Goal: Task Accomplishment & Management: Use online tool/utility

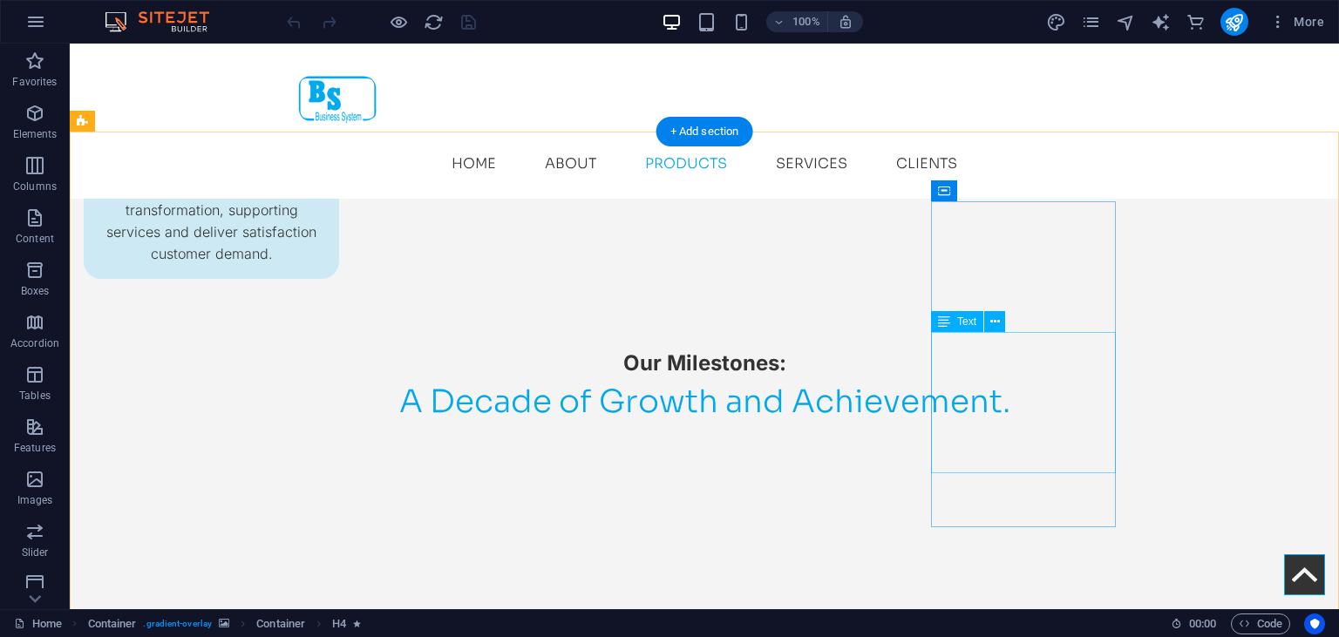
scroll to position [2445, 0]
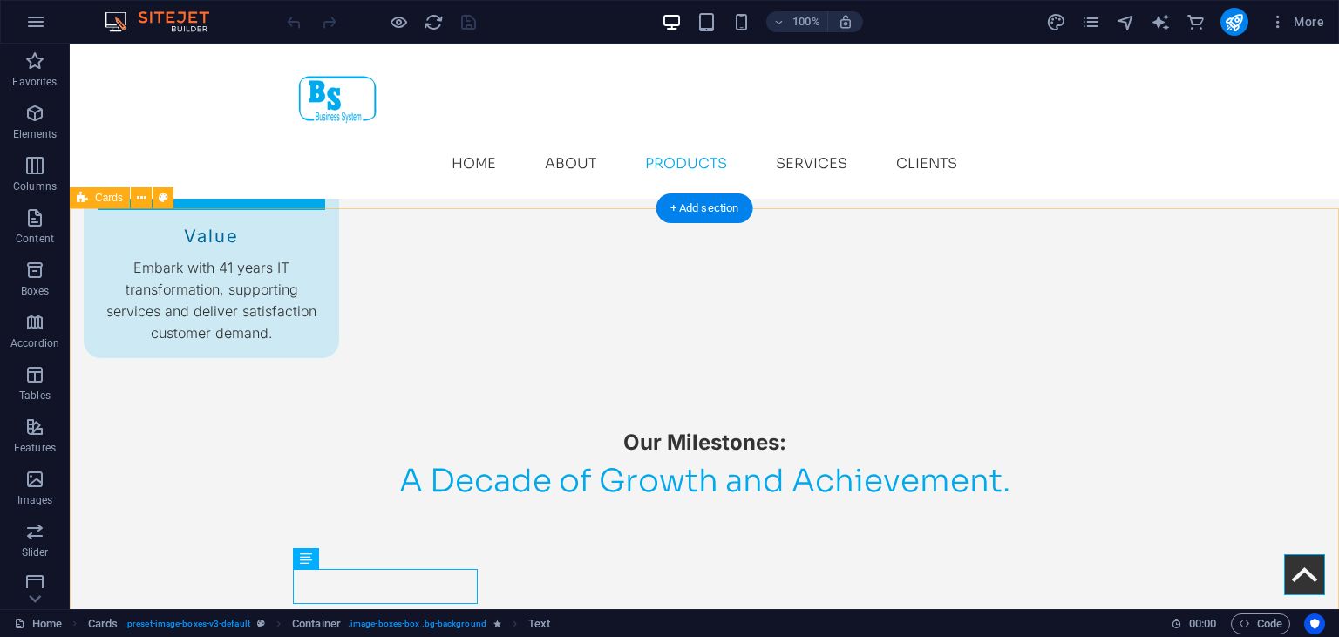
scroll to position [2371, 0]
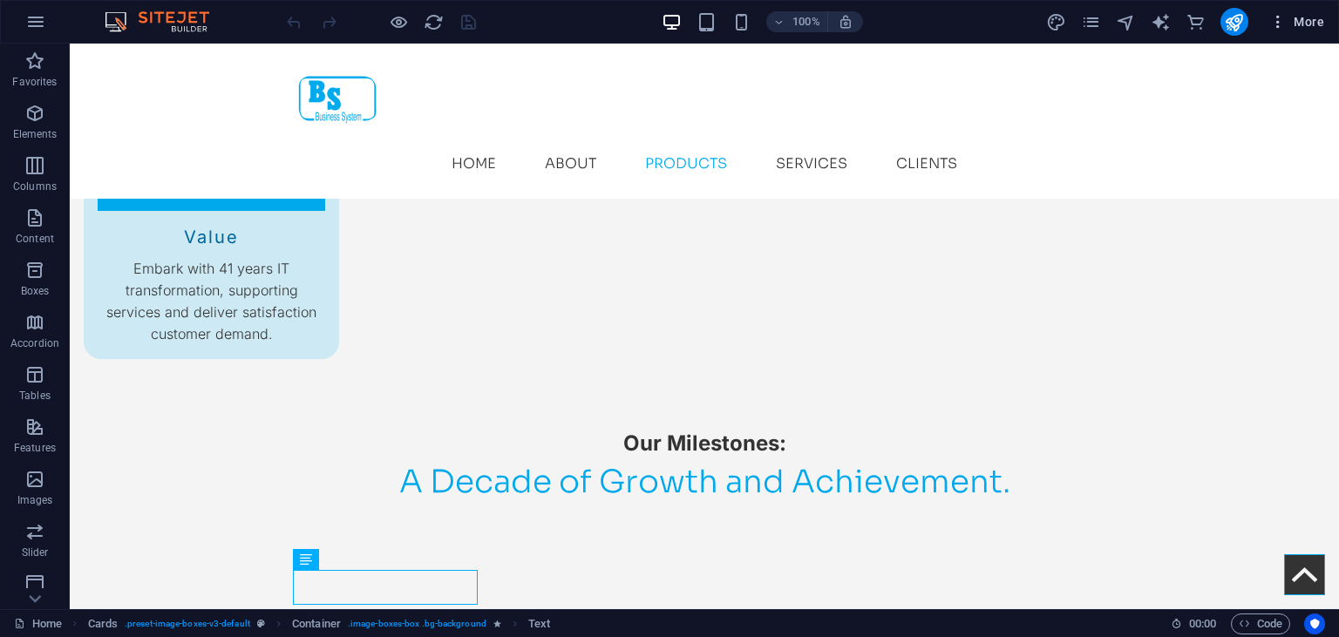
click at [1313, 24] on span "More" at bounding box center [1296, 21] width 55 height 17
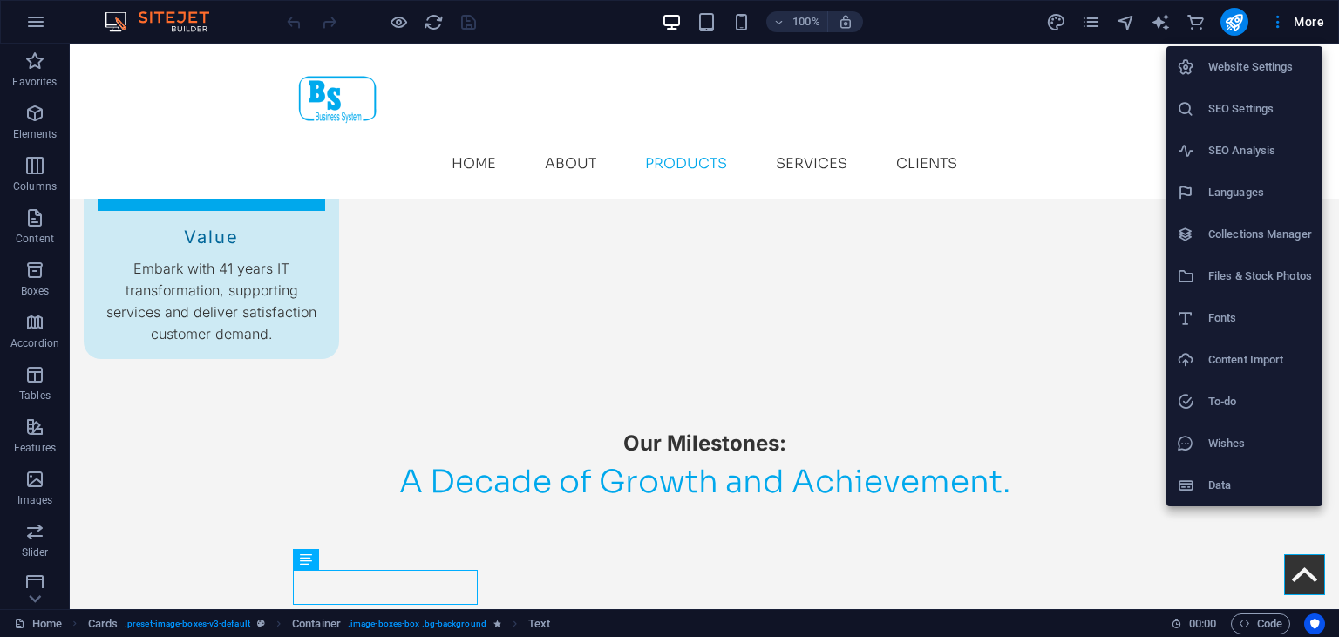
click at [1234, 240] on h6 "Collections Manager" at bounding box center [1260, 234] width 104 height 21
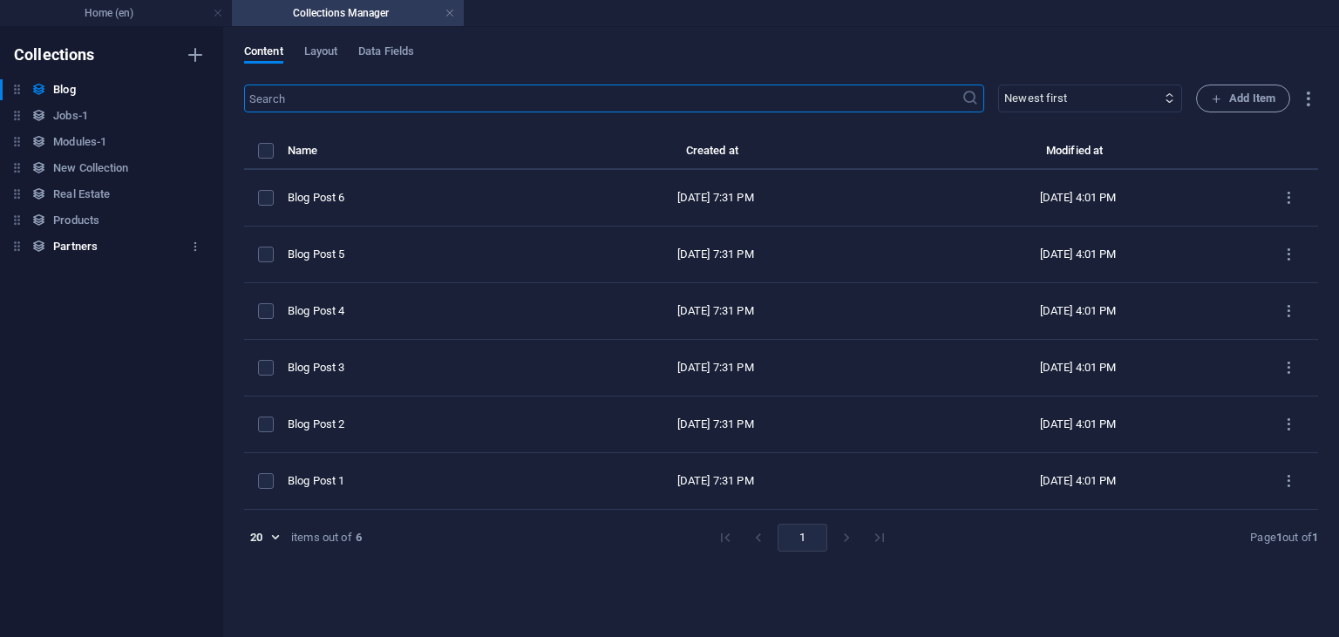
click at [76, 244] on h6 "Partners" at bounding box center [75, 246] width 44 height 21
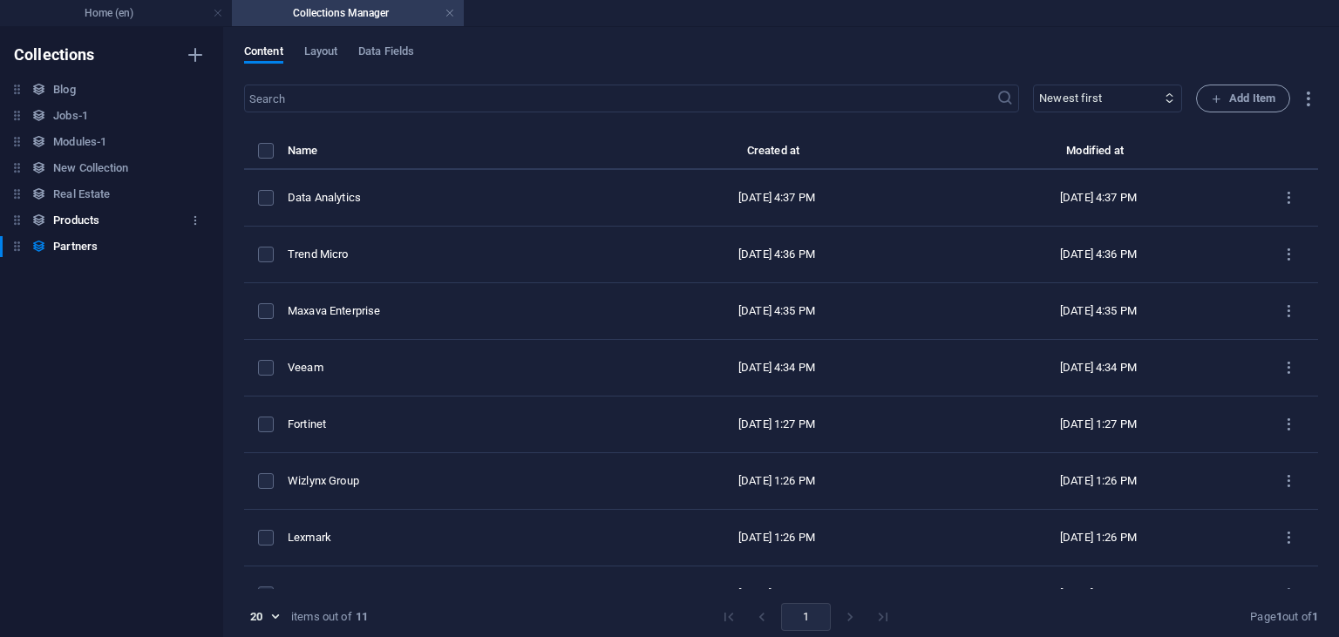
click at [121, 224] on div "Products Products" at bounding box center [103, 220] width 206 height 21
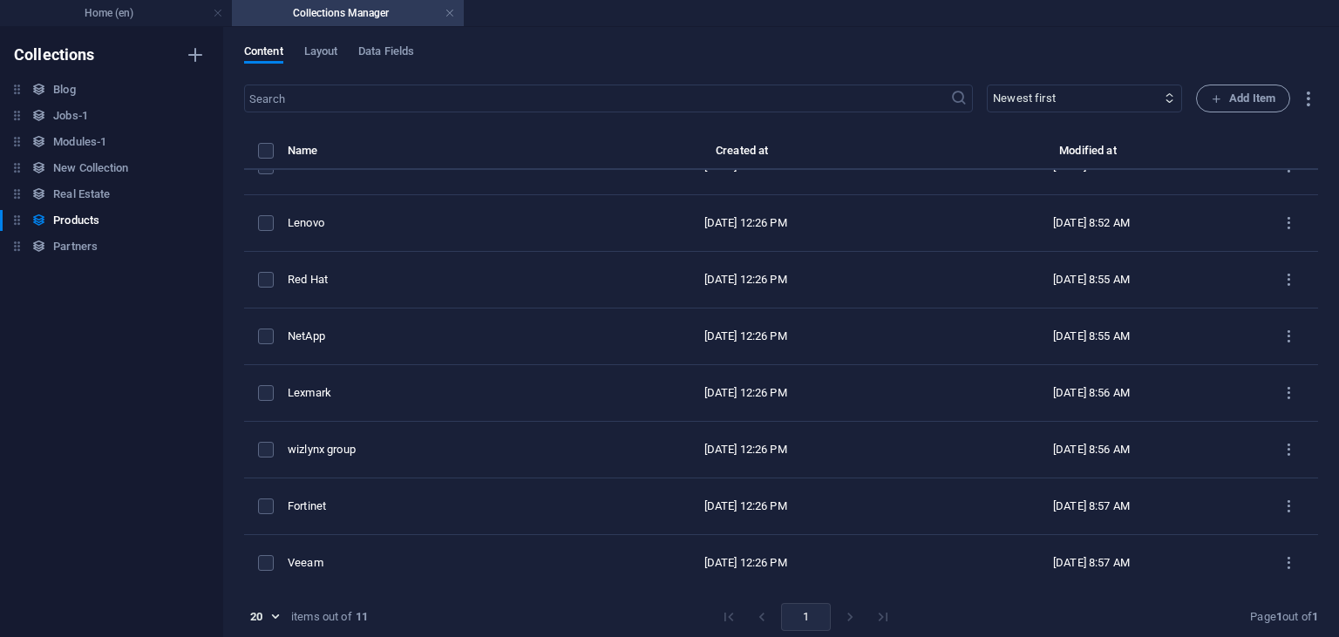
scroll to position [0, 0]
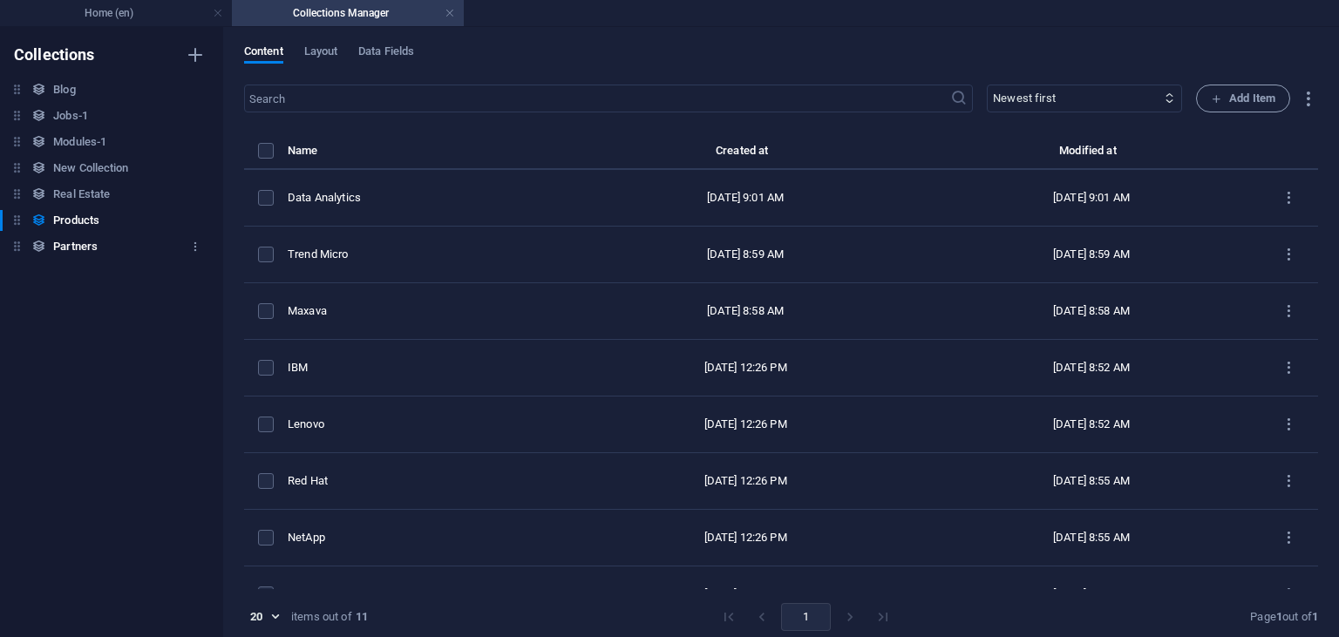
click at [68, 241] on h6 "Partners" at bounding box center [75, 246] width 44 height 21
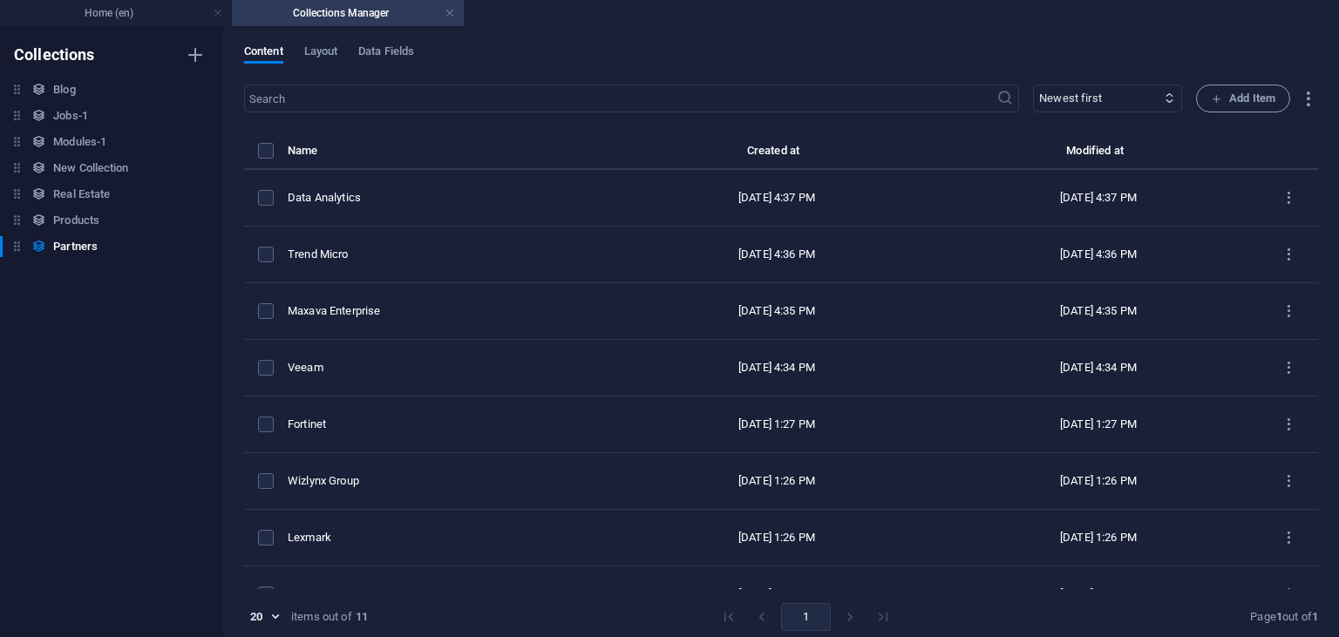
scroll to position [201, 0]
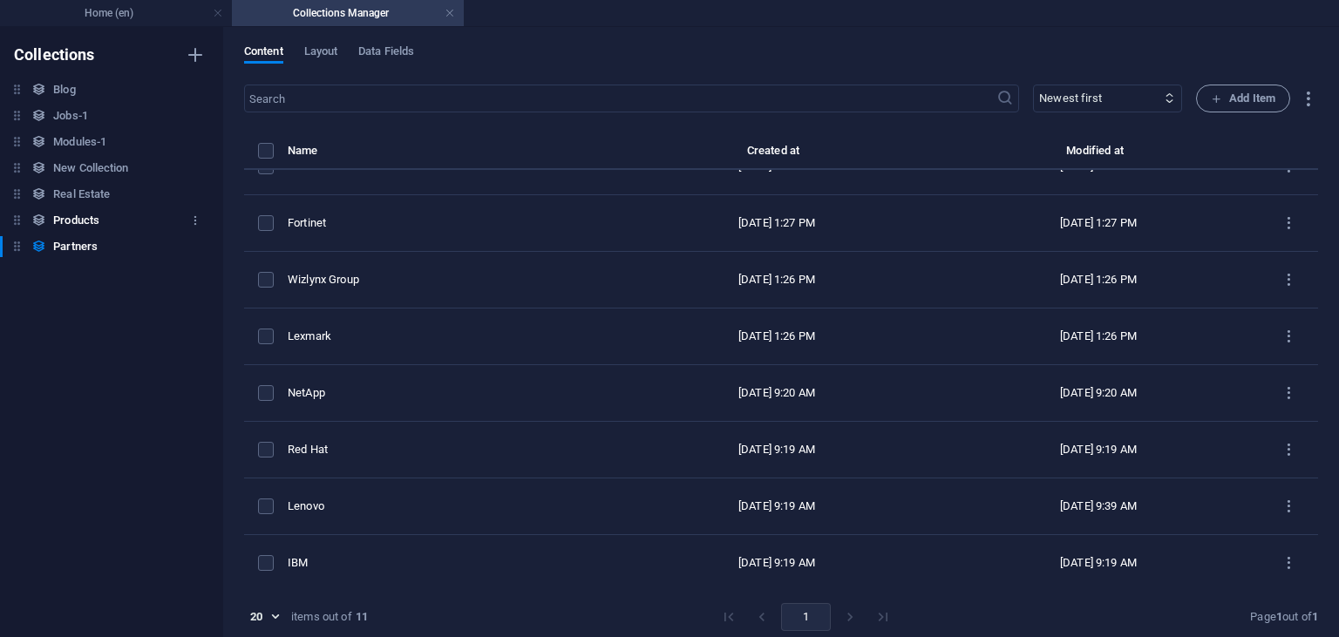
click at [65, 217] on h6 "Products" at bounding box center [76, 220] width 46 height 21
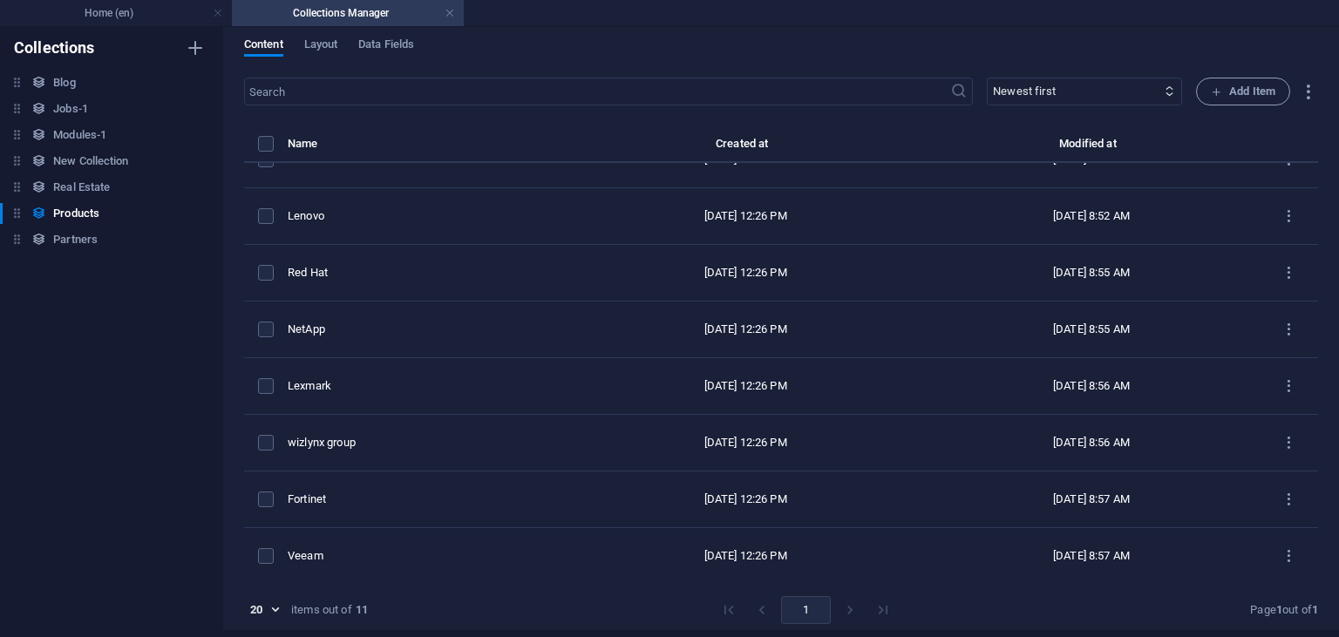
scroll to position [0, 0]
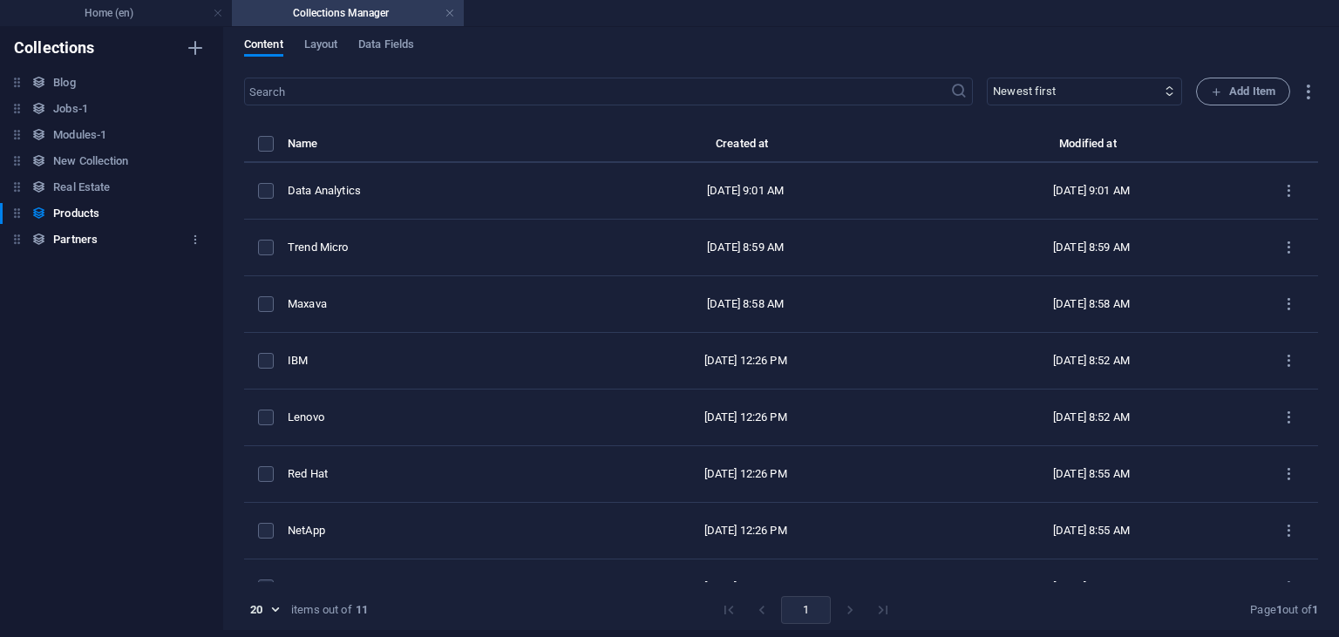
click at [99, 238] on div "Partners Partners" at bounding box center [103, 239] width 206 height 21
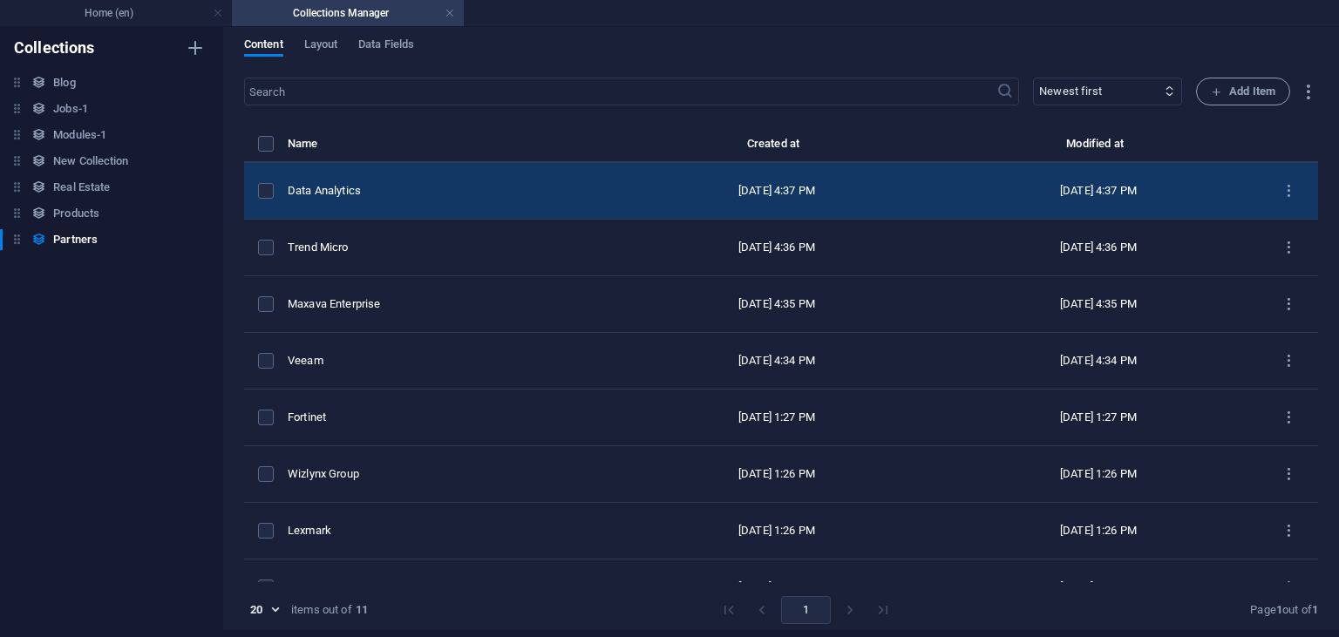
click at [354, 176] on td "Data Analytics" at bounding box center [452, 191] width 328 height 57
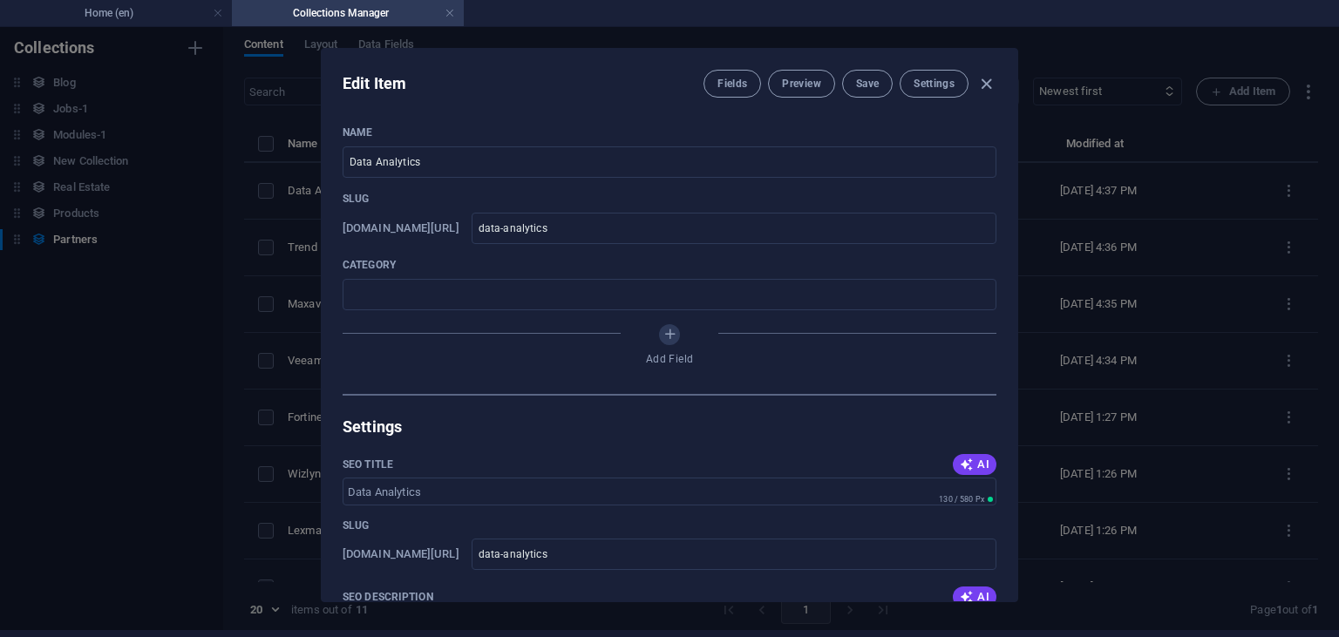
click at [1239, 296] on div "Edit Item Fields Preview Save Settings Name Data Analytics ​ Slug [DOMAIN_NAME]…" at bounding box center [669, 325] width 1339 height 610
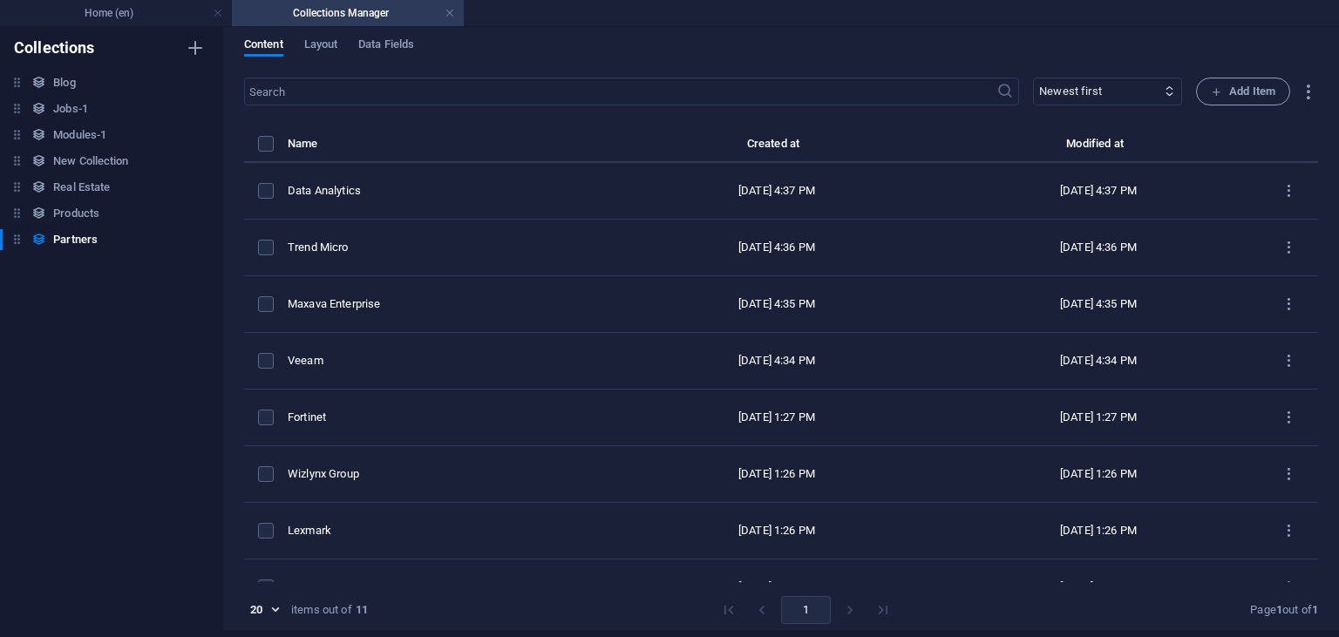
type input "data-analytics"
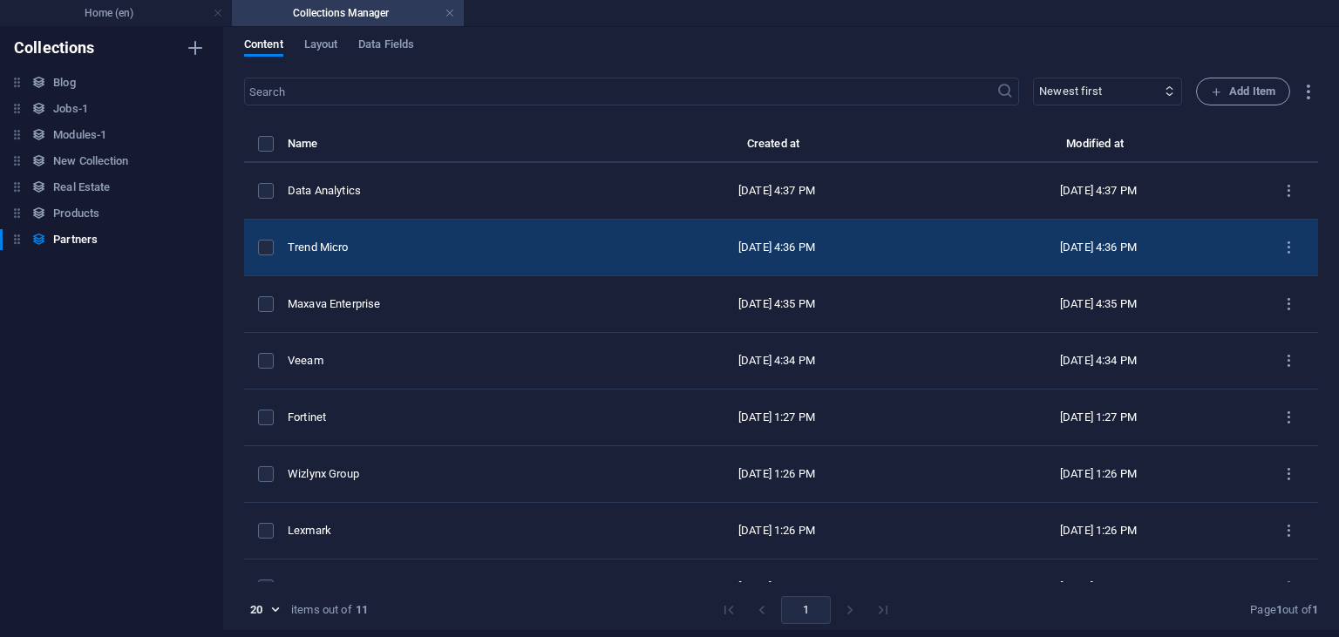
click at [316, 235] on td "Trend Micro" at bounding box center [452, 248] width 328 height 57
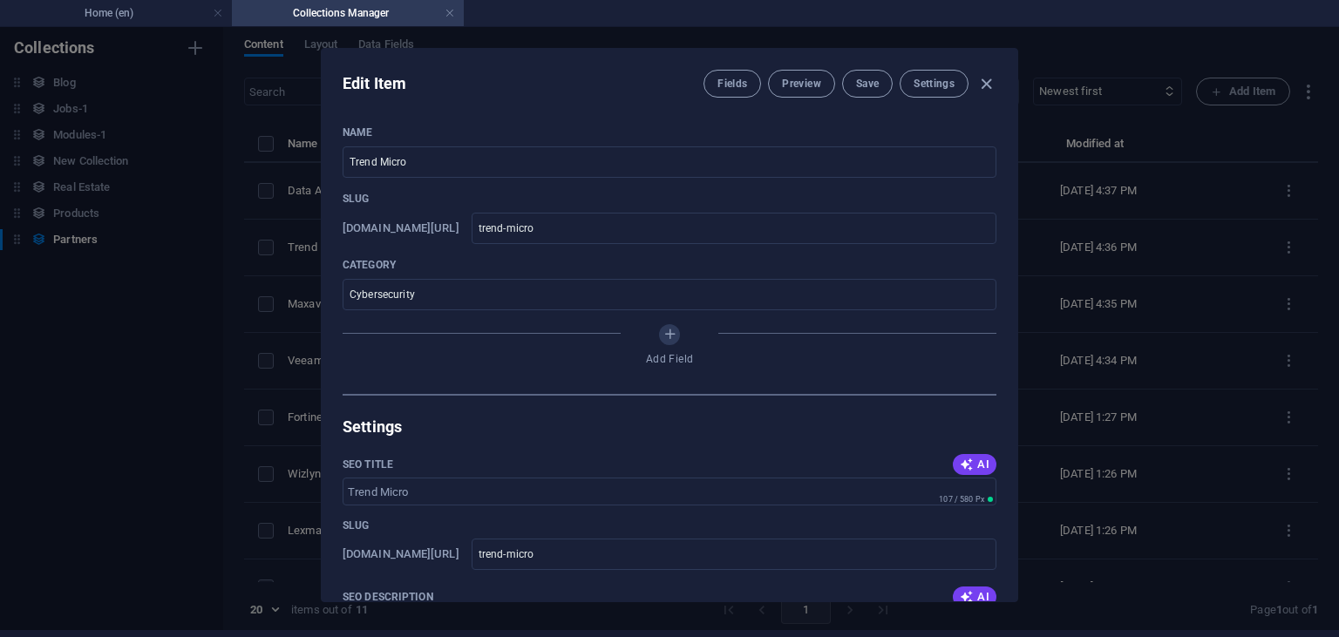
click at [1159, 305] on div "Edit Item Fields Preview Save Settings Name Trend Micro ​ Slug [DOMAIN_NAME][UR…" at bounding box center [669, 325] width 1339 height 610
type input "trend-micro"
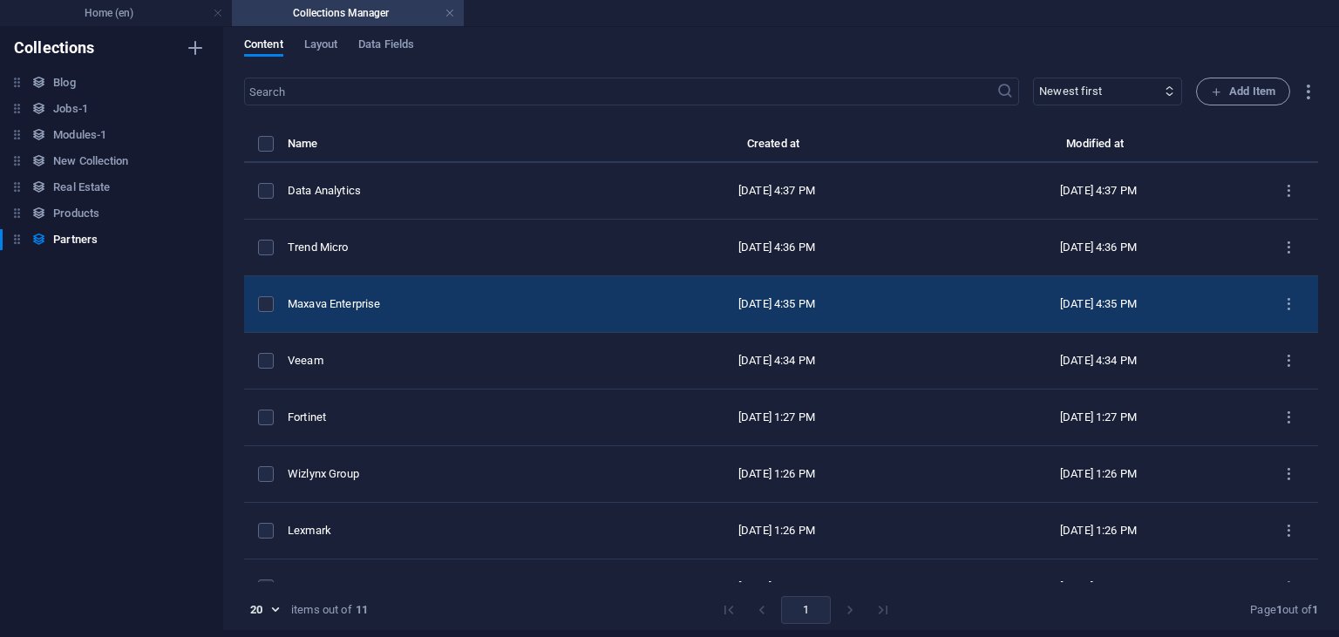
click at [339, 296] on div "Maxava Enterprise" at bounding box center [445, 304] width 314 height 16
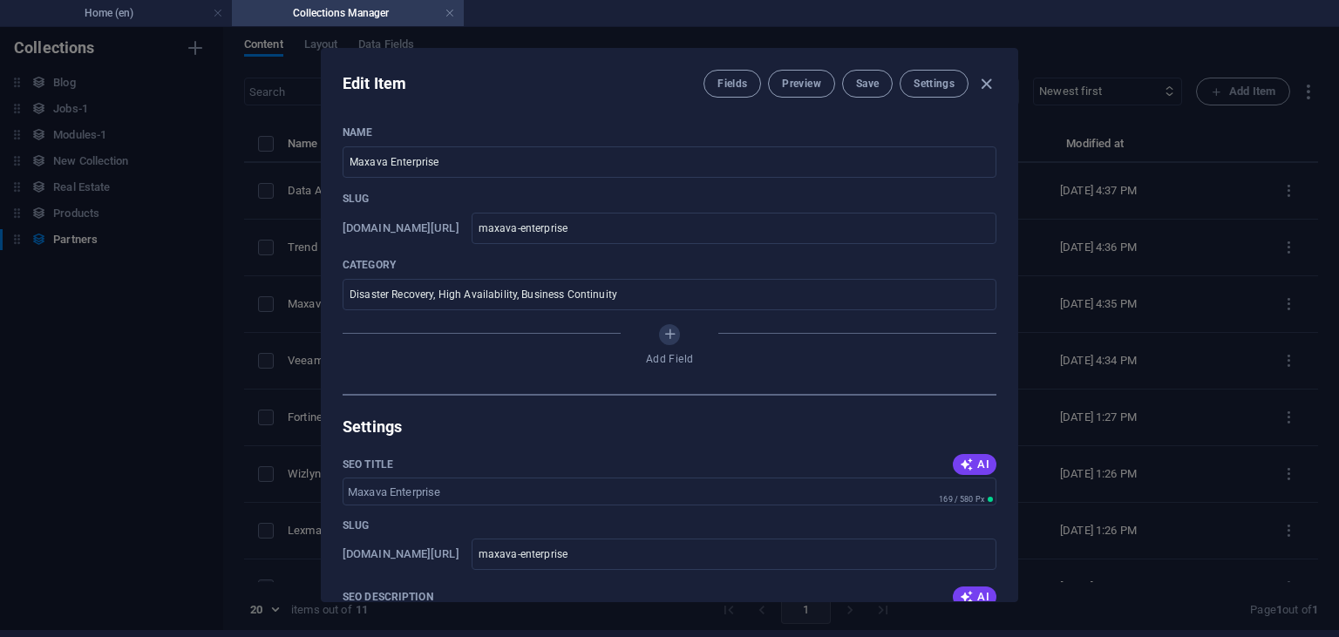
click at [1163, 281] on div "Edit Item Fields Preview Save Settings Name Maxava Enterprise ​ Slug [DOMAIN_NA…" at bounding box center [669, 325] width 1339 height 610
type input "maxava-enterprise"
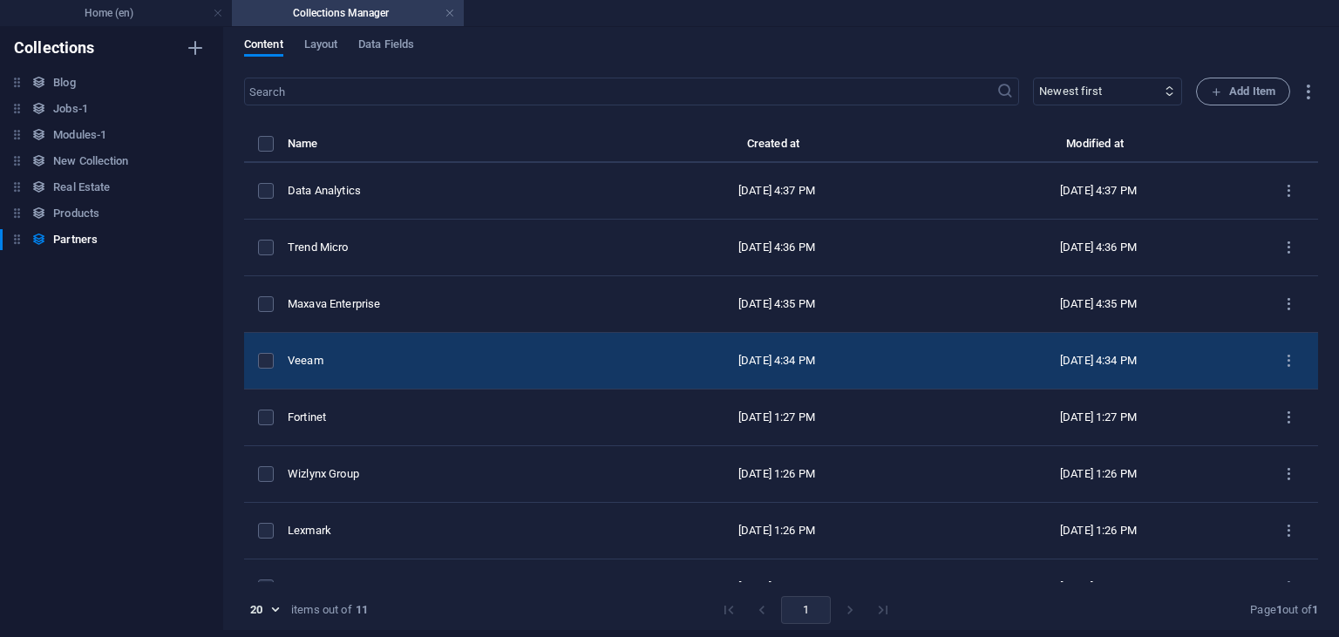
click at [313, 360] on div "Veeam" at bounding box center [445, 361] width 314 height 16
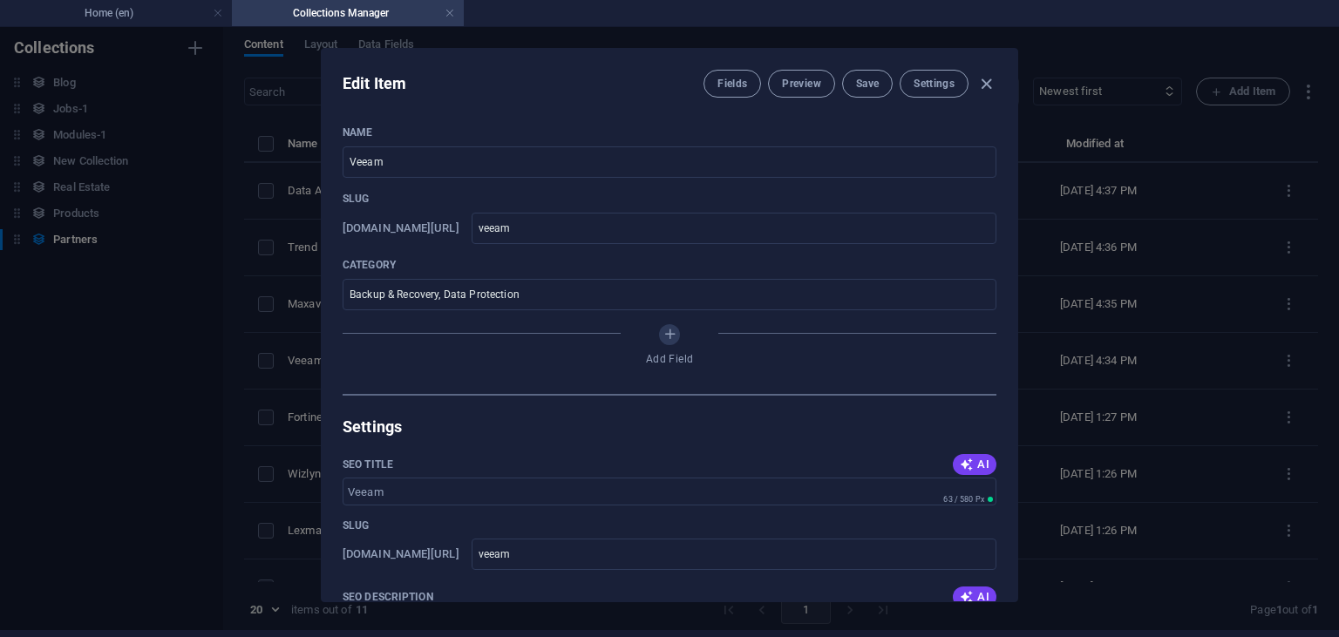
click at [1167, 267] on div "Edit Item Fields Preview Save Settings Name Veeam ​ Slug [DOMAIN_NAME][URL] vee…" at bounding box center [669, 325] width 1339 height 610
type input "veeam"
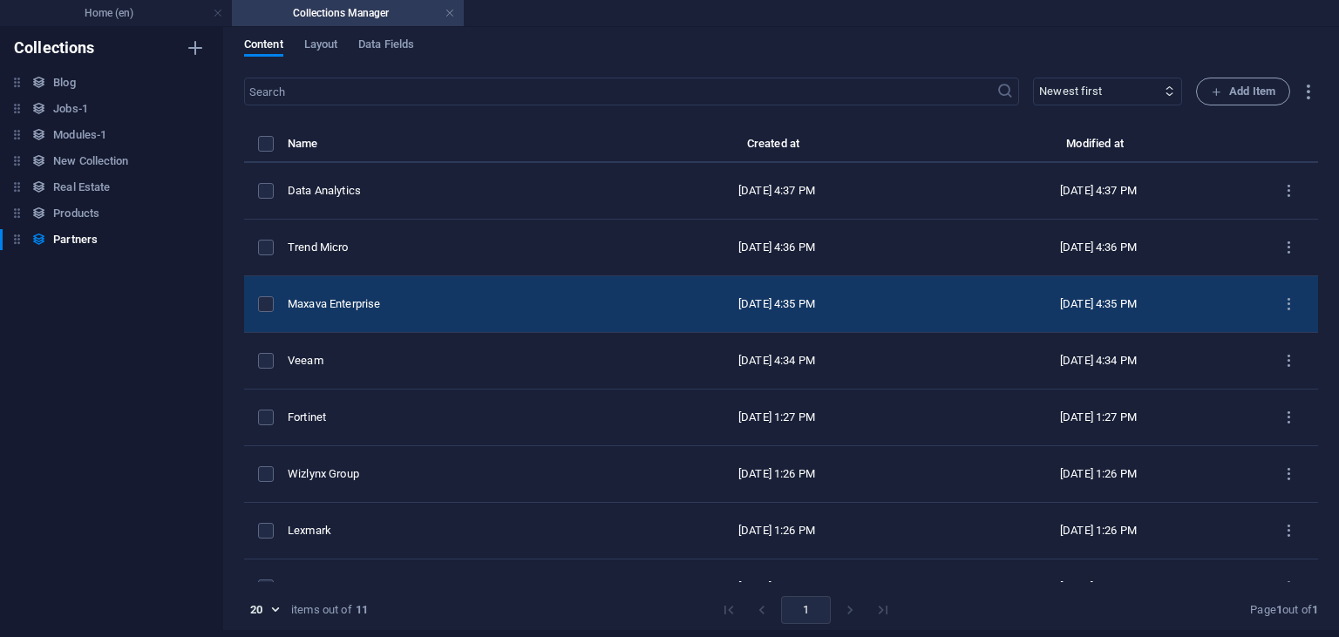
click at [343, 307] on div "Maxava Enterprise" at bounding box center [445, 304] width 314 height 16
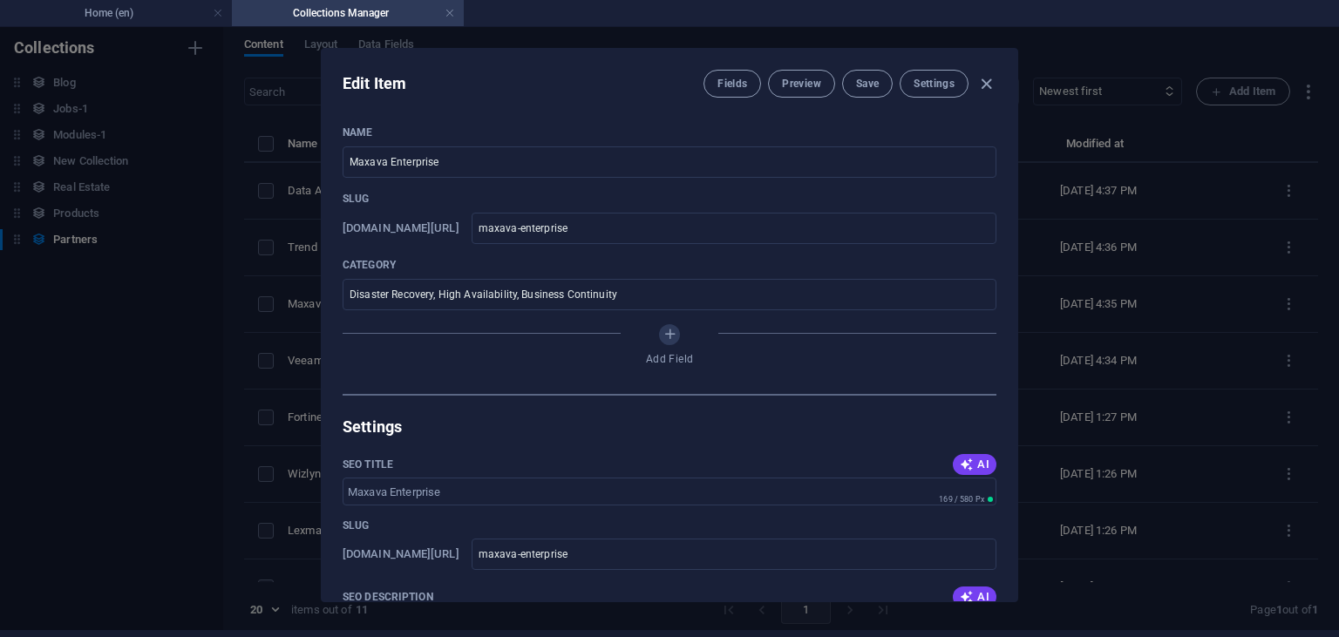
click at [288, 313] on div "Edit Item Fields Preview Save Settings Name Maxava Enterprise ​ Slug [DOMAIN_NA…" at bounding box center [669, 325] width 1339 height 610
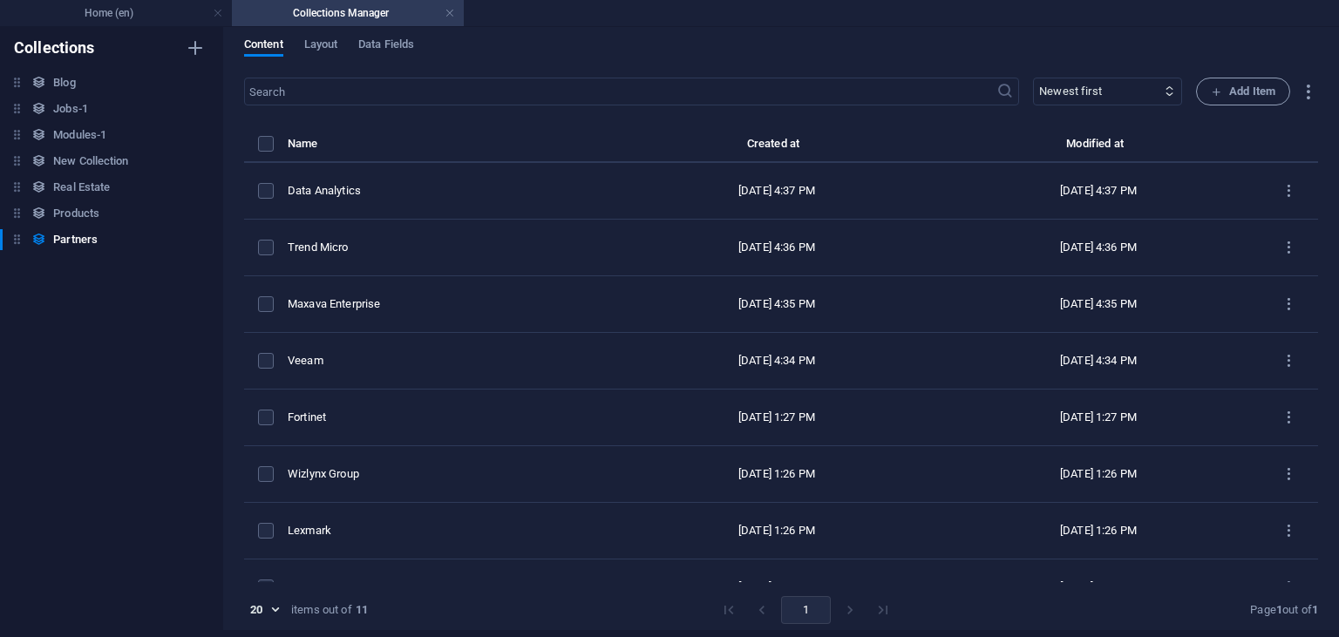
type input "maxava-enterprise"
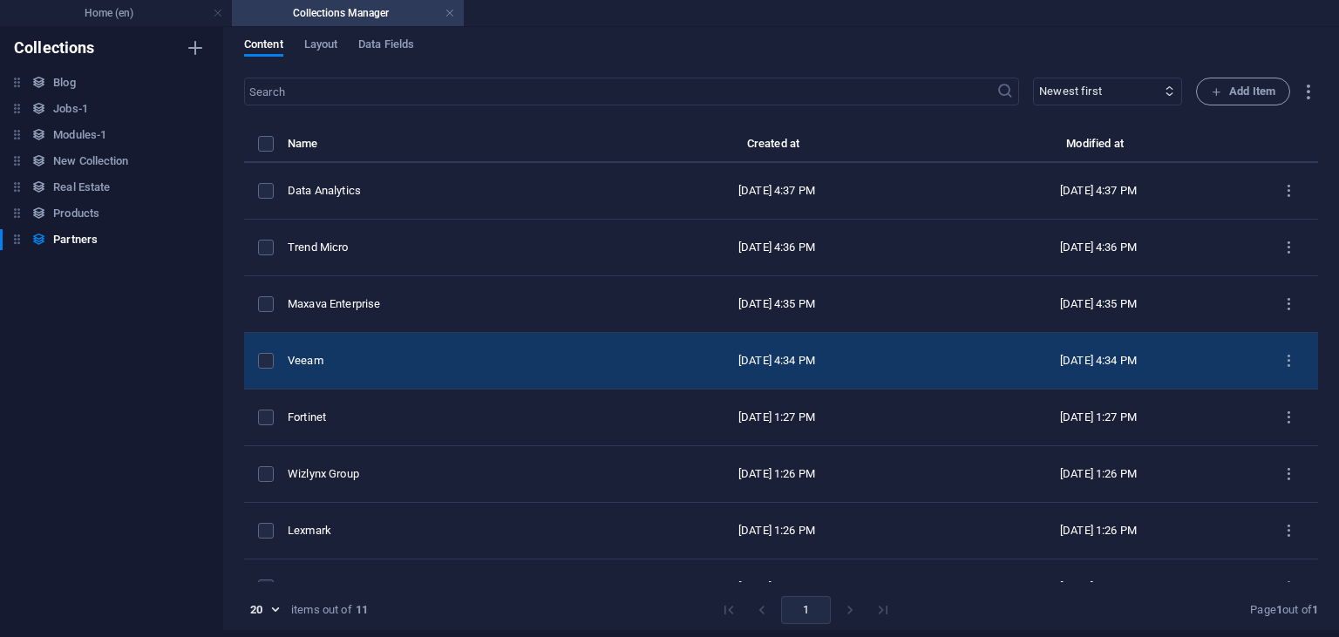
click at [364, 344] on td "Veeam" at bounding box center [452, 361] width 328 height 57
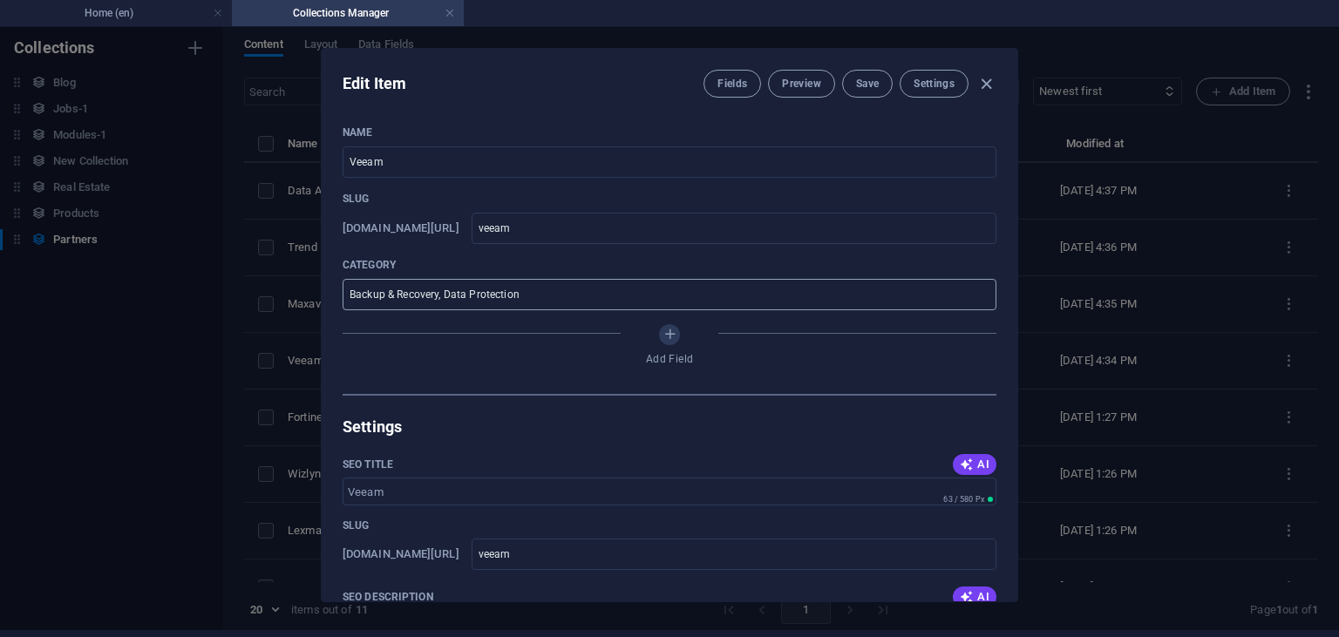
click at [397, 292] on input "Backup & Recovery, Data Protection" at bounding box center [670, 294] width 654 height 31
type input "Backup and Recovery, Data Protection"
click at [873, 121] on div "Name Veeam ​ Slug [DOMAIN_NAME][URL] veeam ​ Category Backup and Recovery, Data…" at bounding box center [670, 357] width 696 height 490
click at [875, 81] on span "Save" at bounding box center [867, 84] width 23 height 14
click at [1244, 256] on div "Edit Item Fields Preview Save Settings Name Veeam ​ Slug [DOMAIN_NAME][URL] vee…" at bounding box center [669, 325] width 1339 height 610
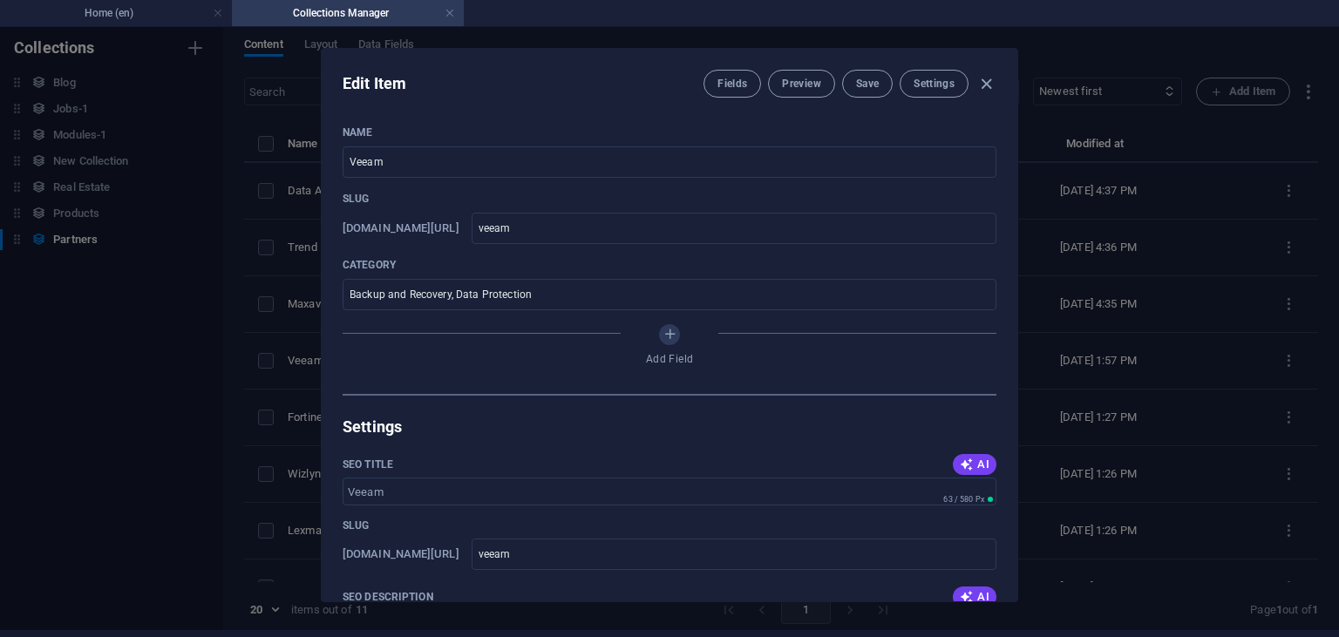
type input "veeam"
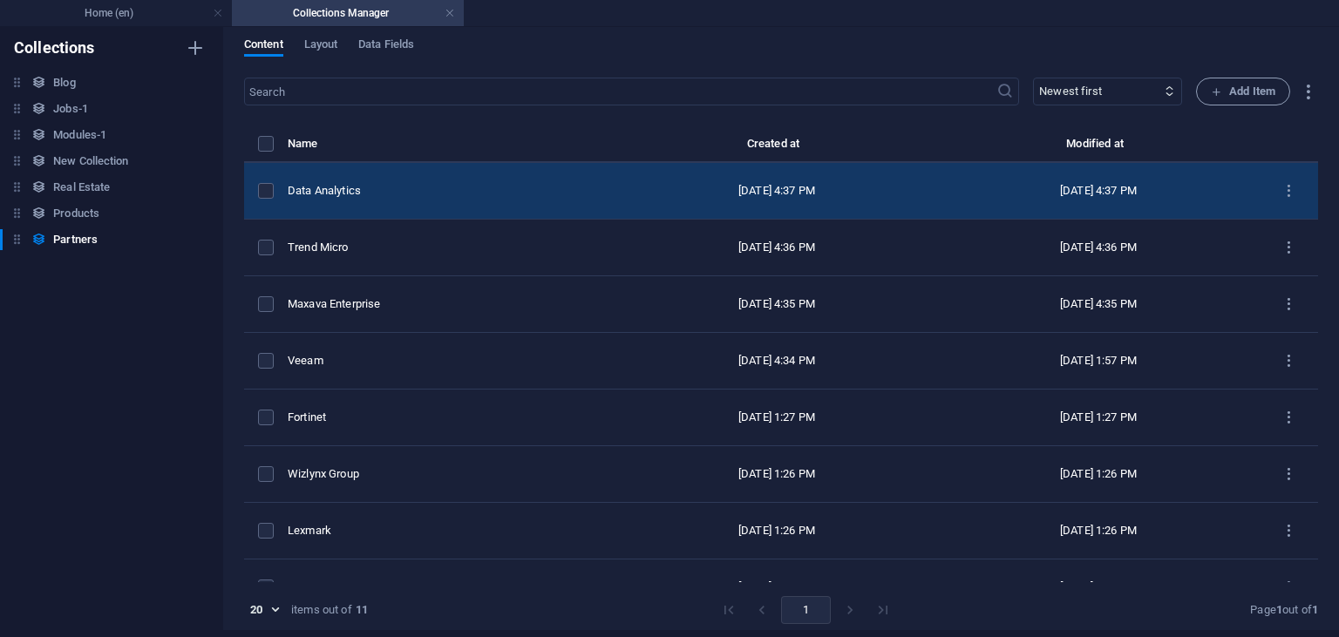
click at [357, 187] on div "Data Analytics" at bounding box center [445, 191] width 314 height 16
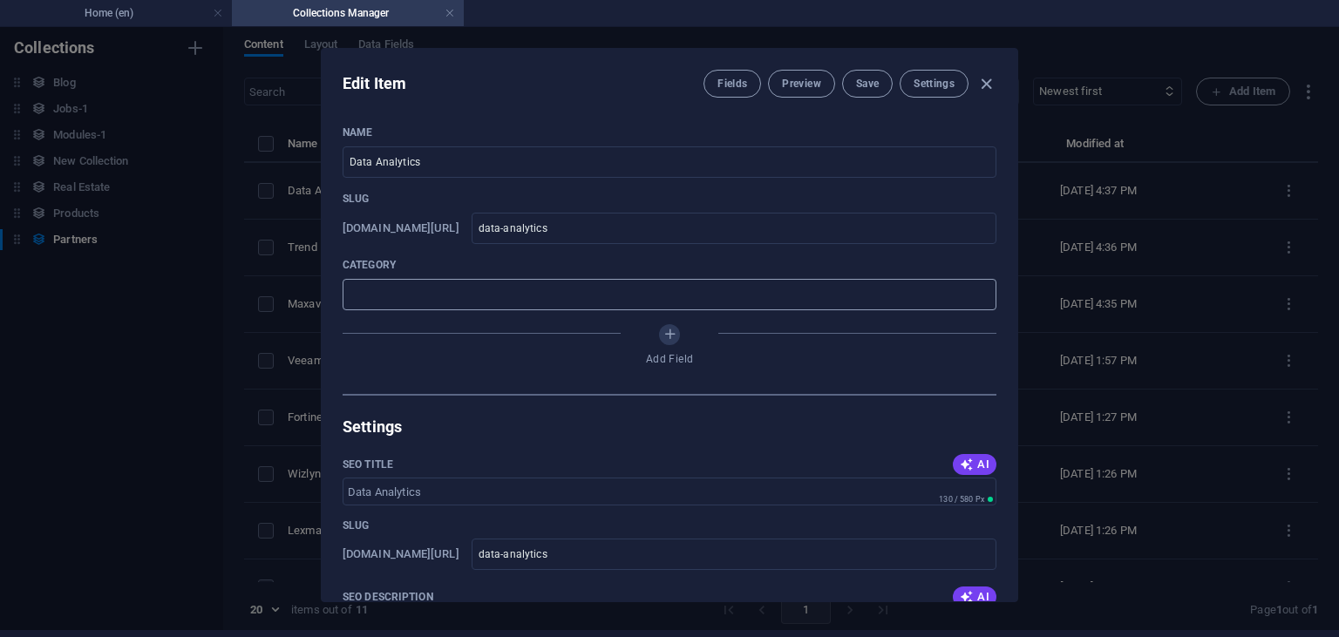
click at [521, 298] on input "text" at bounding box center [670, 294] width 654 height 31
type input "F"
click at [856, 77] on span "Save" at bounding box center [867, 84] width 23 height 14
type input "Analytics, Planning, Financial"
click at [1229, 173] on div "Edit Item Fields Preview Save Settings Name Data Analytics ​ Slug [DOMAIN_NAME]…" at bounding box center [669, 325] width 1339 height 610
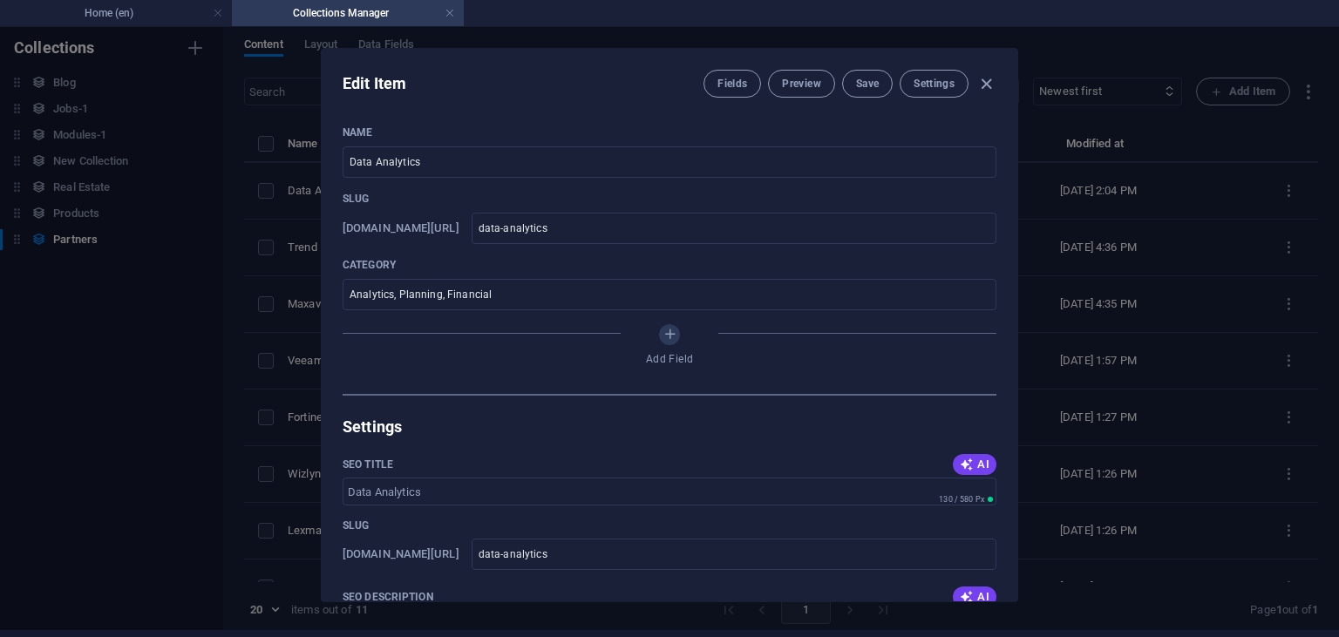
type input "data-analytics"
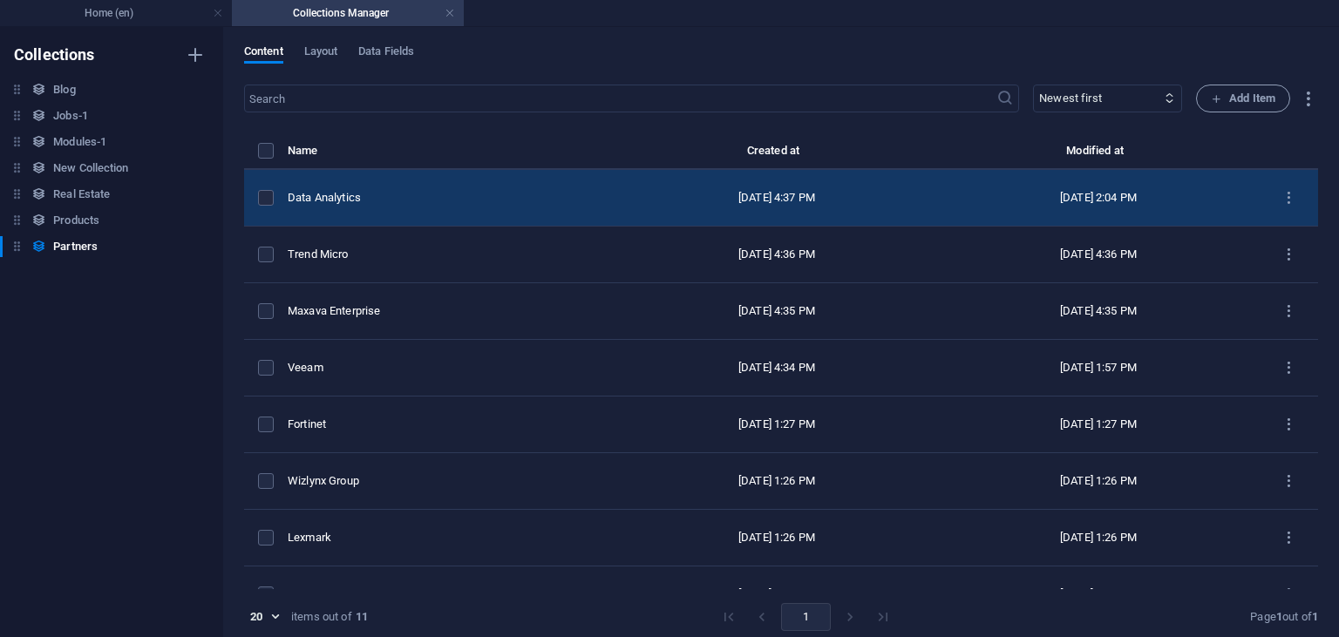
click at [333, 196] on div "Data Analytics" at bounding box center [445, 198] width 314 height 16
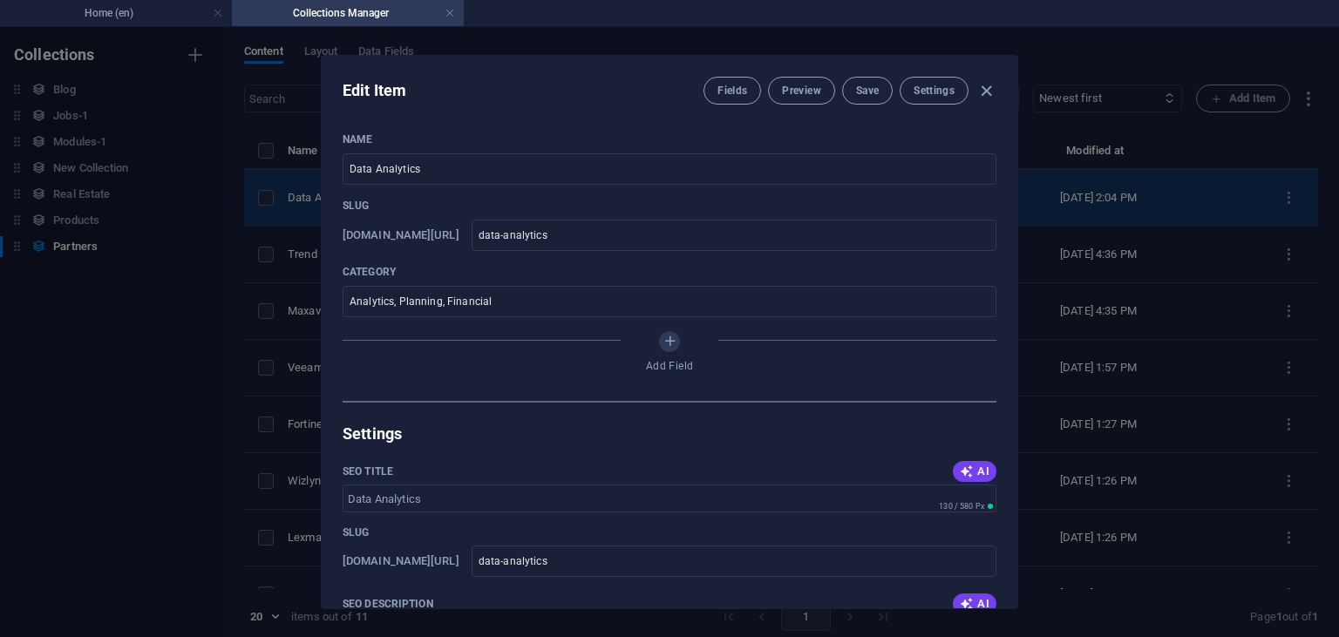
click at [333, 196] on div "Name Data Analytics ​ Slug [DOMAIN_NAME][URL] data-analytics ​ Category Analyti…" at bounding box center [670, 364] width 696 height 490
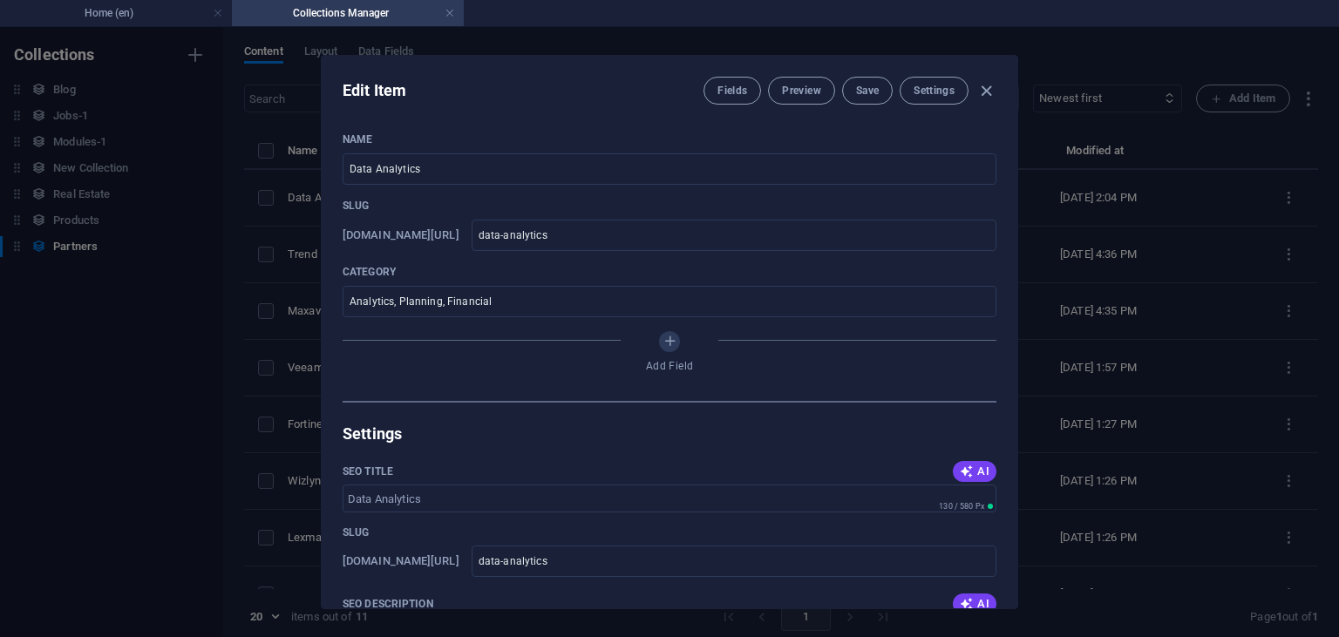
click at [1212, 254] on div "Edit Item Fields Preview Save Settings Name Data Analytics ​ Slug [DOMAIN_NAME]…" at bounding box center [669, 332] width 1339 height 610
drag, startPoint x: 1212, startPoint y: 254, endPoint x: 1196, endPoint y: 244, distance: 18.4
click at [1211, 253] on div "Edit Item Fields Preview Save Settings Name Data Analytics ​ Slug [DOMAIN_NAME]…" at bounding box center [669, 332] width 1339 height 610
type input "data-analytics"
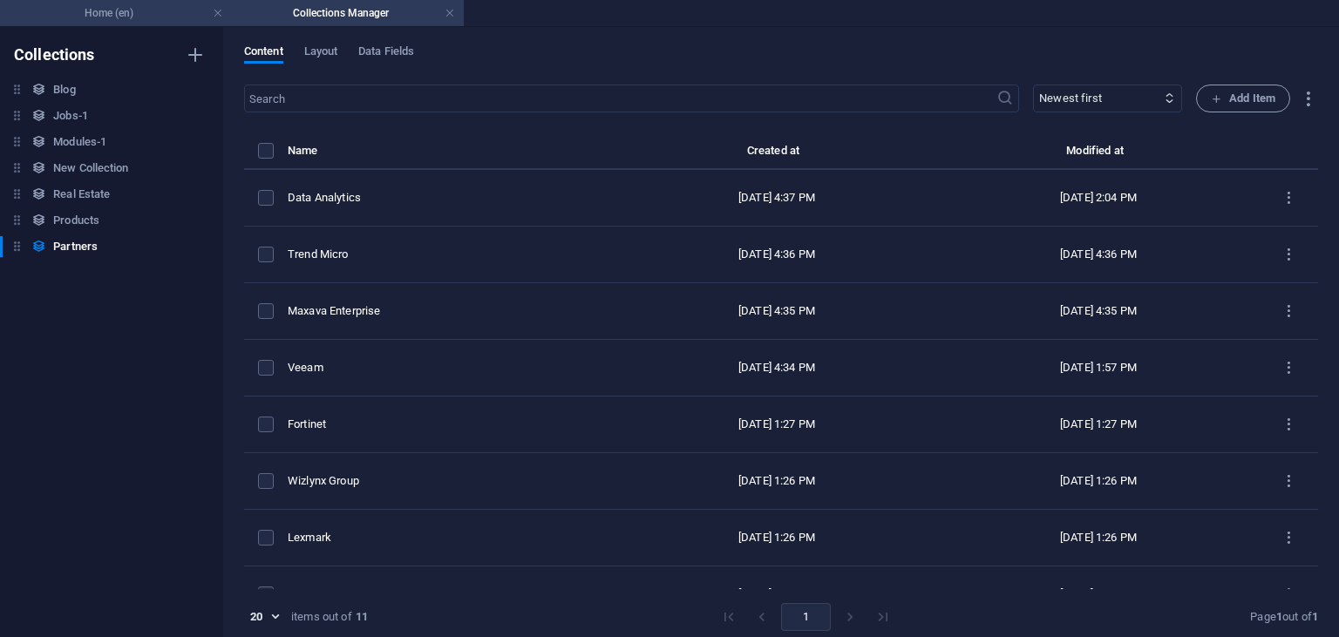
click at [141, 11] on h4 "Home (en)" at bounding box center [116, 12] width 232 height 19
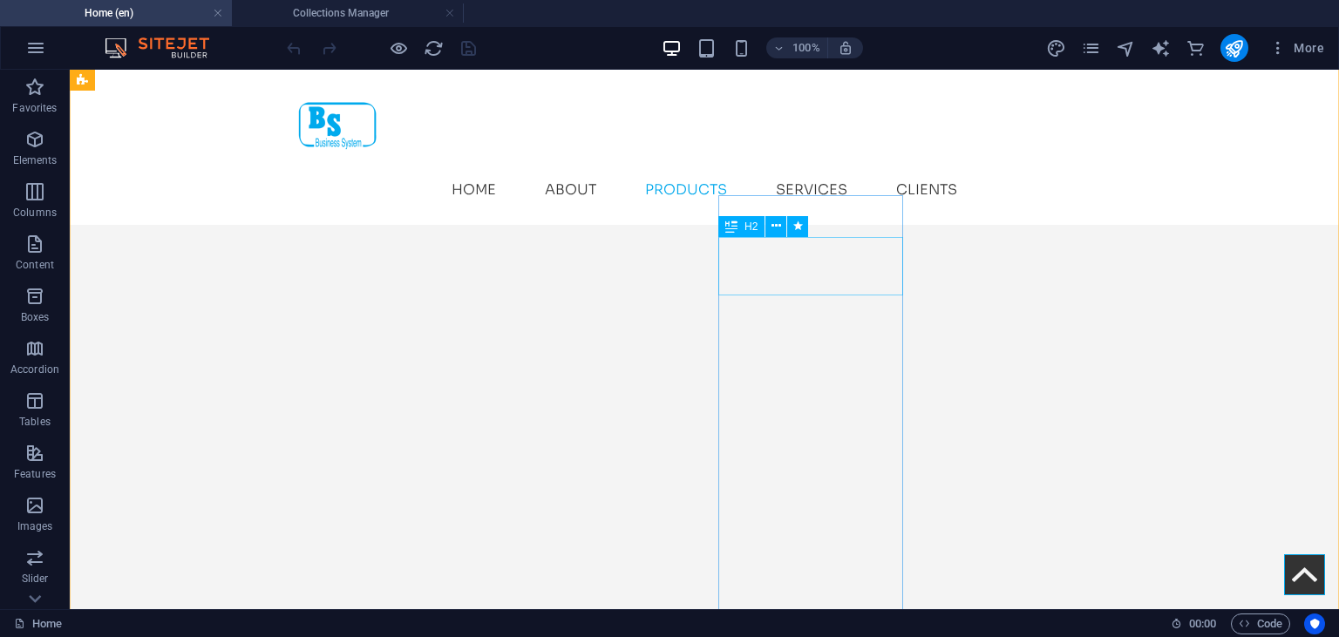
scroll to position [3218, 0]
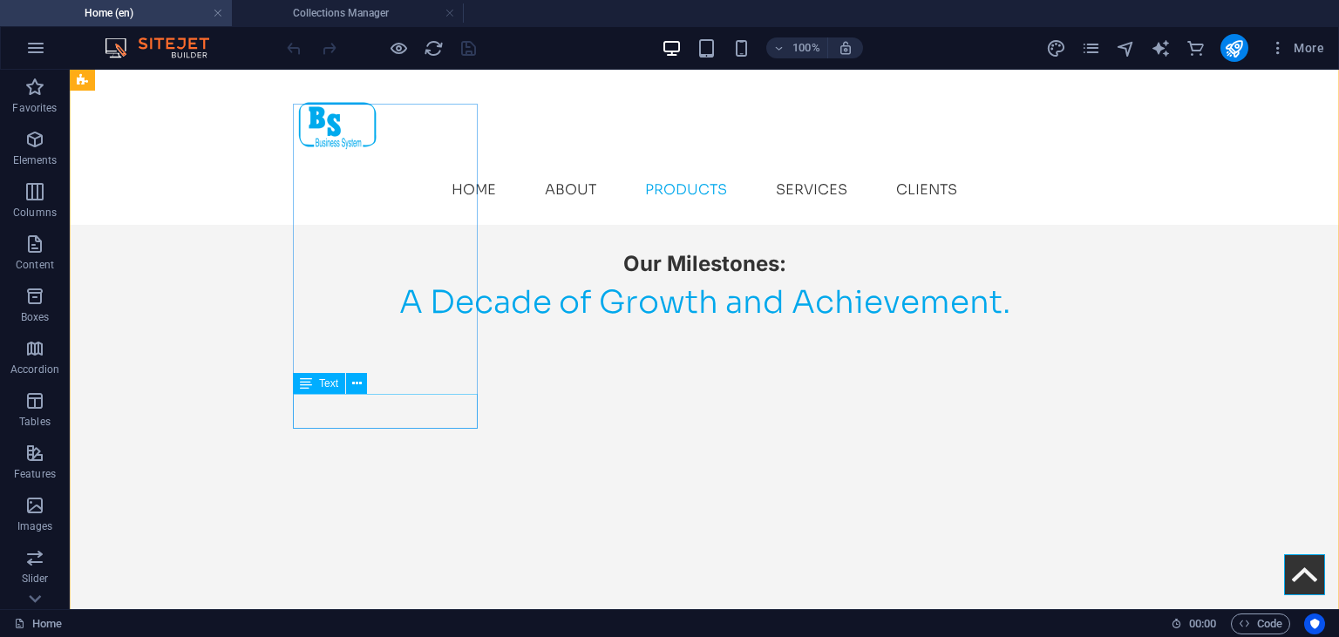
scroll to position [2573, 0]
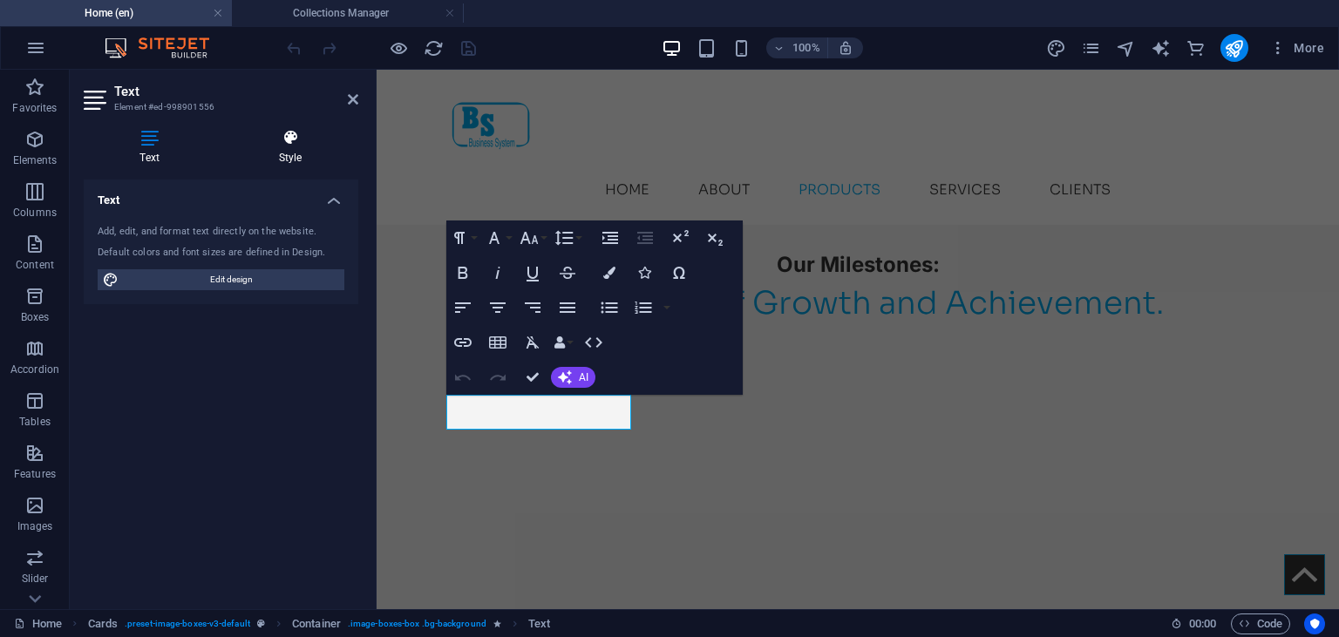
click at [284, 148] on h4 "Style" at bounding box center [290, 147] width 136 height 37
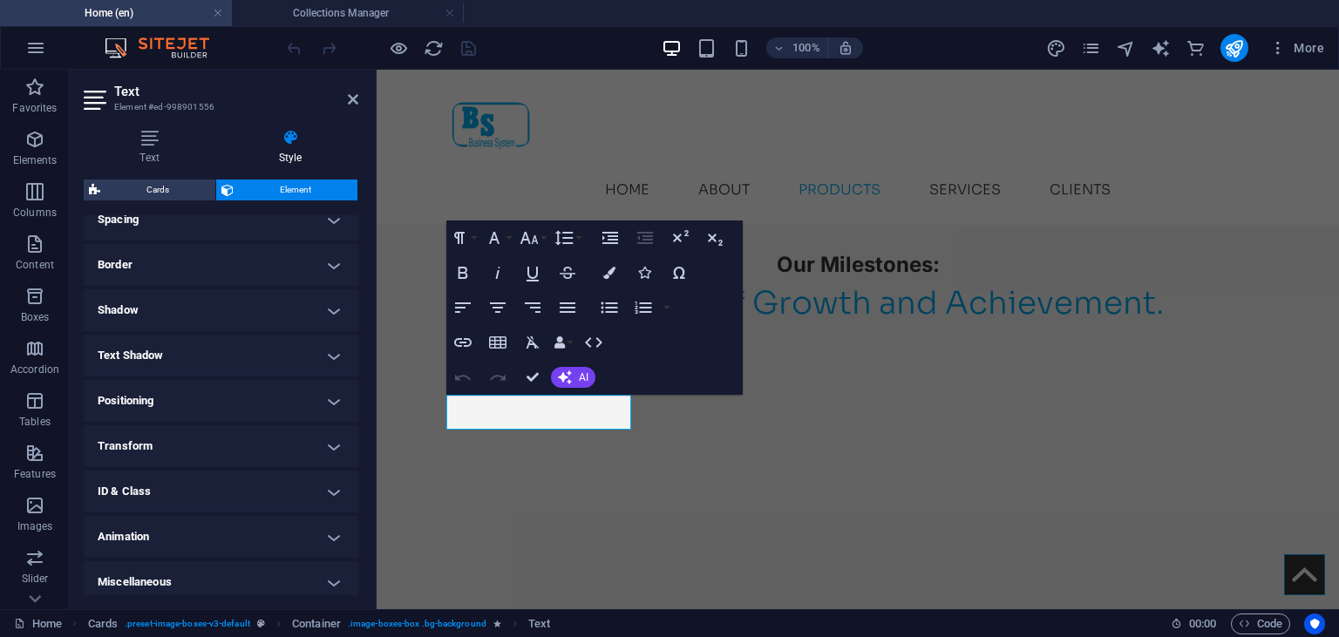
scroll to position [356, 0]
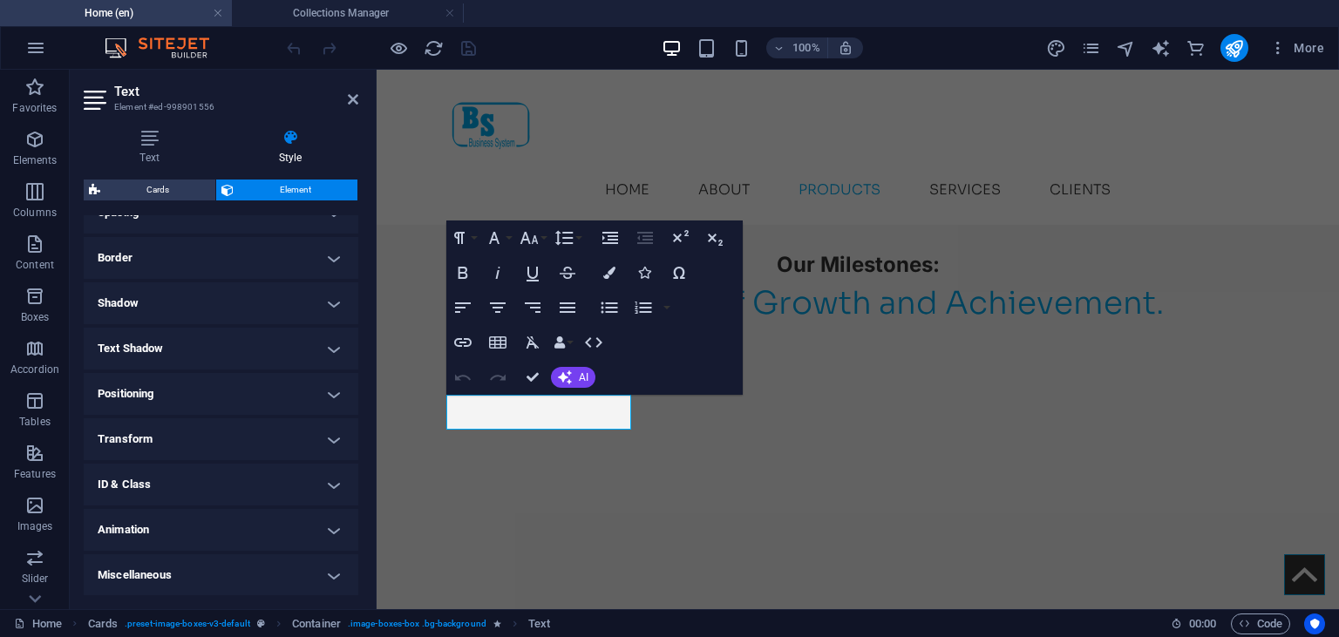
click at [247, 507] on ul "Layout How this element expands within the layout (Flexbox). Size Default auto …" at bounding box center [221, 229] width 275 height 738
click at [246, 493] on h4 "ID & Class" at bounding box center [221, 485] width 275 height 42
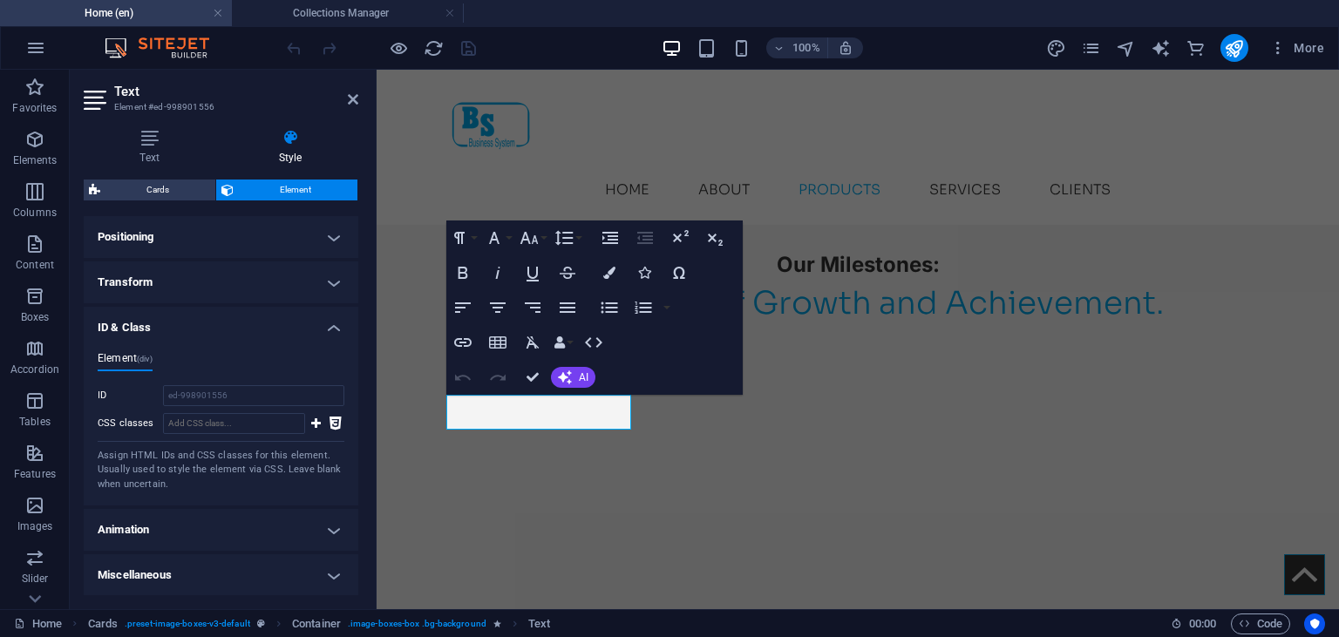
click at [322, 349] on div "Element (div) ID ed-998901556 CSS classes Assign HTML IDs and CSS classes for t…" at bounding box center [221, 421] width 275 height 167
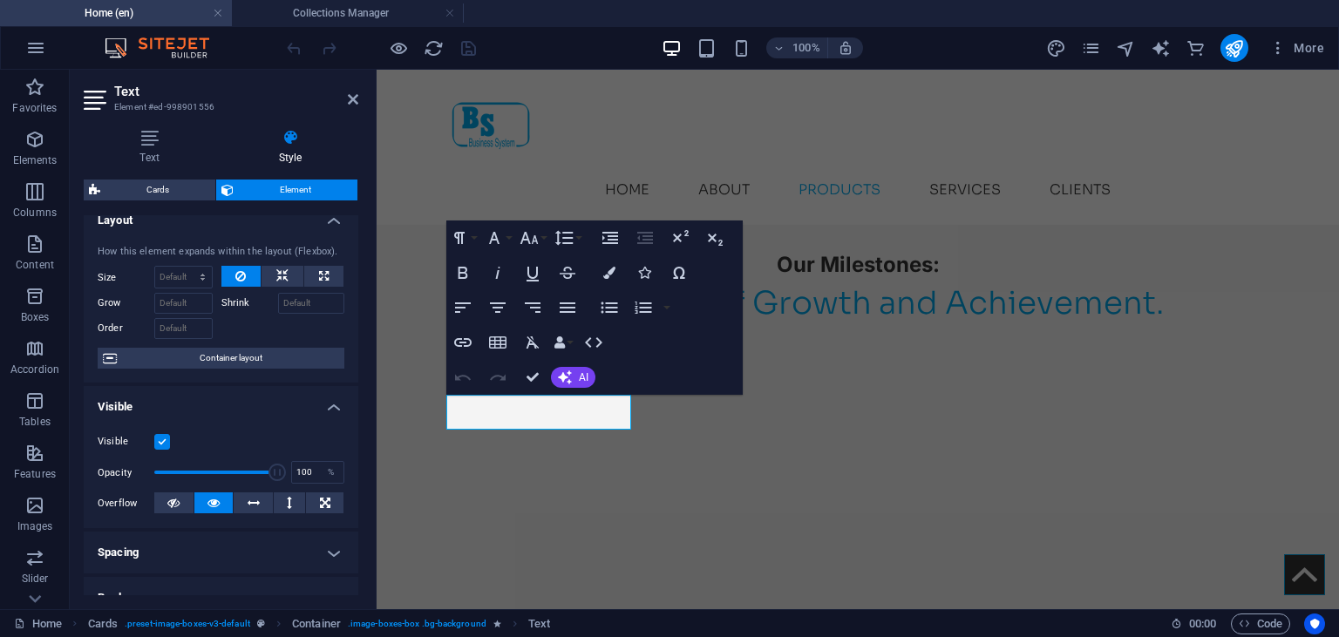
scroll to position [0, 0]
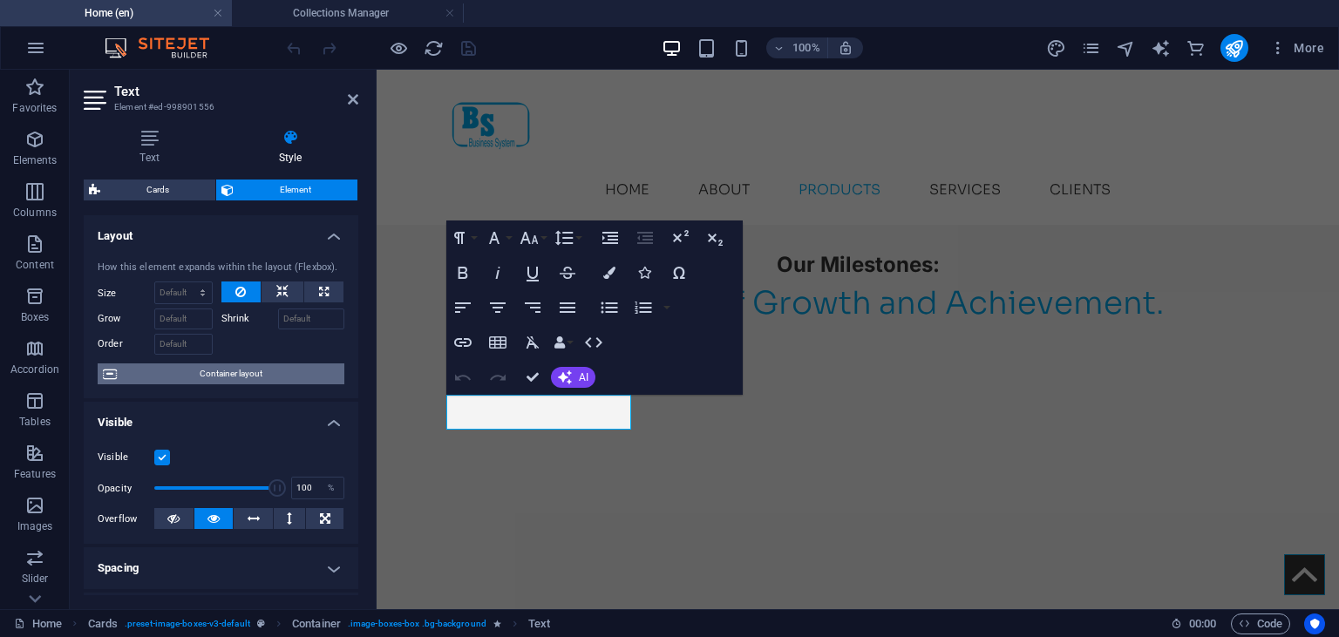
click at [196, 372] on span "Container layout" at bounding box center [230, 374] width 217 height 21
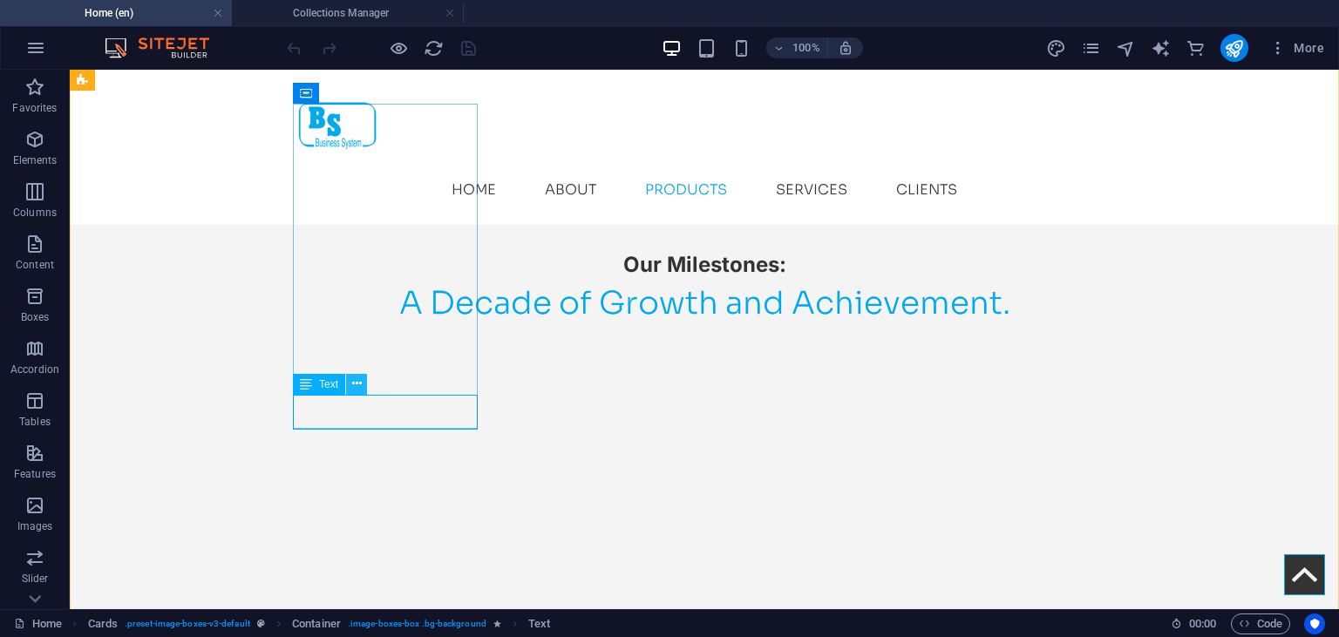
click at [357, 382] on icon at bounding box center [357, 384] width 10 height 18
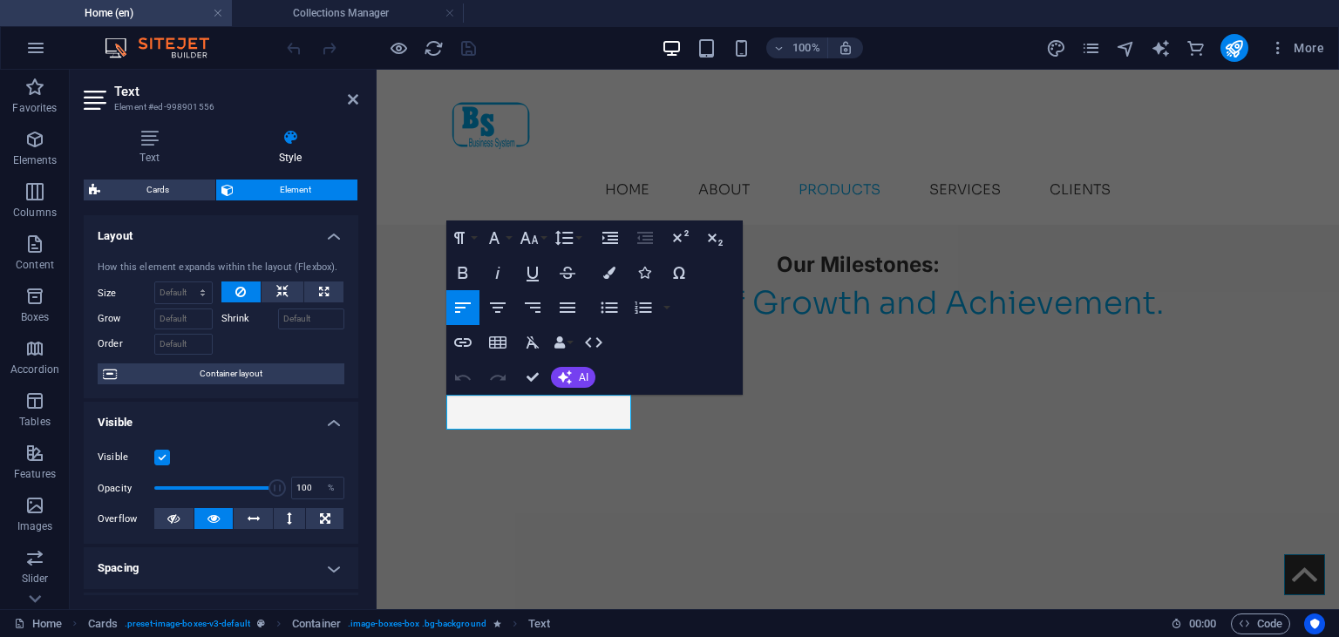
scroll to position [354, 0]
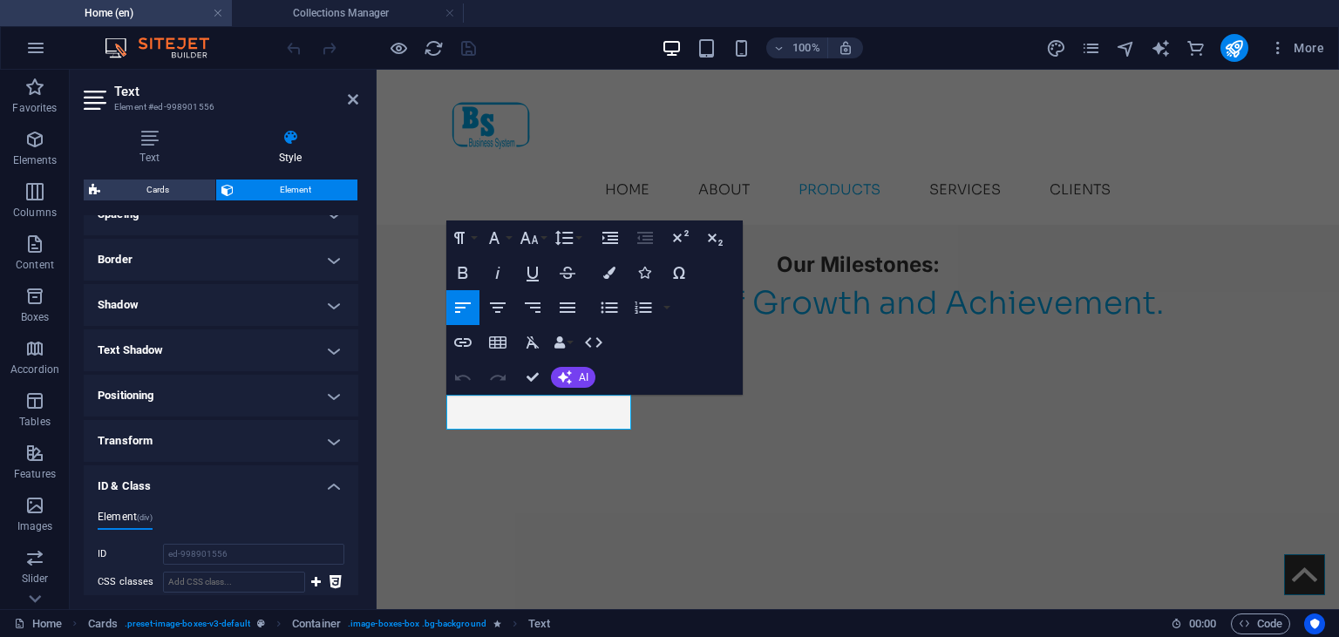
click at [210, 445] on h4 "Transform" at bounding box center [221, 441] width 275 height 42
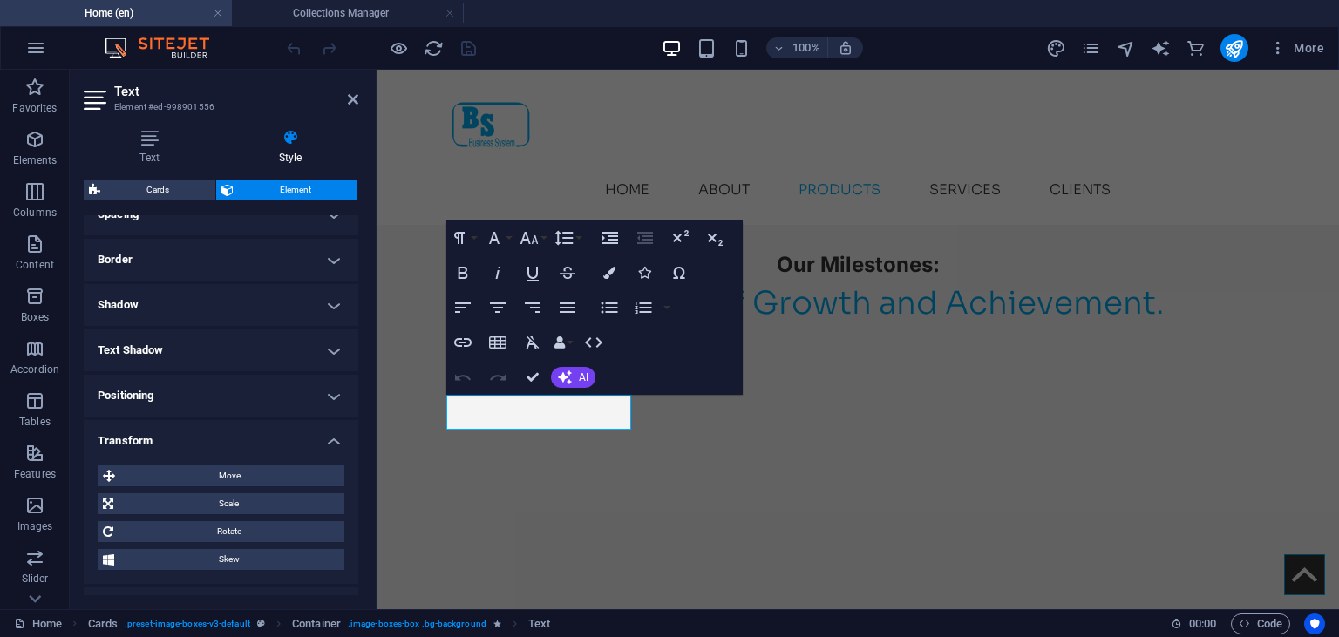
click at [234, 438] on h4 "Transform" at bounding box center [221, 435] width 275 height 31
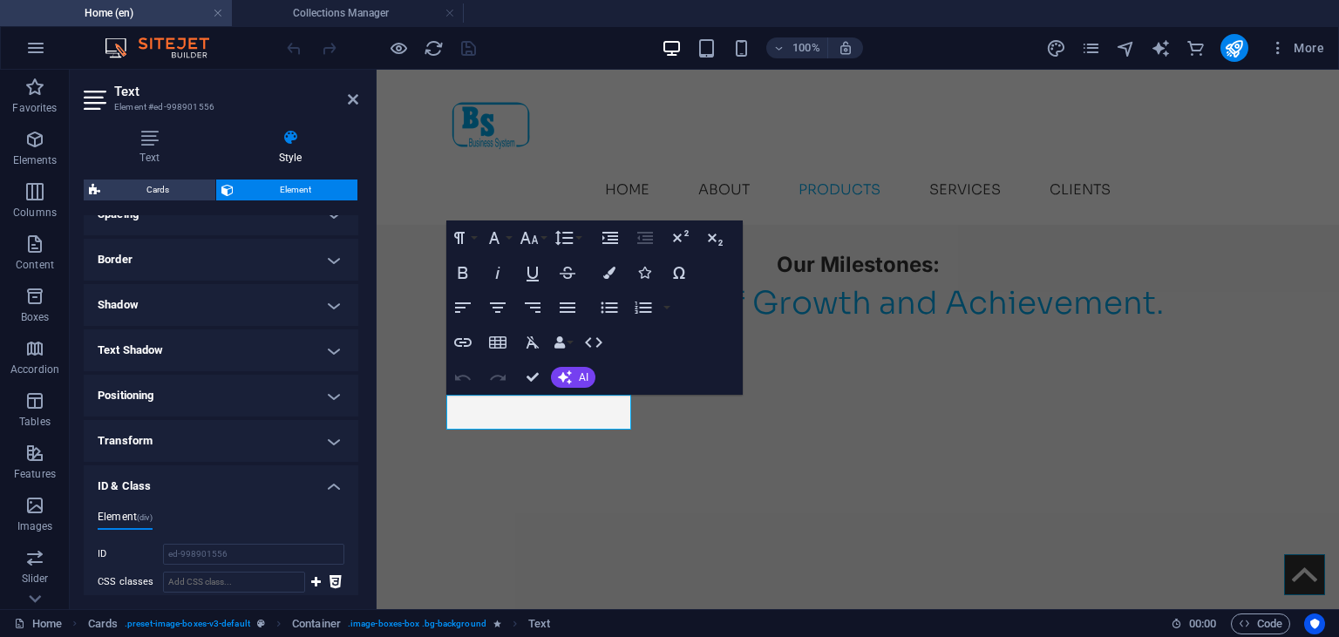
click at [239, 481] on h4 "ID & Class" at bounding box center [221, 481] width 275 height 31
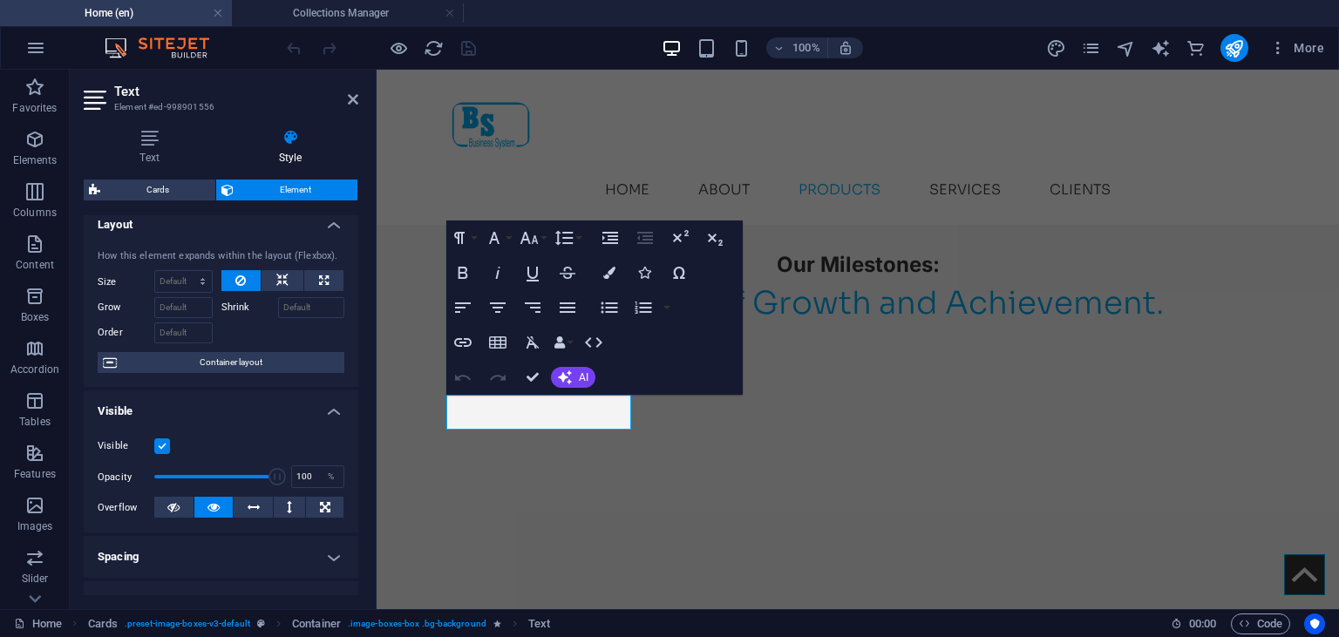
scroll to position [0, 0]
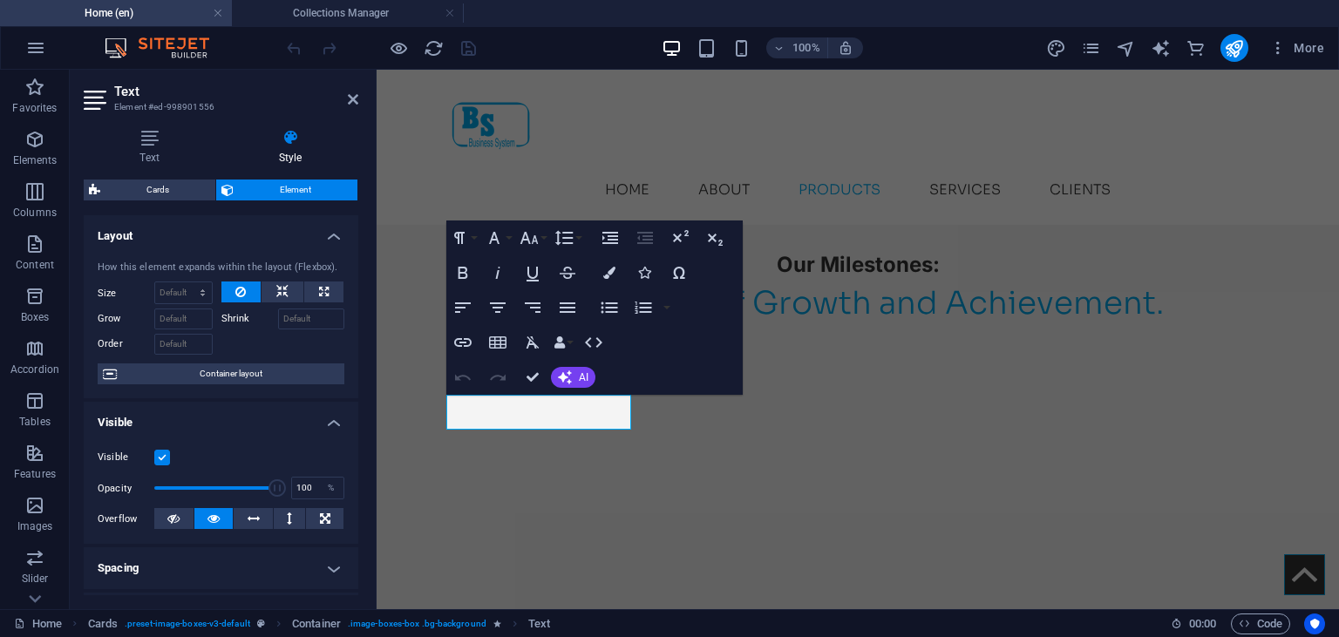
click at [159, 179] on div "Text Style Text Add, edit, and format text directly on the website. Default col…" at bounding box center [221, 362] width 275 height 466
click at [159, 201] on div "Cards Element Layout How this element expands within the layout (Flexbox). Size…" at bounding box center [221, 388] width 275 height 416
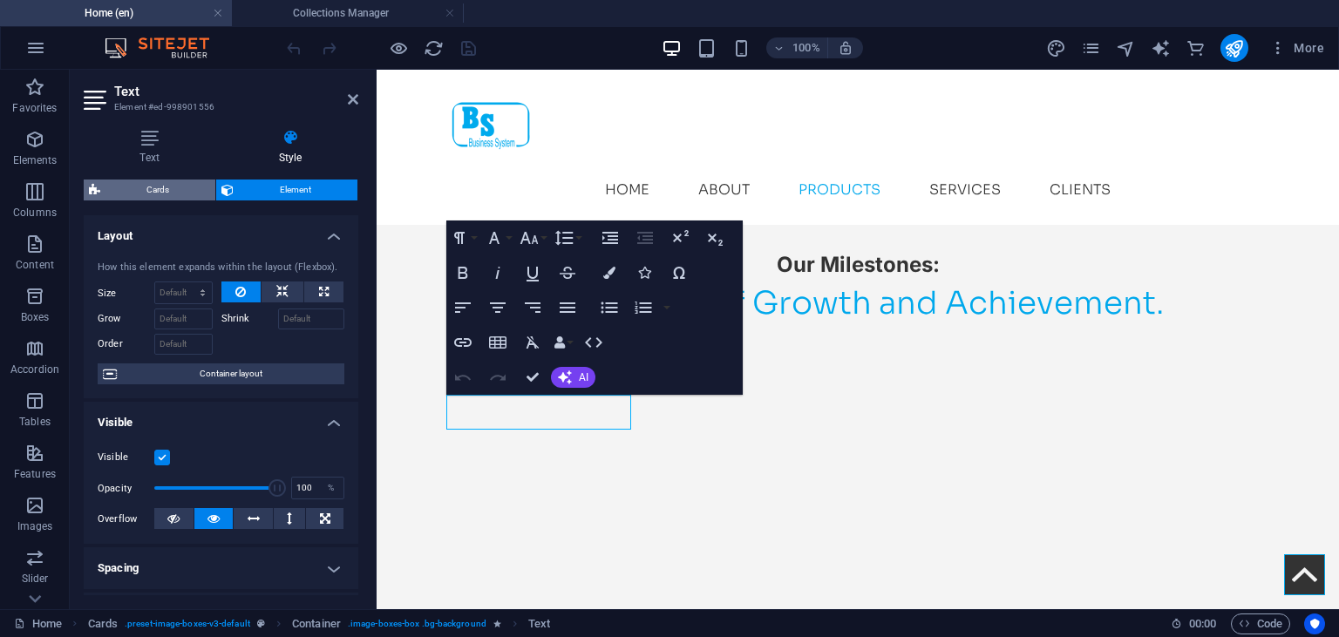
click at [162, 191] on span "Cards" at bounding box center [157, 190] width 105 height 21
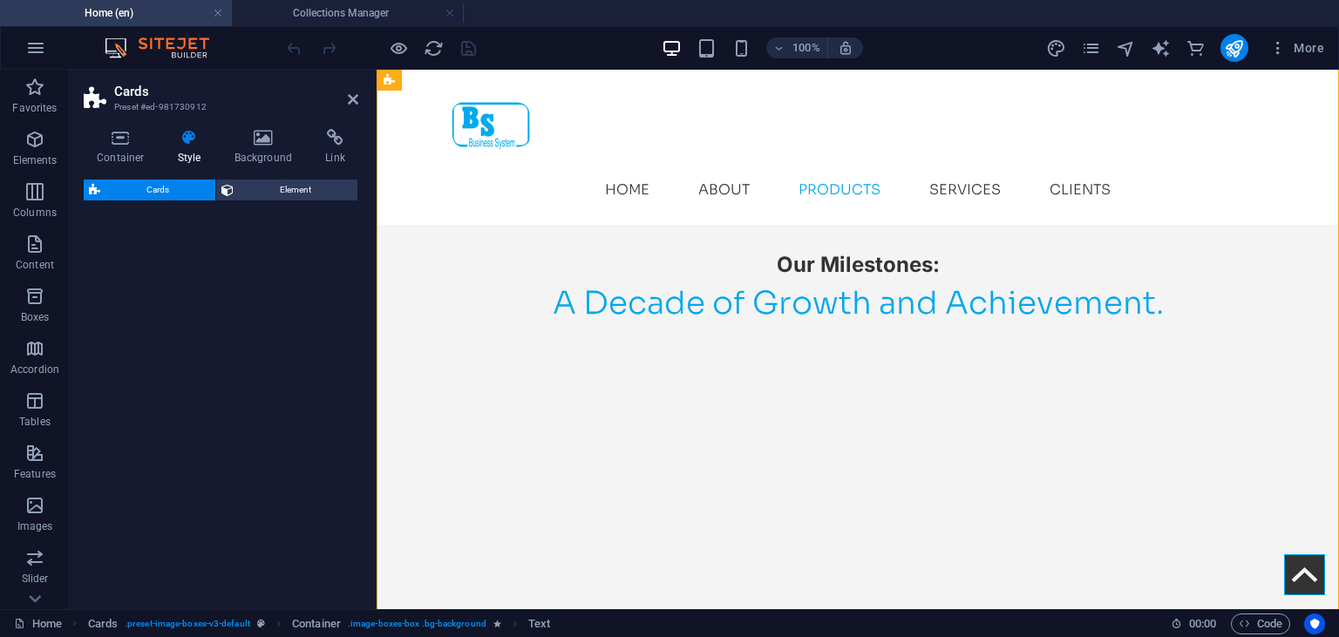
select select "rem"
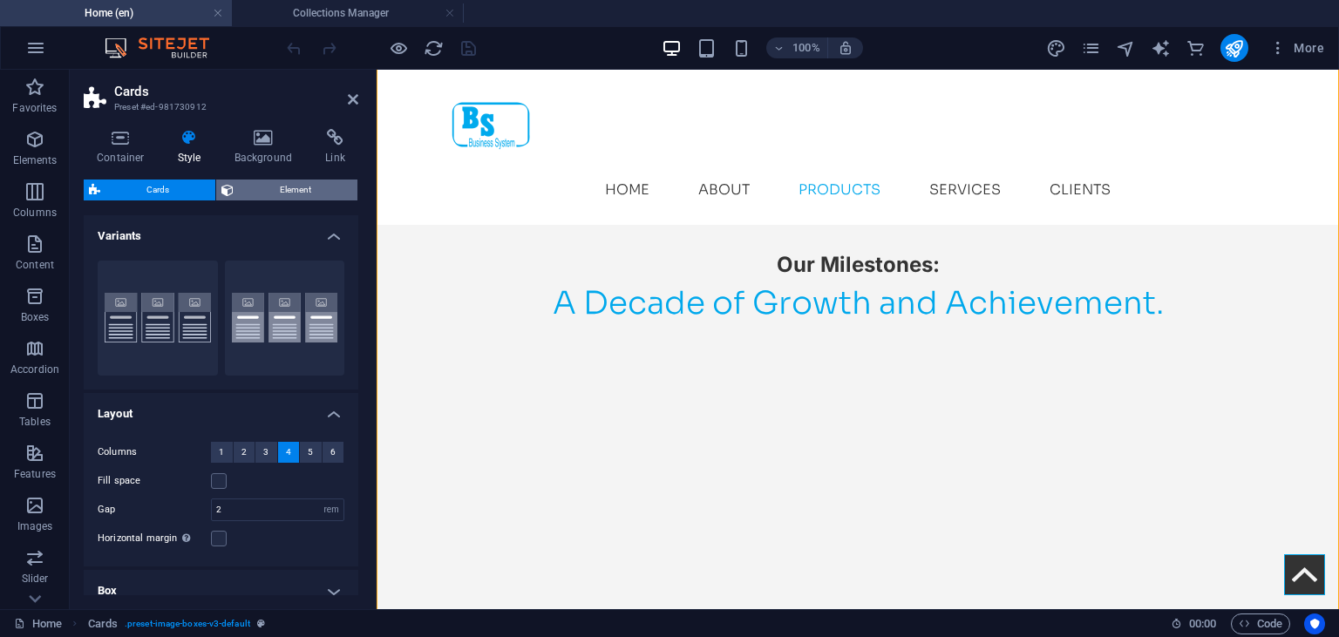
click at [284, 187] on span "Element" at bounding box center [295, 190] width 113 height 21
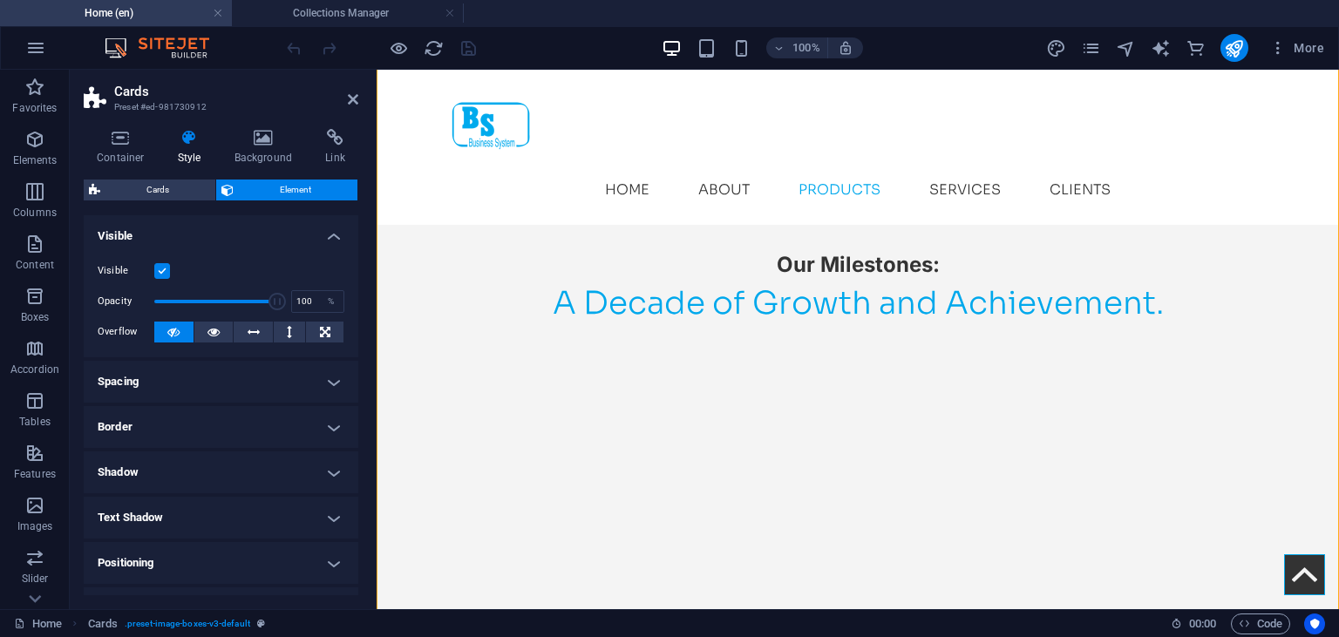
click at [329, 240] on h4 "Visible" at bounding box center [221, 230] width 275 height 31
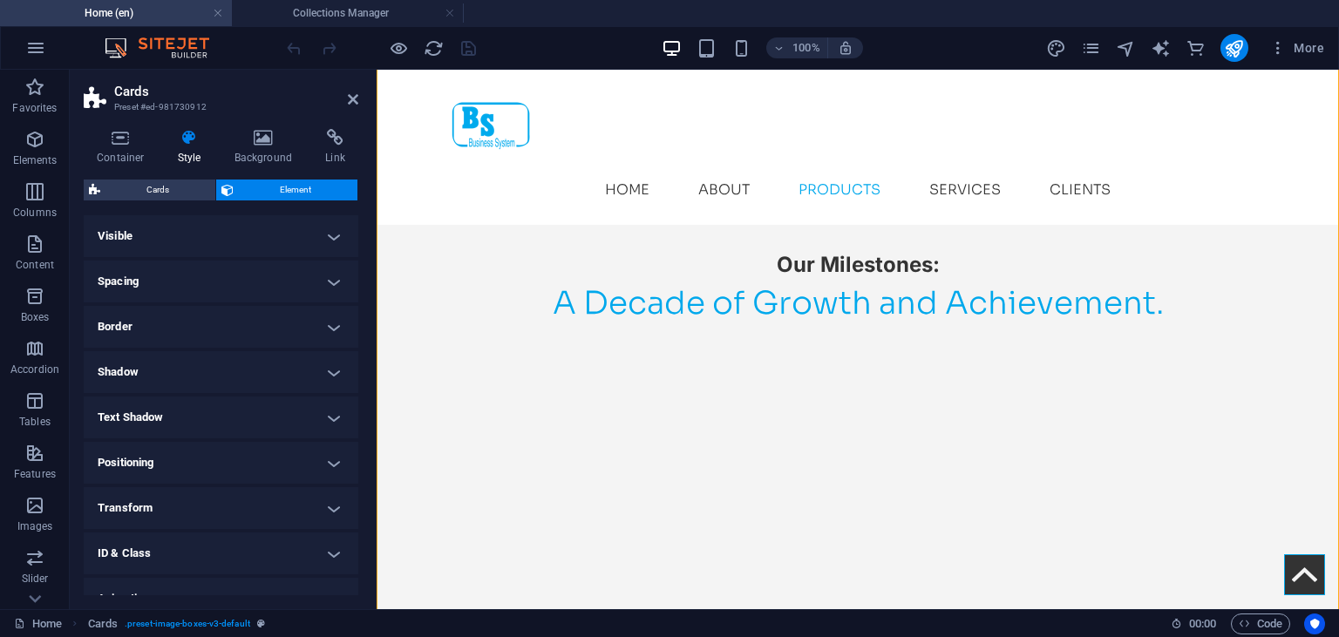
scroll to position [69, 0]
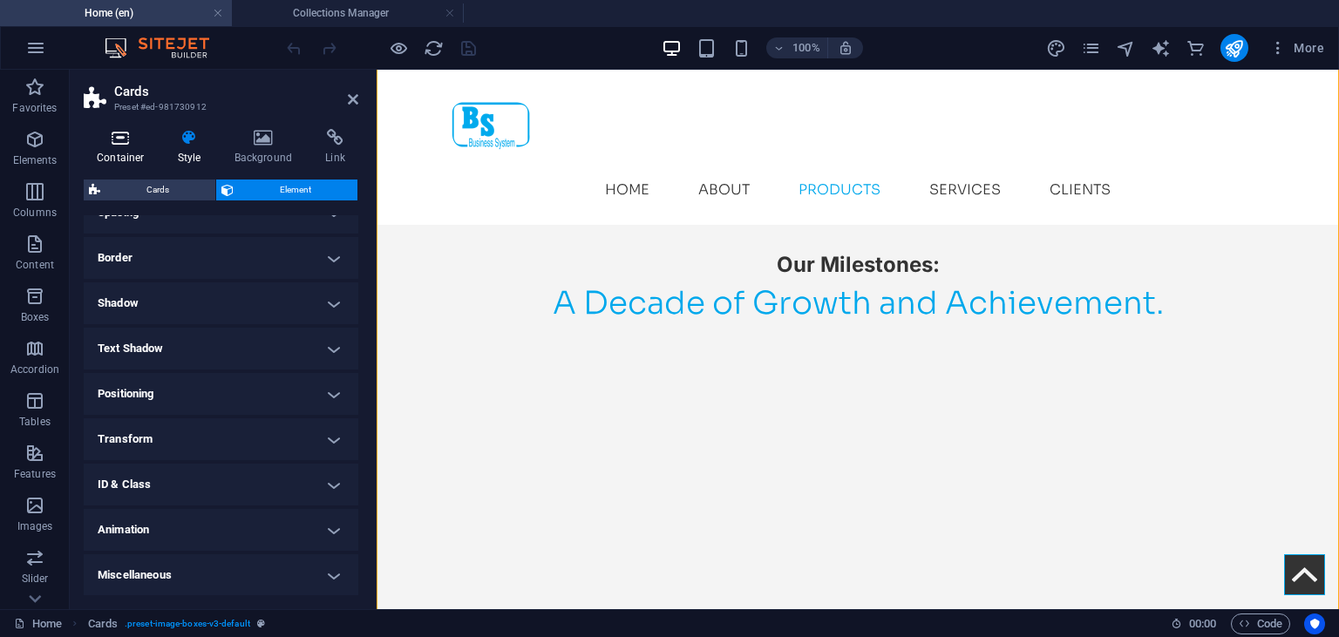
click at [110, 139] on icon at bounding box center [121, 137] width 74 height 17
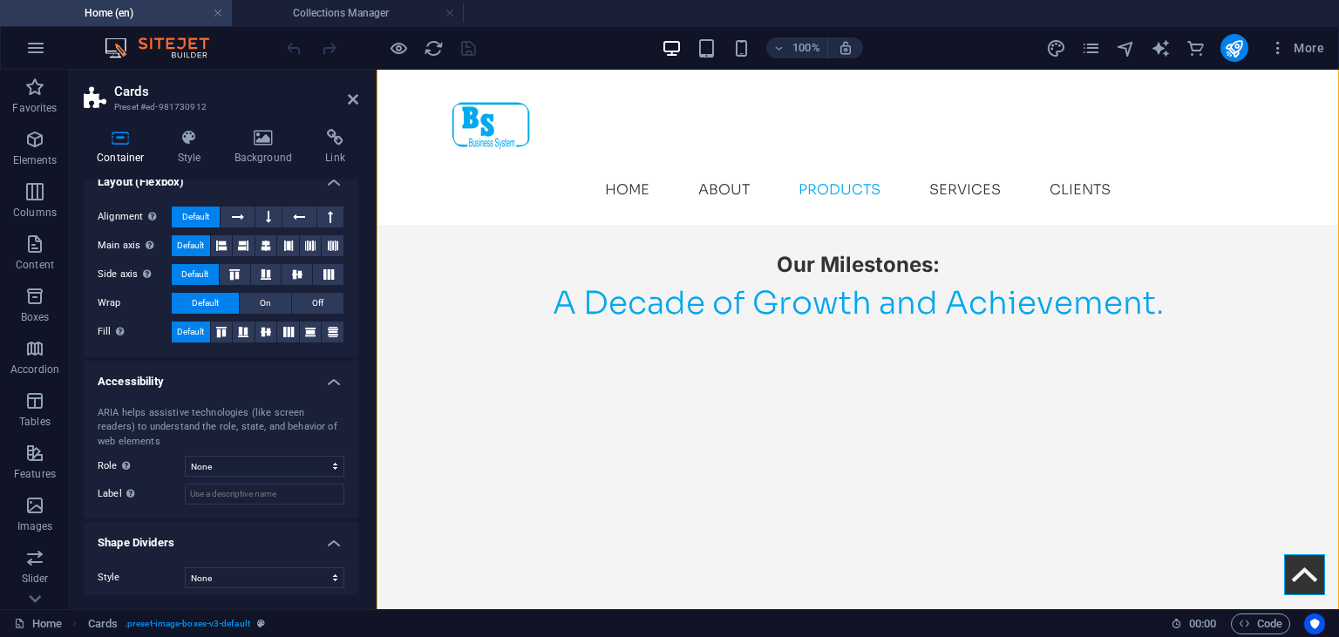
scroll to position [258, 0]
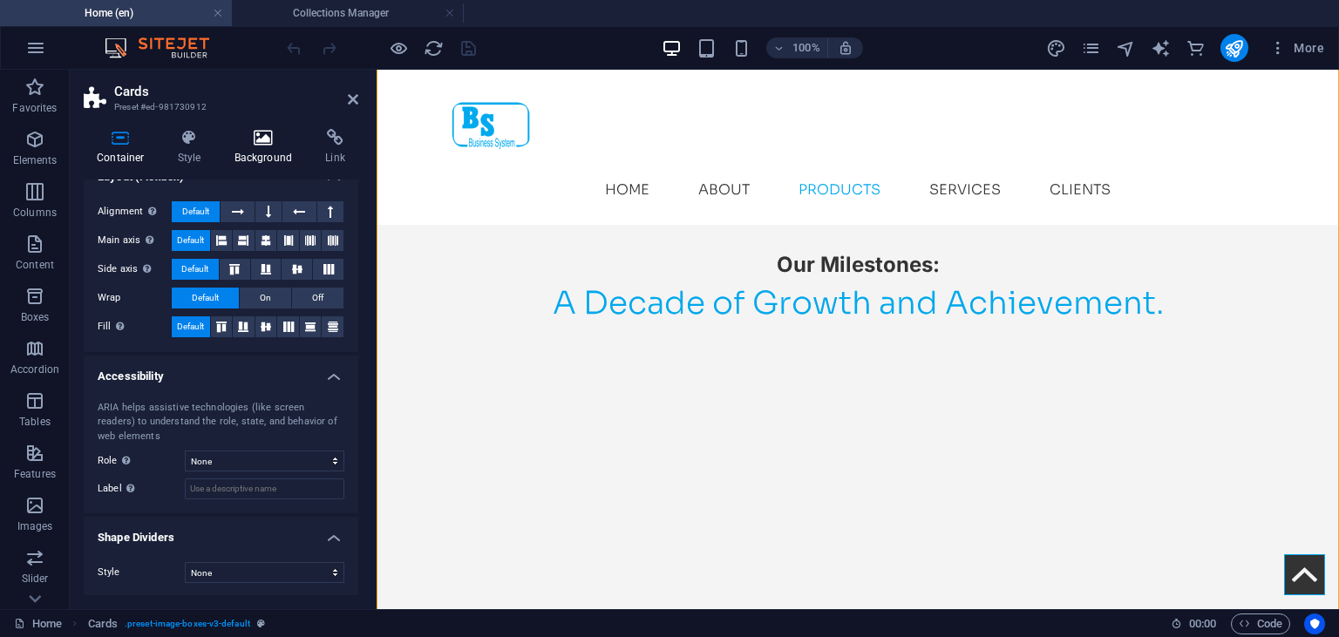
click at [275, 141] on icon at bounding box center [263, 137] width 85 height 17
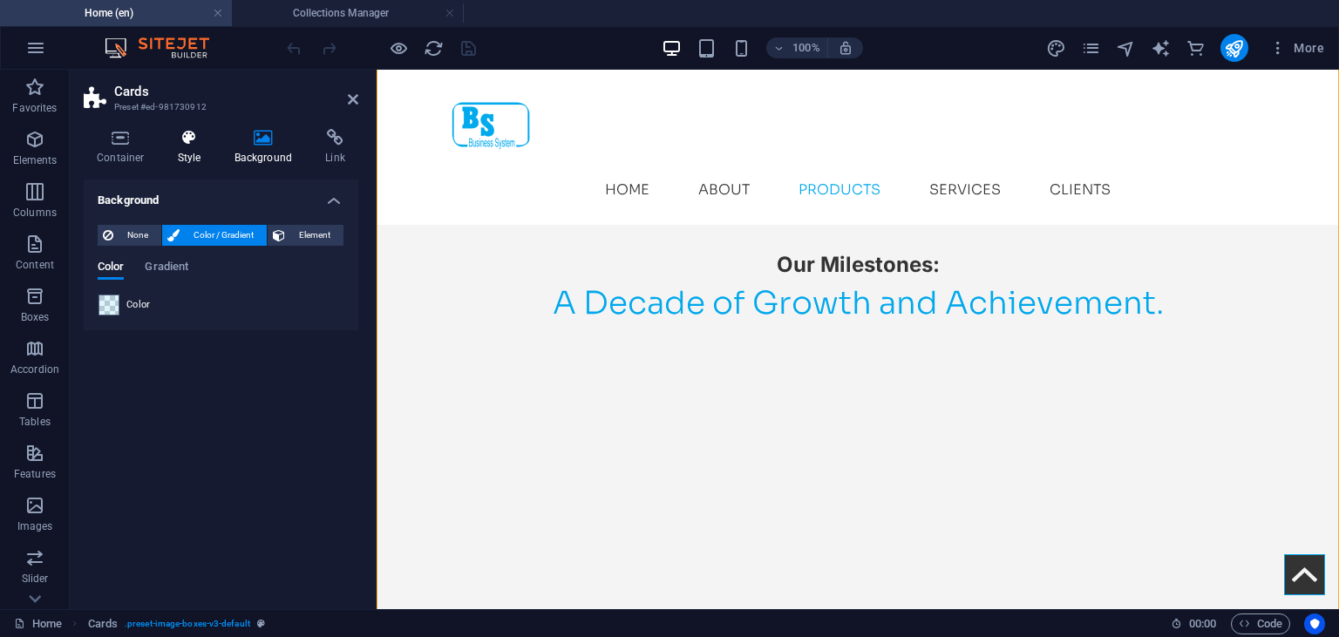
click at [195, 148] on h4 "Style" at bounding box center [193, 147] width 57 height 37
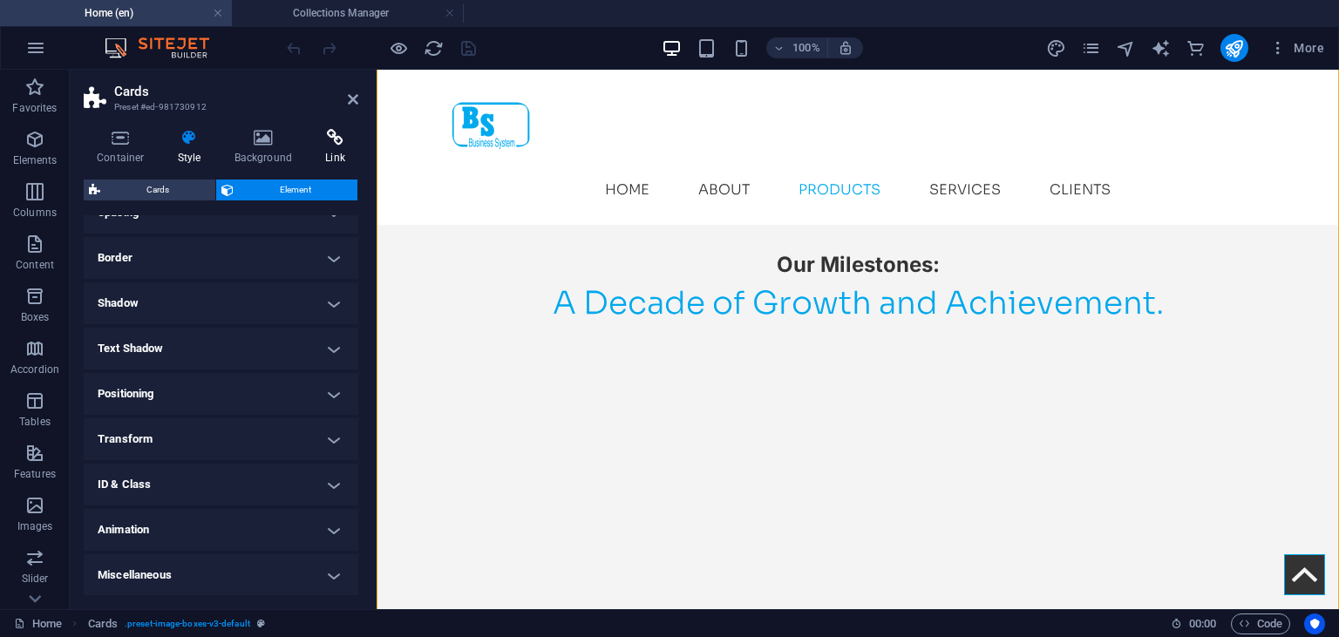
click at [334, 147] on h4 "Link" at bounding box center [335, 147] width 46 height 37
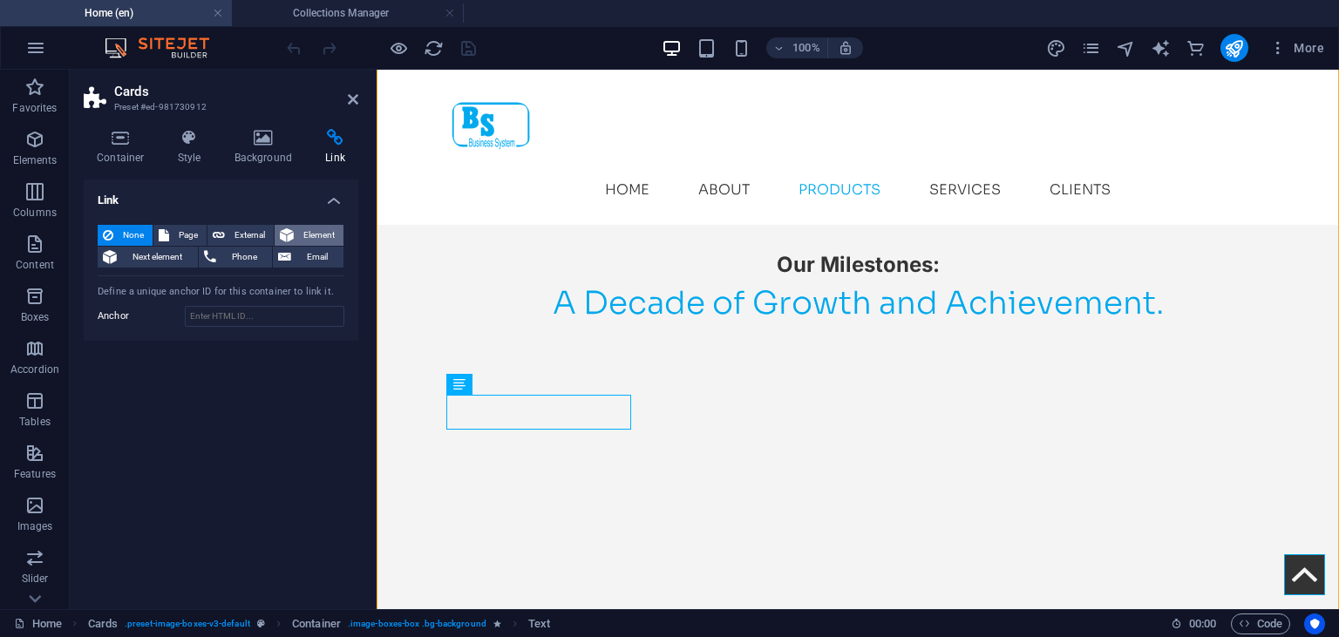
click at [316, 230] on span "Element" at bounding box center [318, 235] width 39 height 21
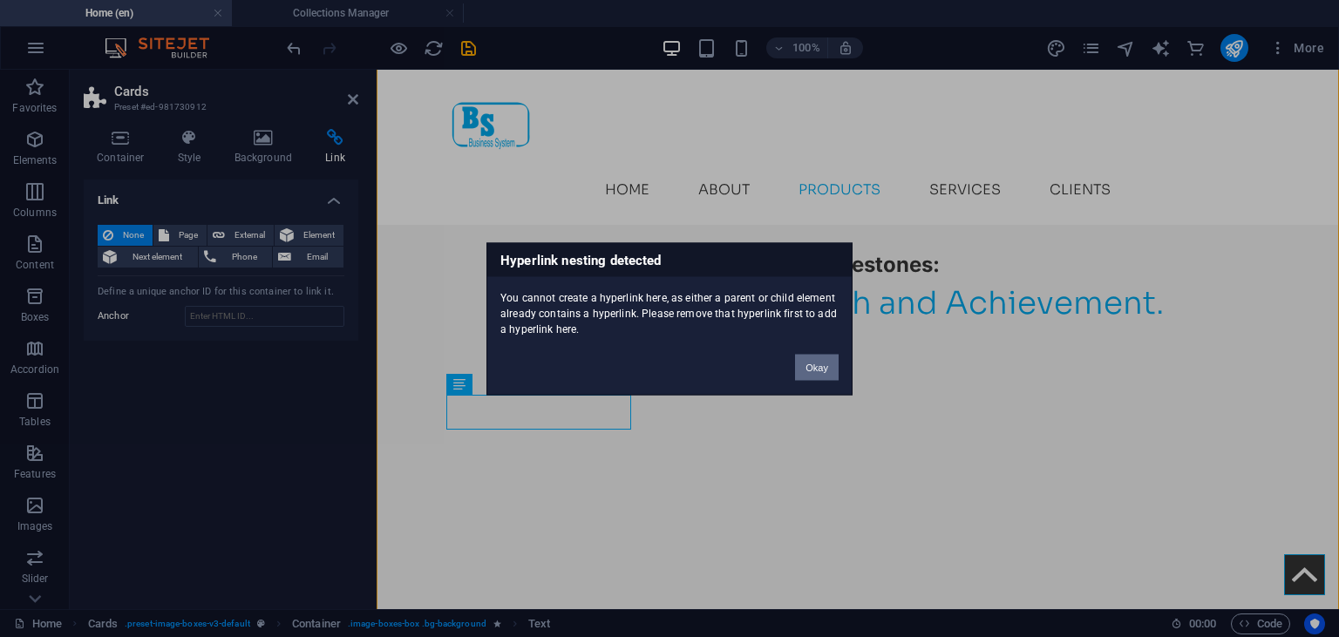
click at [814, 364] on button "Okay" at bounding box center [817, 367] width 44 height 26
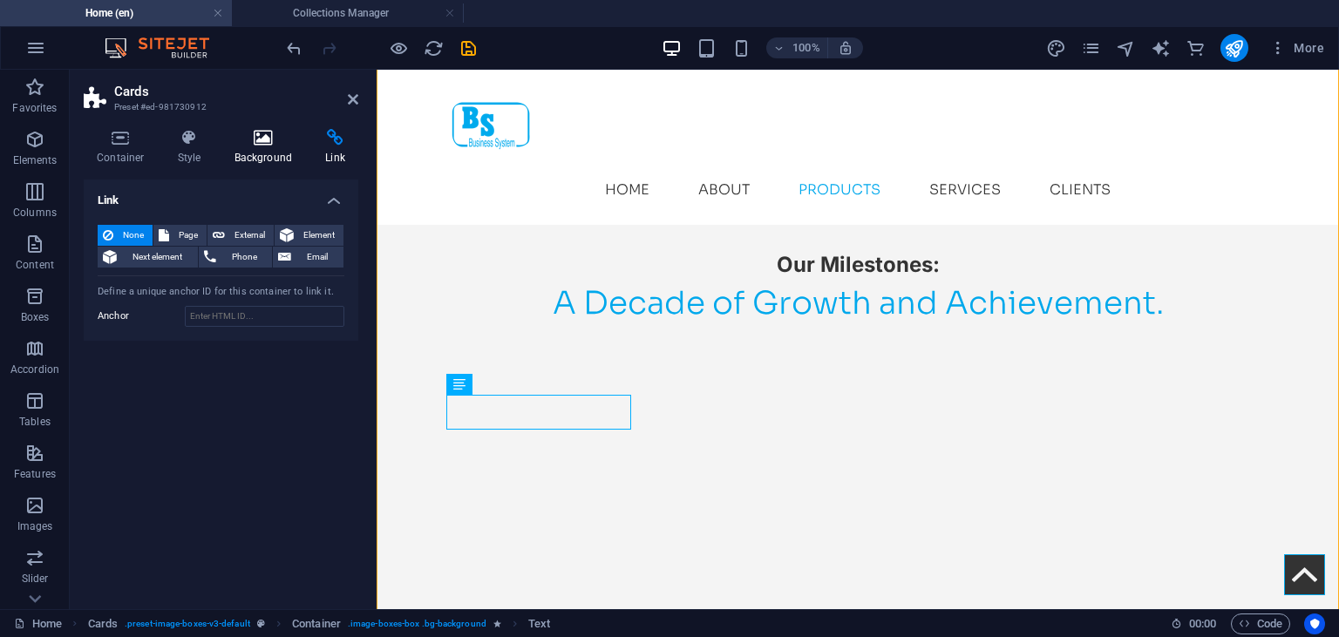
click at [251, 150] on h4 "Background" at bounding box center [267, 147] width 92 height 37
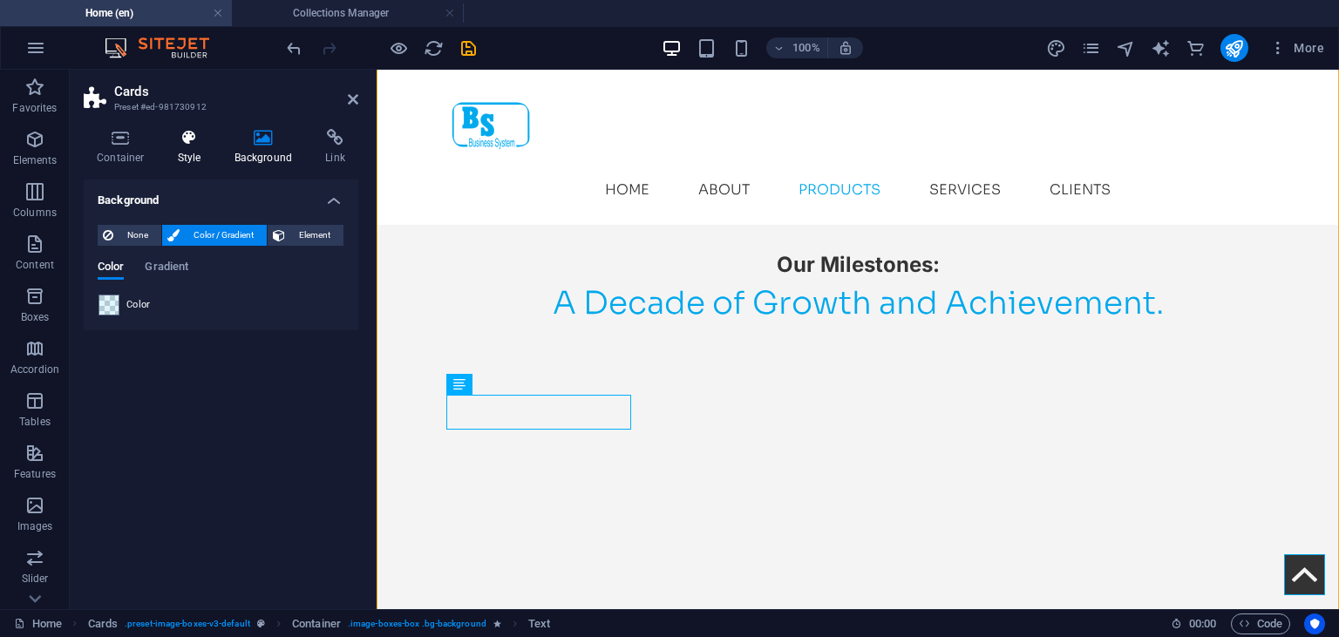
click at [196, 149] on h4 "Style" at bounding box center [193, 147] width 57 height 37
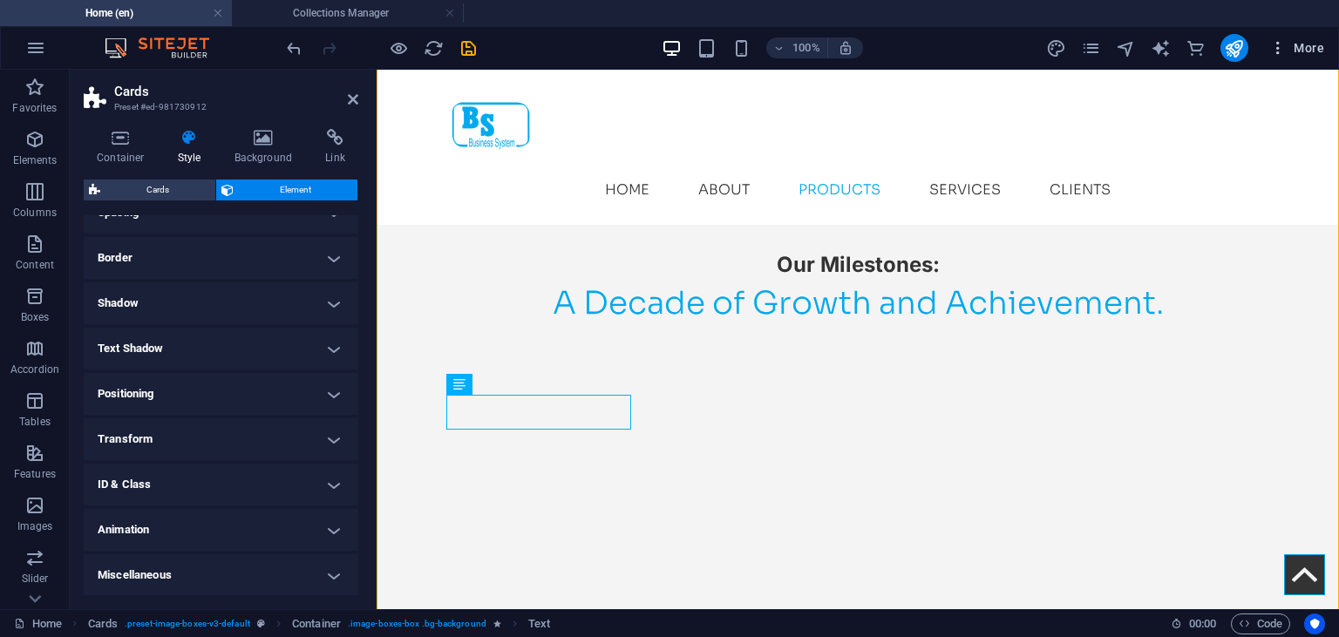
click at [1281, 46] on icon "button" at bounding box center [1277, 47] width 17 height 17
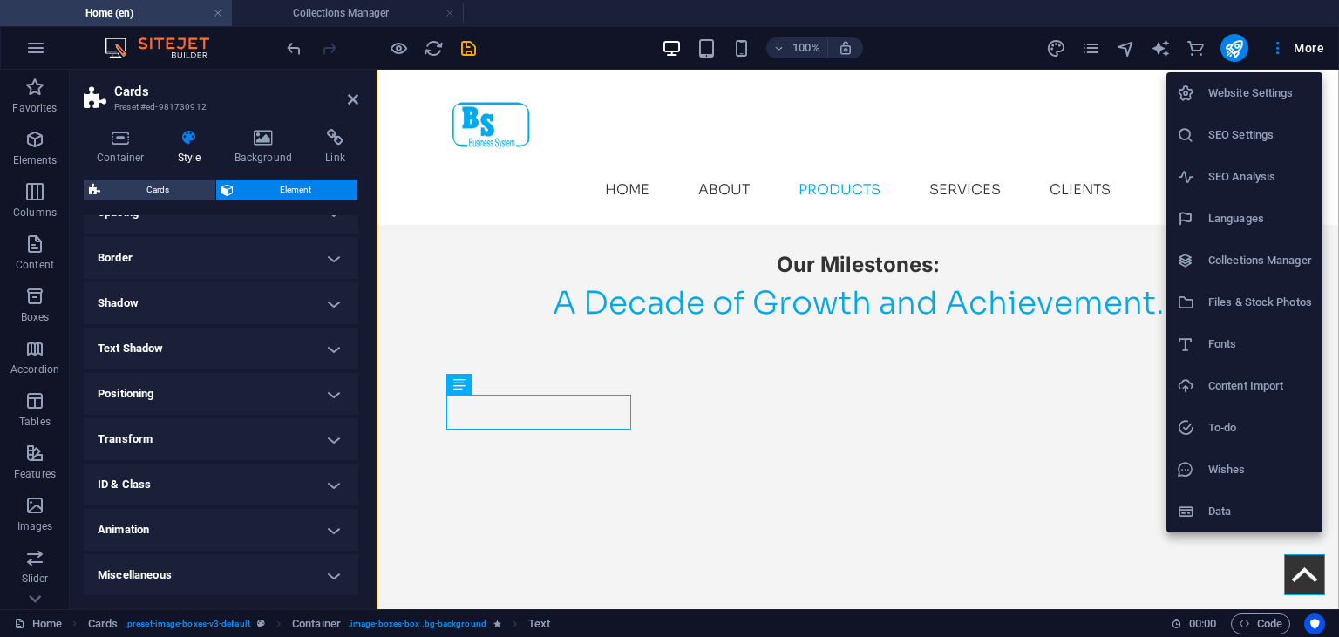
click at [552, 398] on div at bounding box center [669, 318] width 1339 height 637
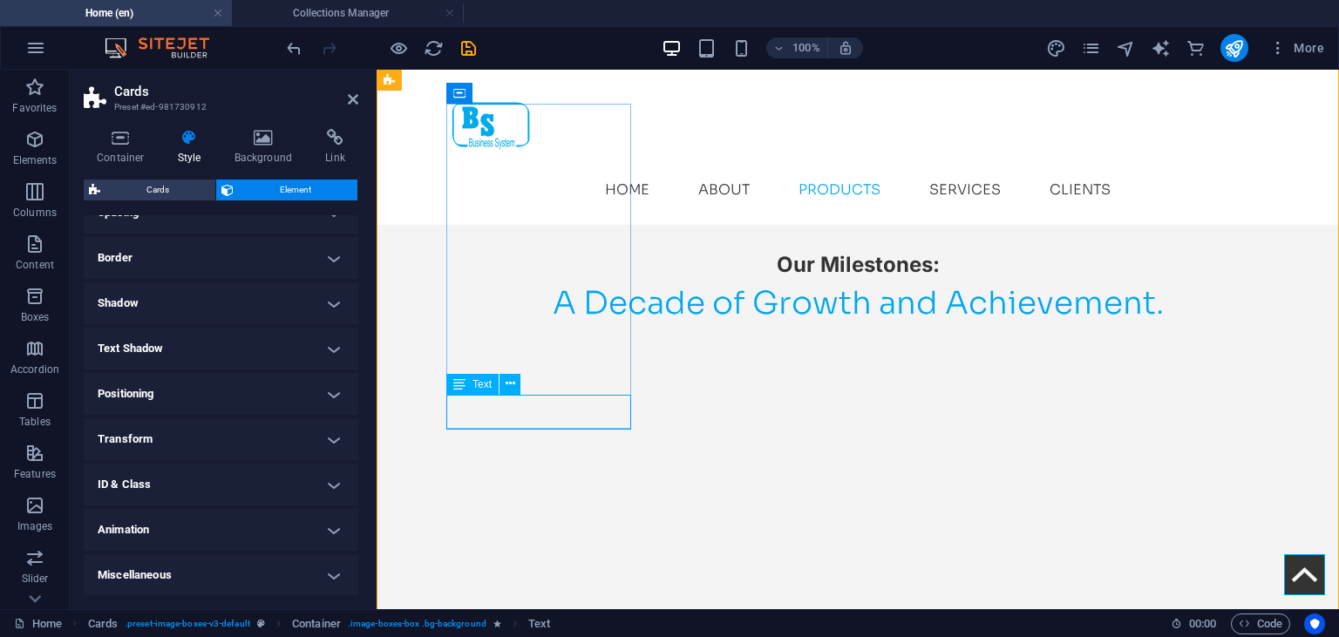
click at [505, 382] on button at bounding box center [510, 384] width 21 height 21
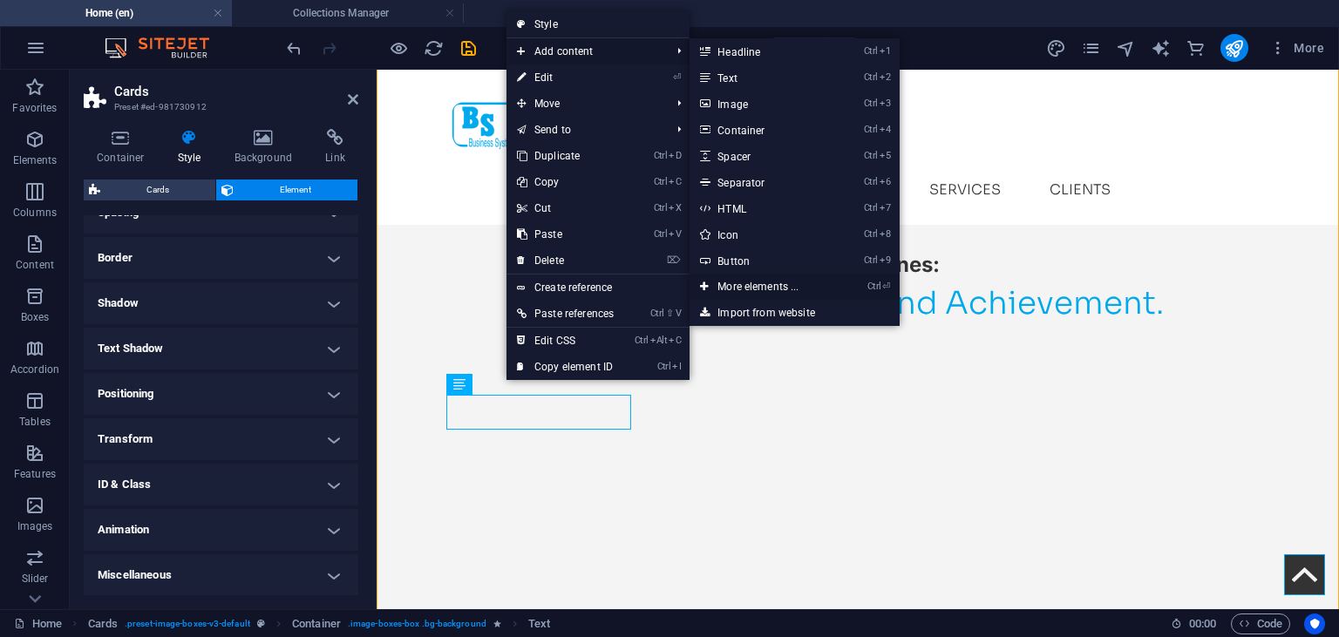
click at [778, 289] on link "Ctrl ⏎ More elements ..." at bounding box center [762, 287] width 144 height 26
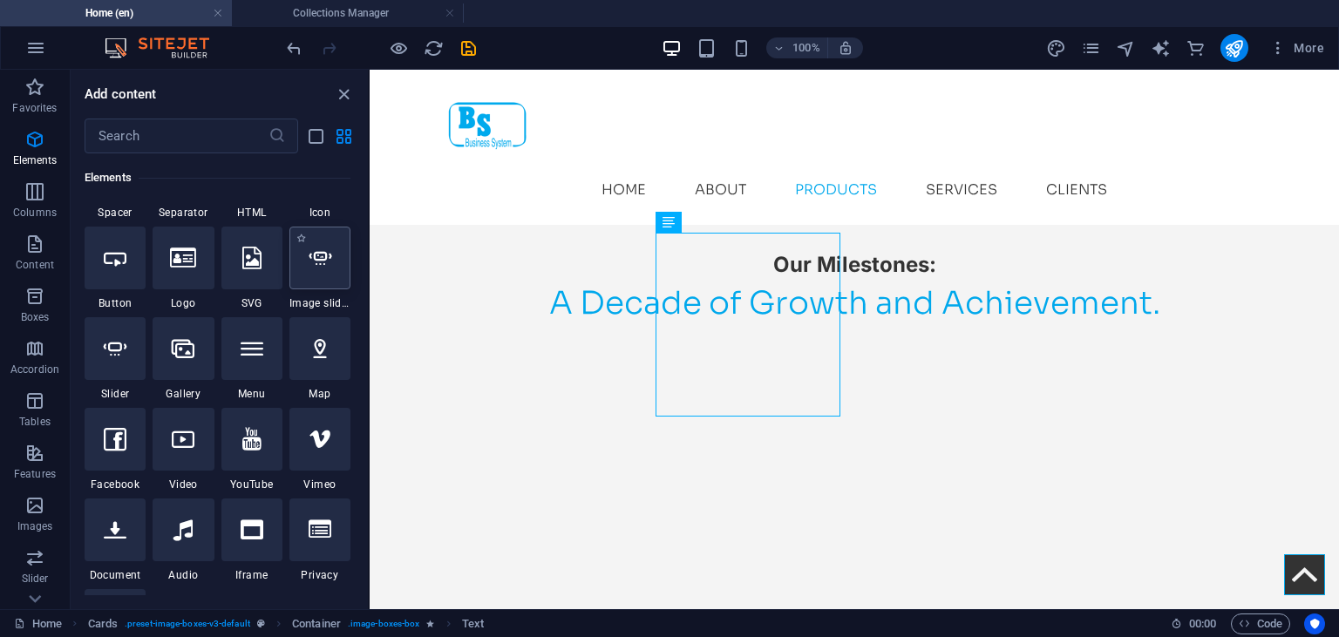
scroll to position [345, 0]
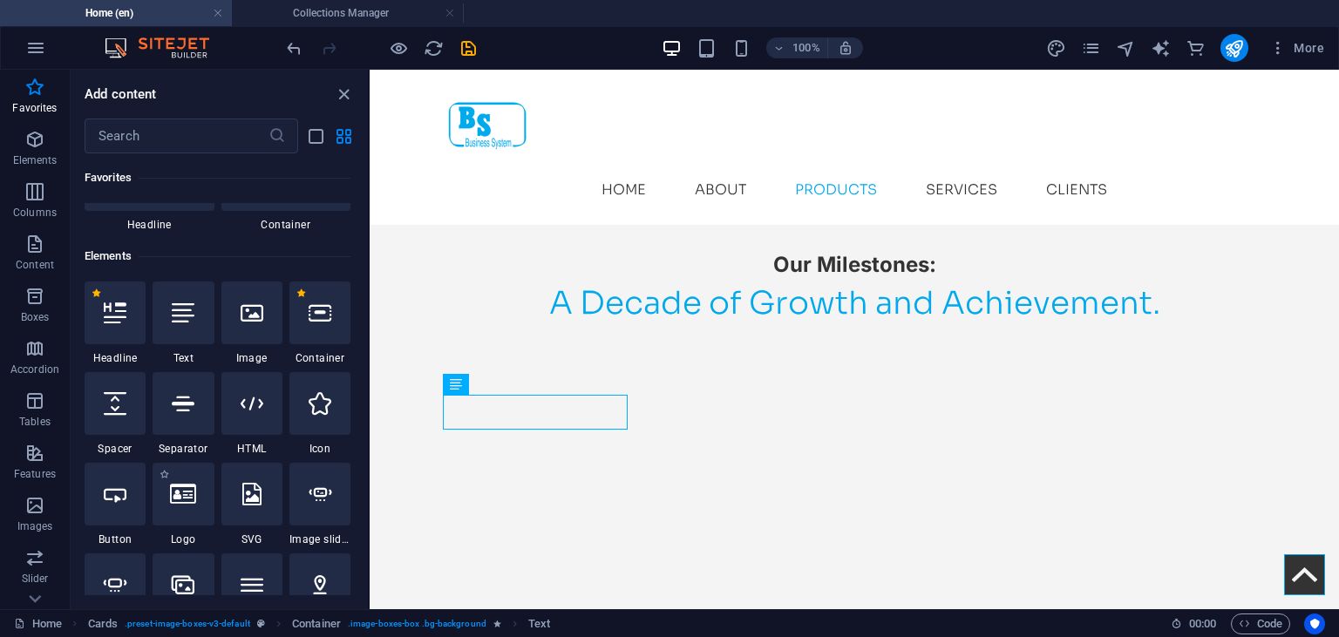
scroll to position [83, 0]
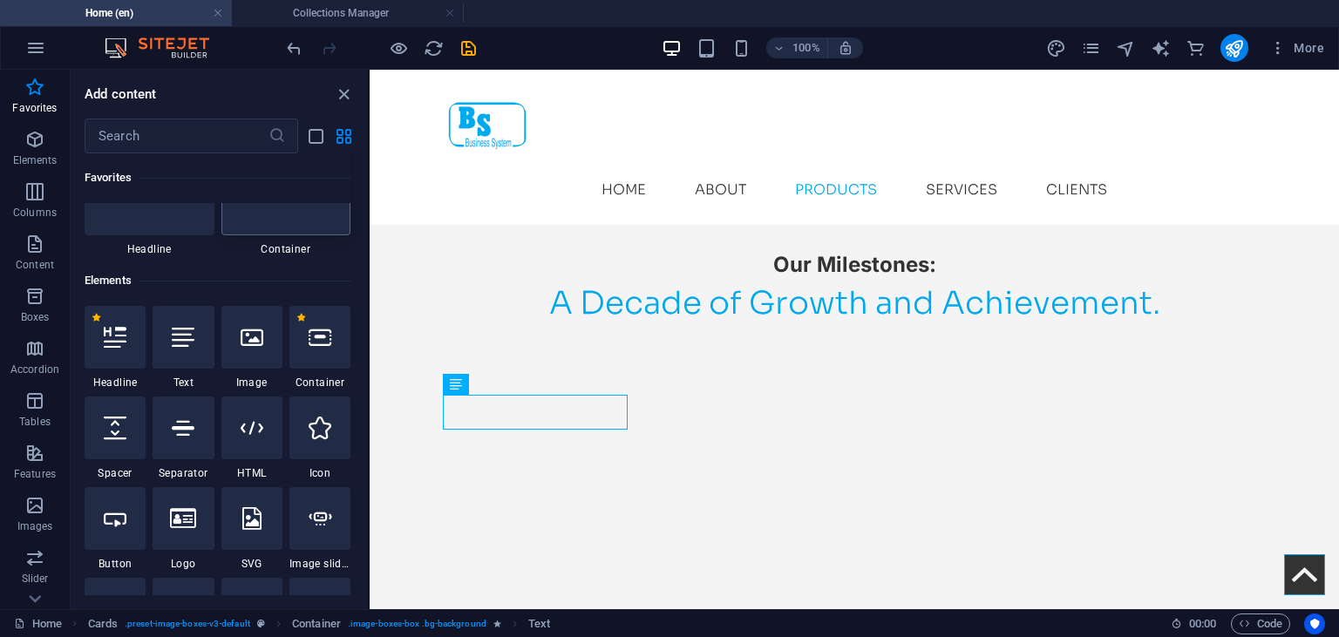
click at [300, 235] on div at bounding box center [286, 177] width 130 height 115
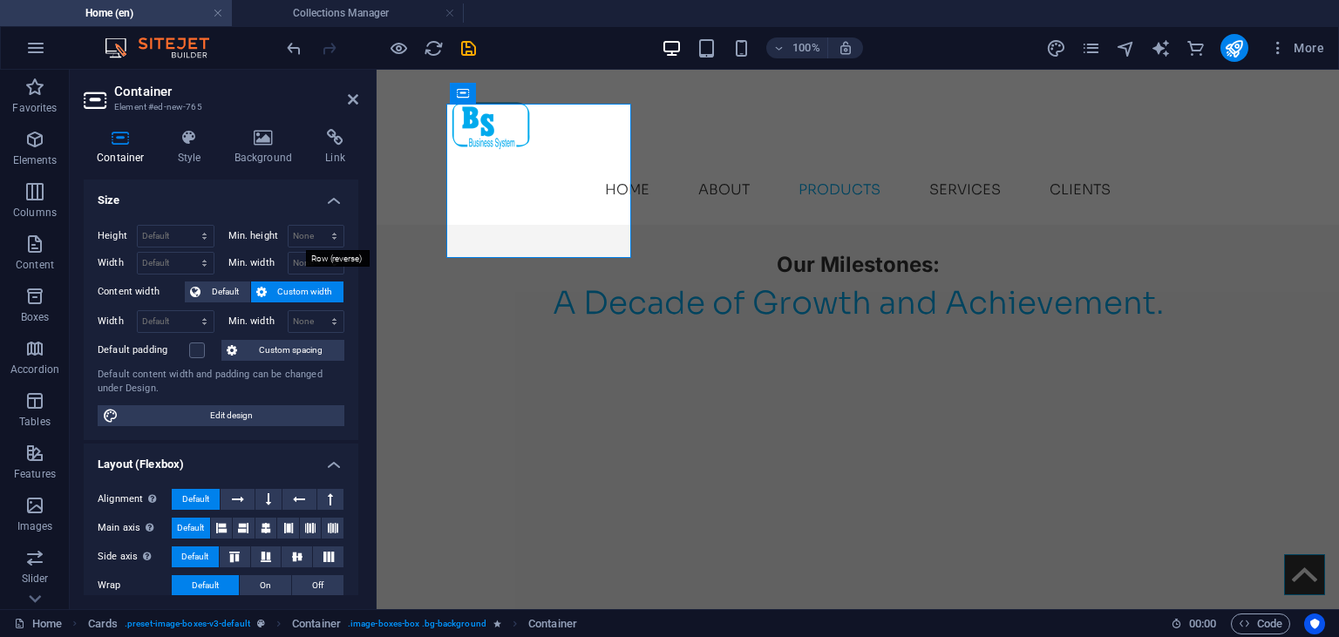
scroll to position [258, 0]
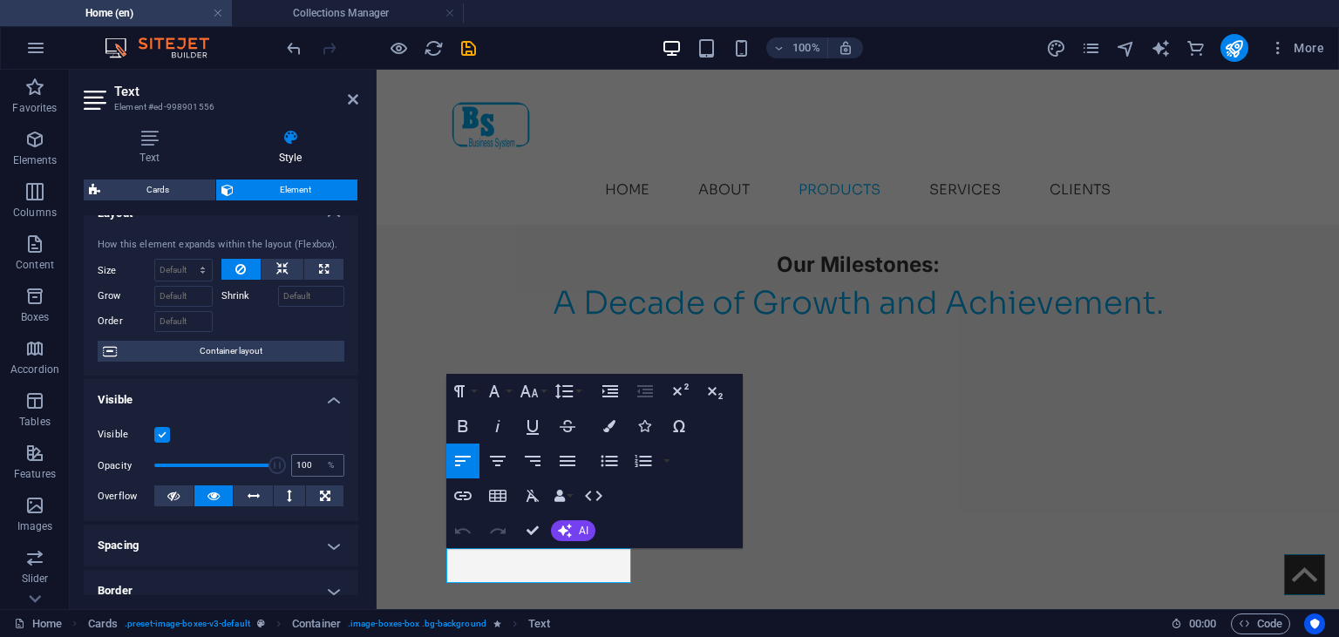
scroll to position [0, 0]
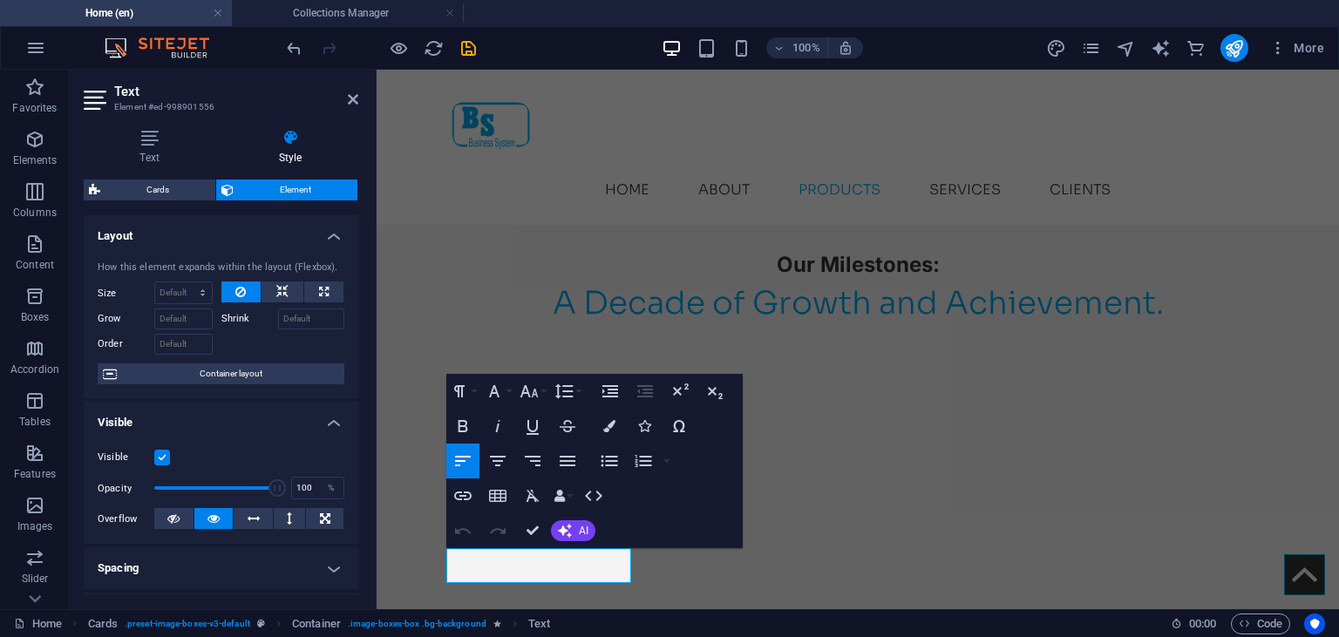
click at [336, 417] on h4 "Visible" at bounding box center [221, 417] width 275 height 31
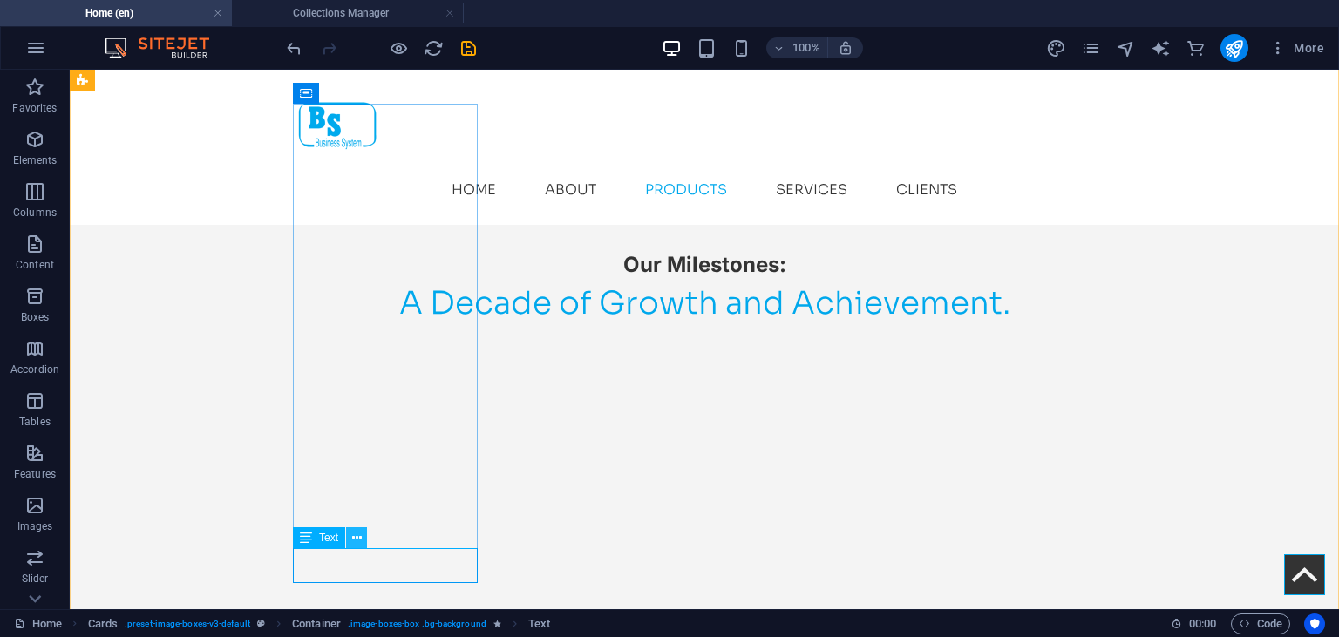
click at [355, 547] on button at bounding box center [356, 537] width 21 height 21
click at [1282, 44] on icon "button" at bounding box center [1277, 47] width 17 height 17
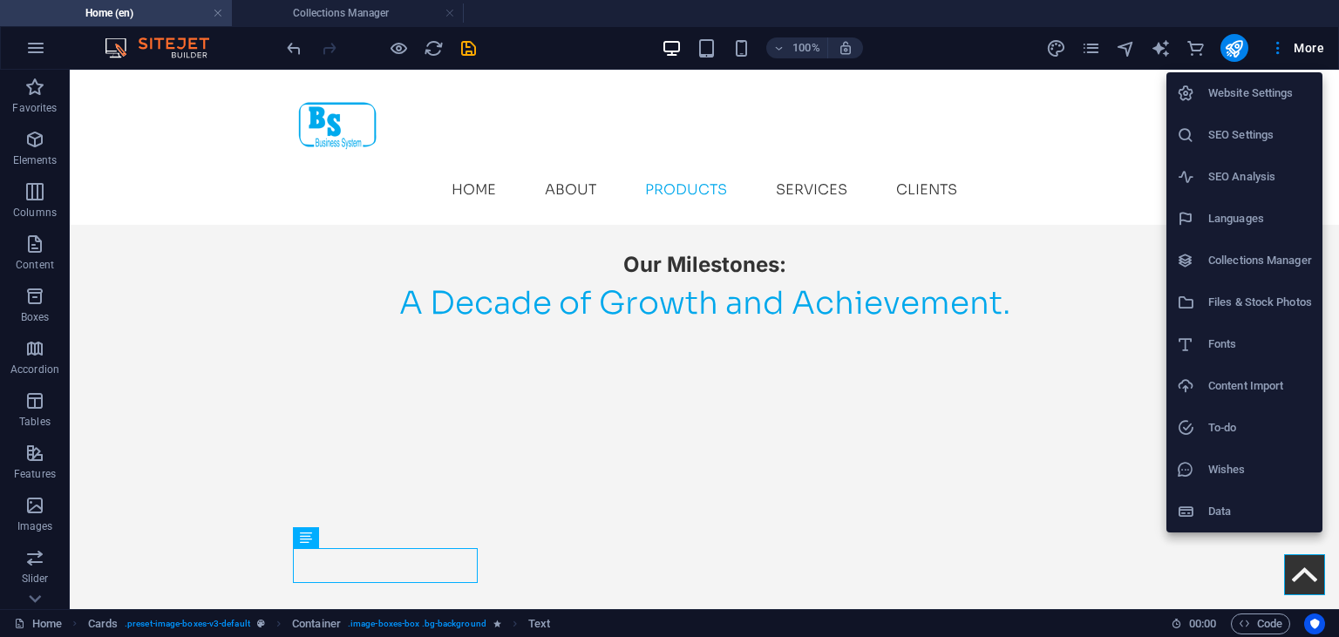
click at [1278, 517] on h6 "Data" at bounding box center [1260, 511] width 104 height 21
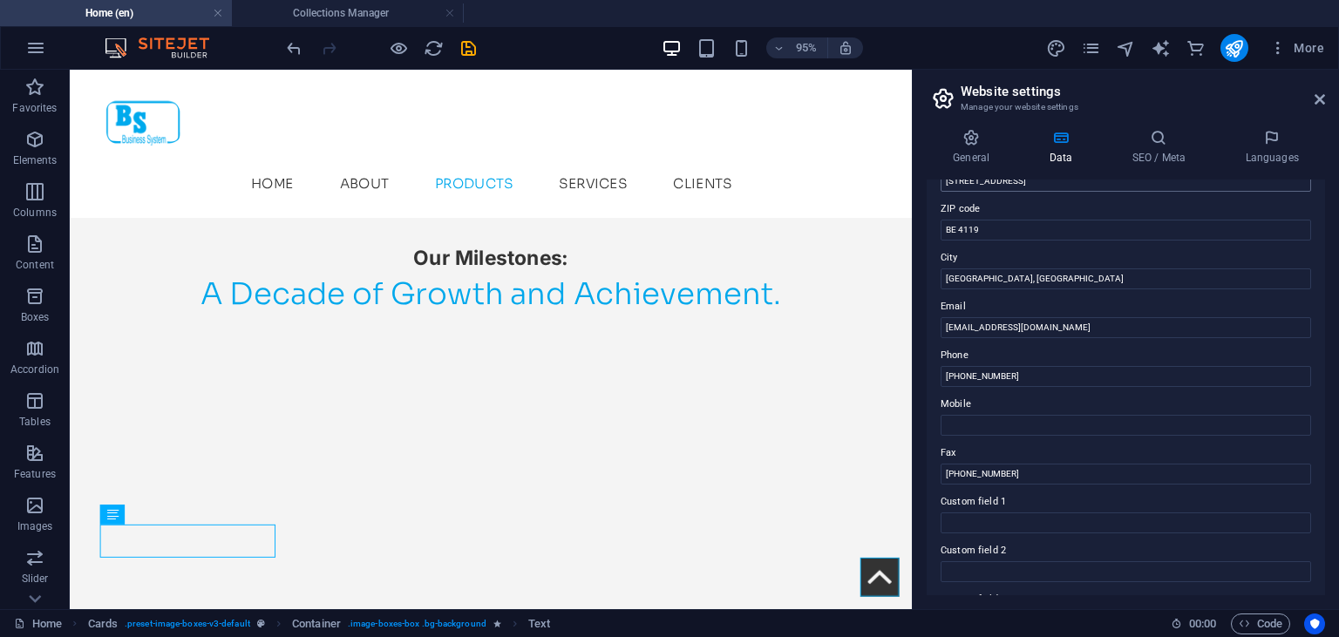
scroll to position [421, 0]
click at [1312, 100] on header "Website settings Manage your website settings" at bounding box center [1127, 92] width 395 height 45
click at [1315, 99] on icon at bounding box center [1320, 99] width 10 height 14
click at [956, 99] on div "Menu Home About Products Services Clients" at bounding box center [513, 147] width 887 height 155
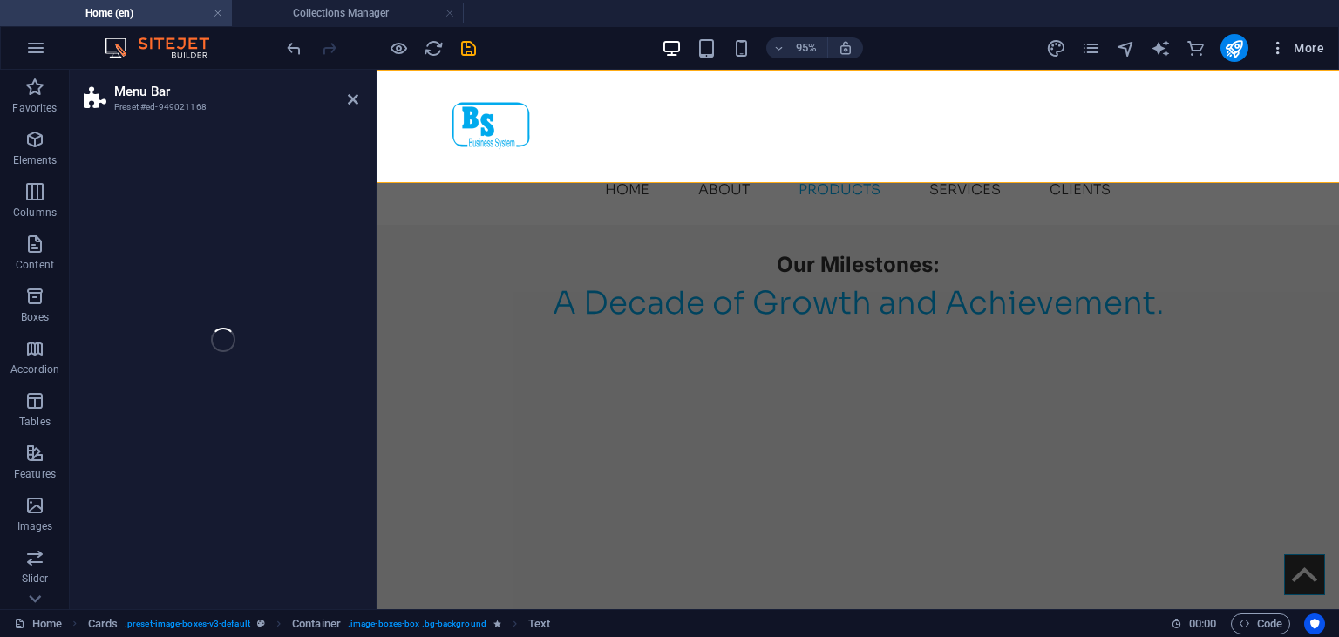
click at [1315, 35] on button "More" at bounding box center [1296, 48] width 69 height 28
select select "header"
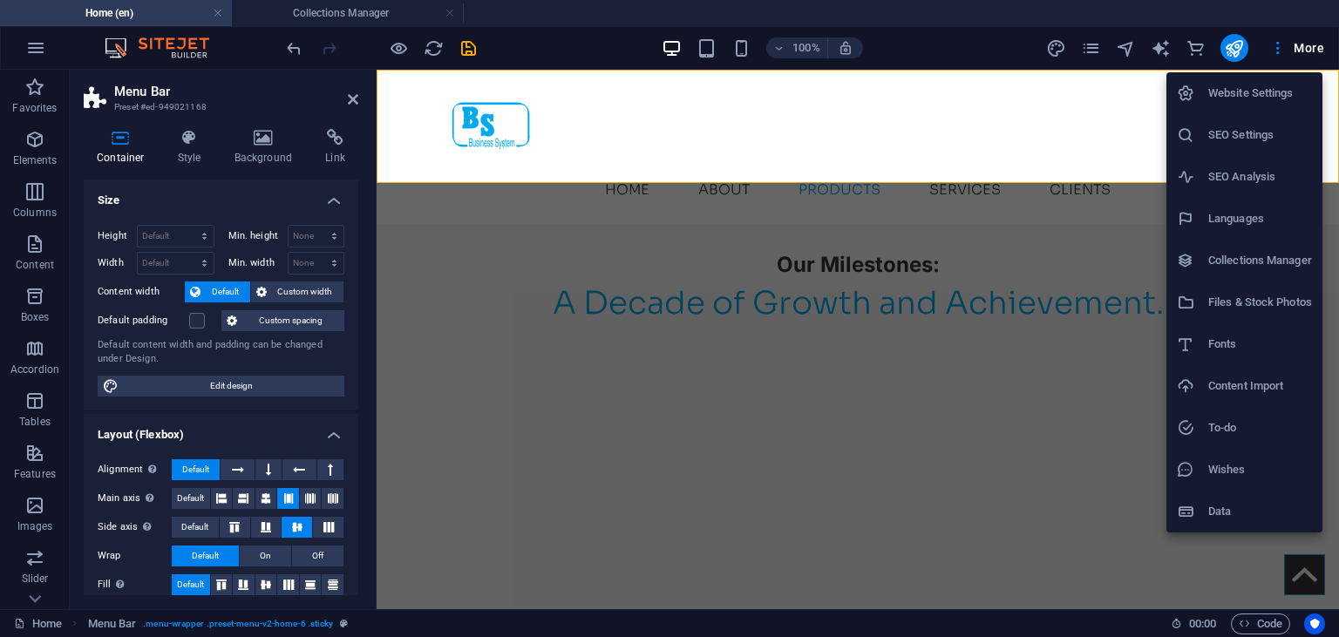
click at [555, 545] on div at bounding box center [669, 318] width 1339 height 637
click at [555, 545] on div "Website Settings SEO Settings SEO Analysis Languages Collections Manager Files …" at bounding box center [669, 323] width 1339 height 627
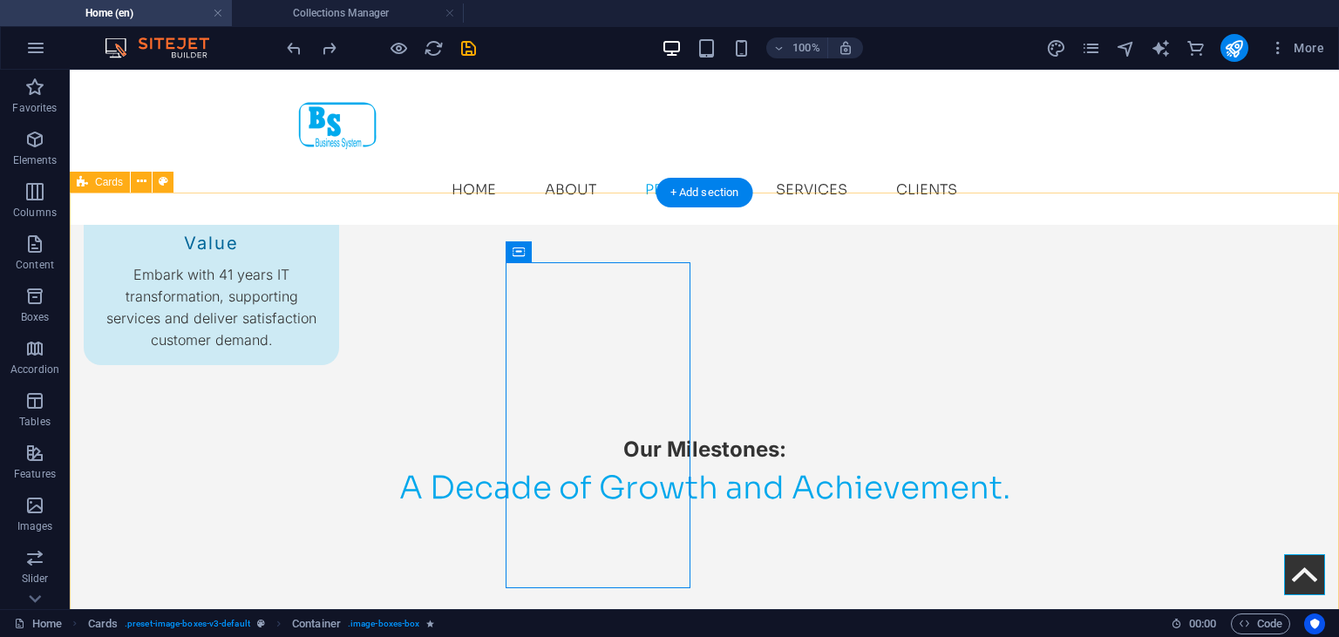
scroll to position [2573, 0]
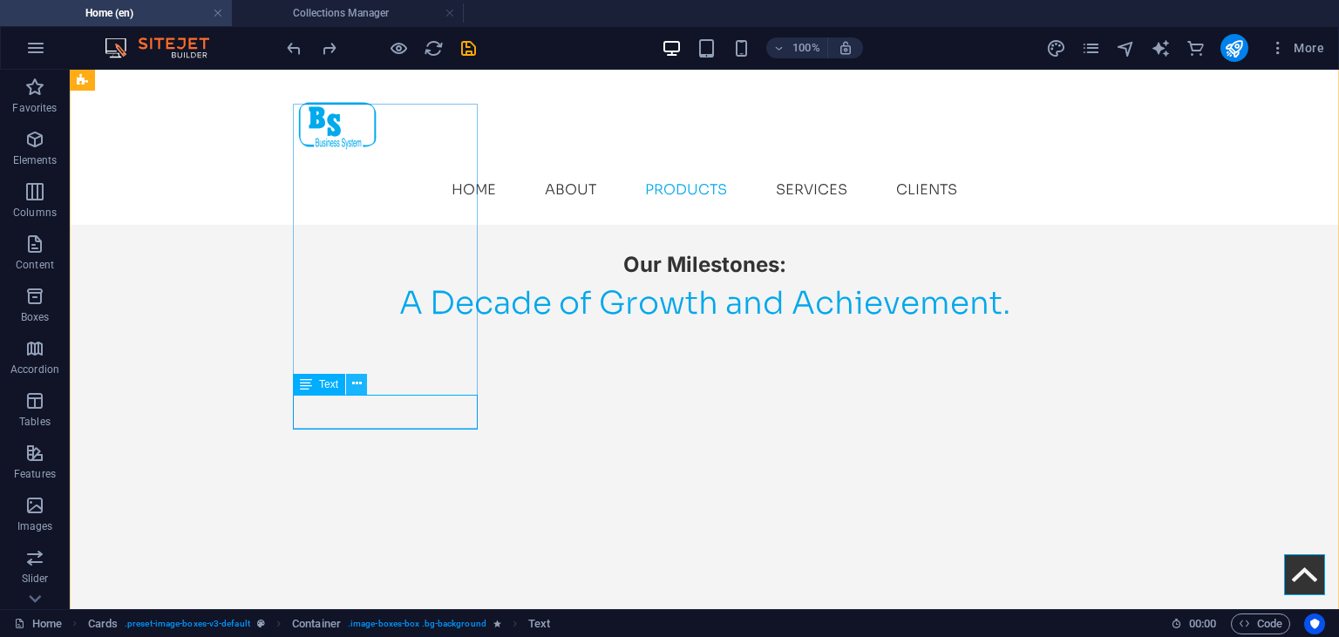
click at [354, 384] on icon at bounding box center [357, 384] width 10 height 18
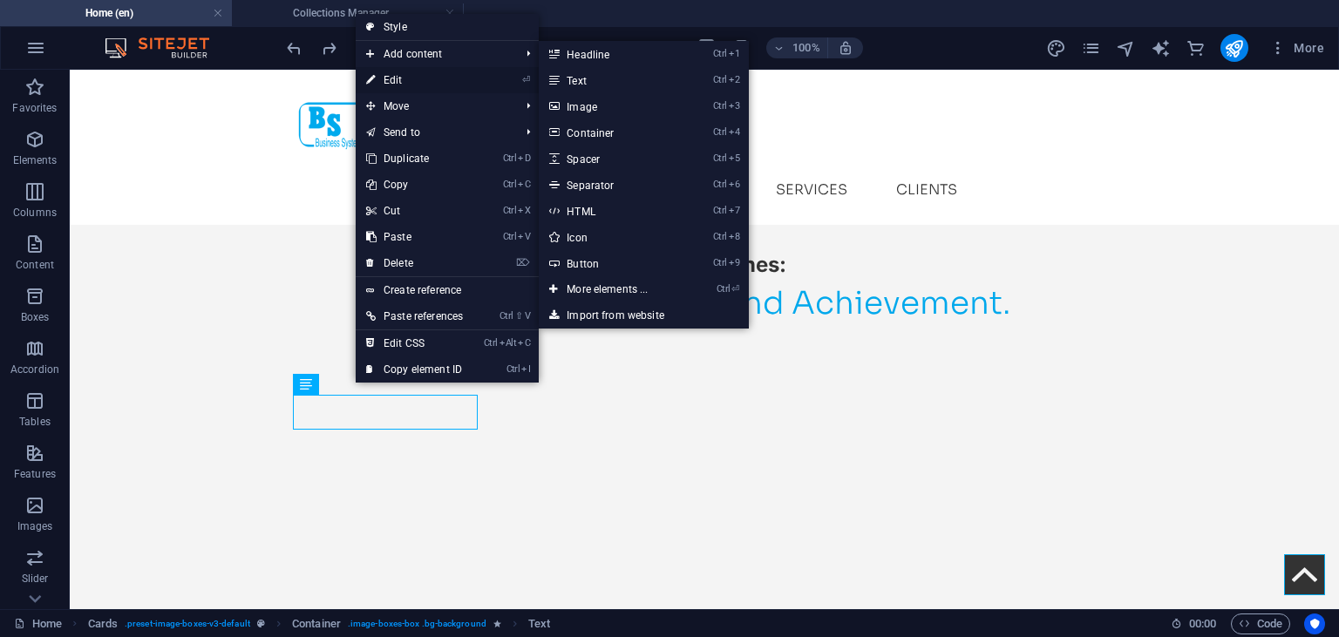
click at [409, 83] on link "⏎ Edit" at bounding box center [415, 80] width 118 height 26
click at [102, 83] on div "Menu Home About Products Services Clients" at bounding box center [704, 147] width 1269 height 155
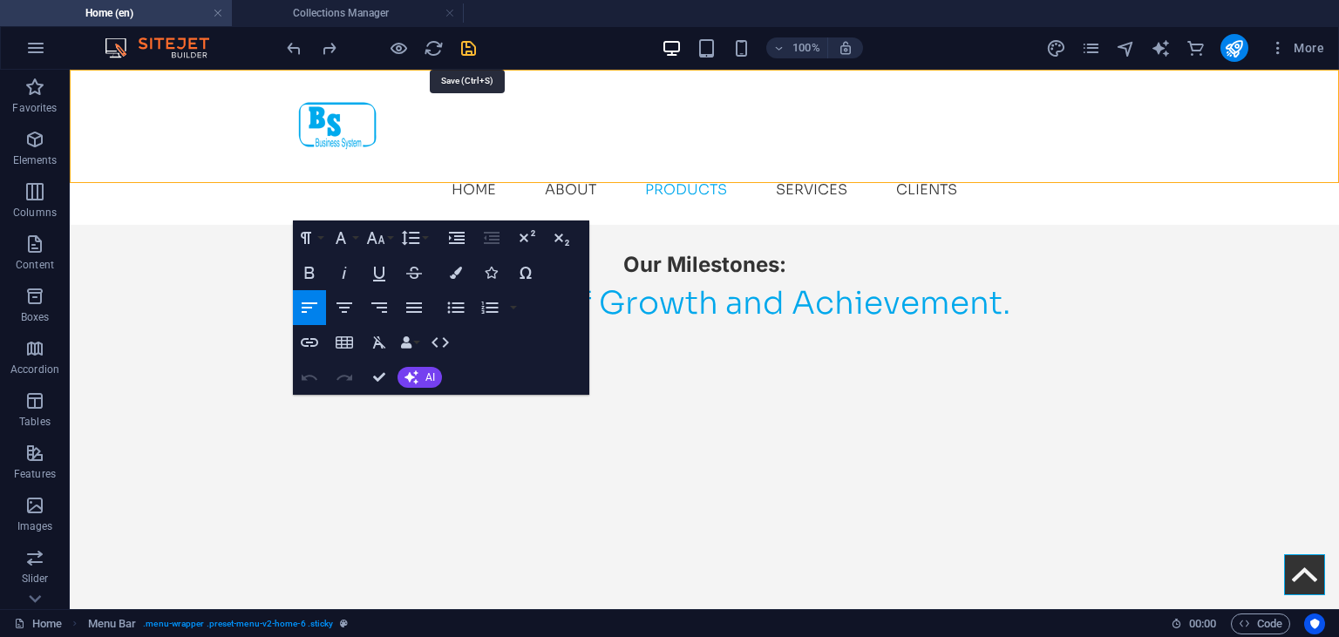
click at [466, 39] on icon "save" at bounding box center [469, 48] width 20 height 20
click at [466, 39] on div at bounding box center [380, 48] width 195 height 28
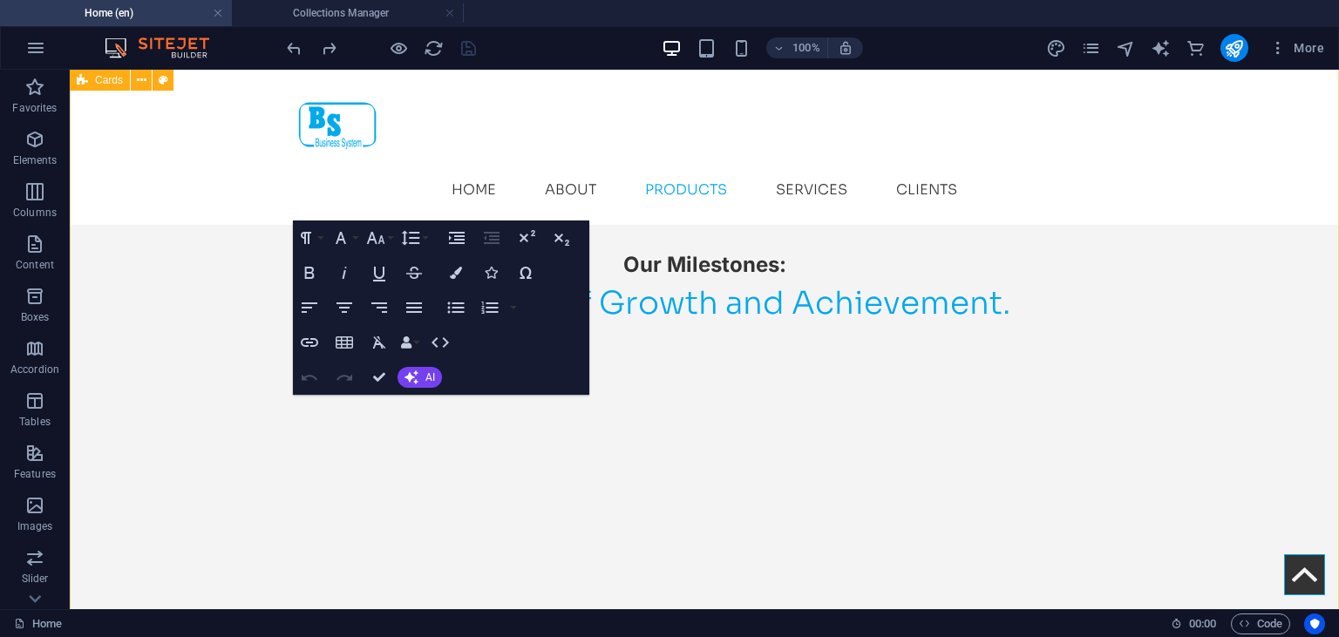
drag, startPoint x: 254, startPoint y: 372, endPoint x: 392, endPoint y: 452, distance: 159.7
click at [374, 382] on icon "button" at bounding box center [379, 377] width 12 height 12
click at [382, 375] on icon "button" at bounding box center [379, 377] width 12 height 12
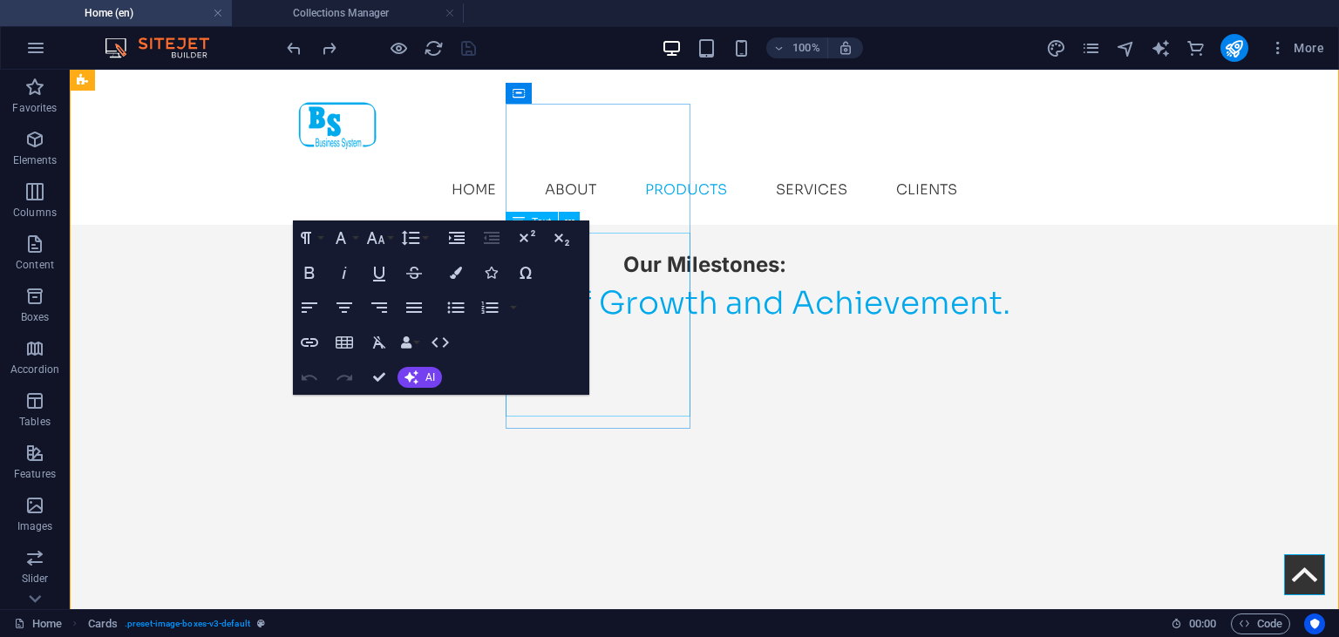
drag, startPoint x: 657, startPoint y: 391, endPoint x: 728, endPoint y: 459, distance: 98.0
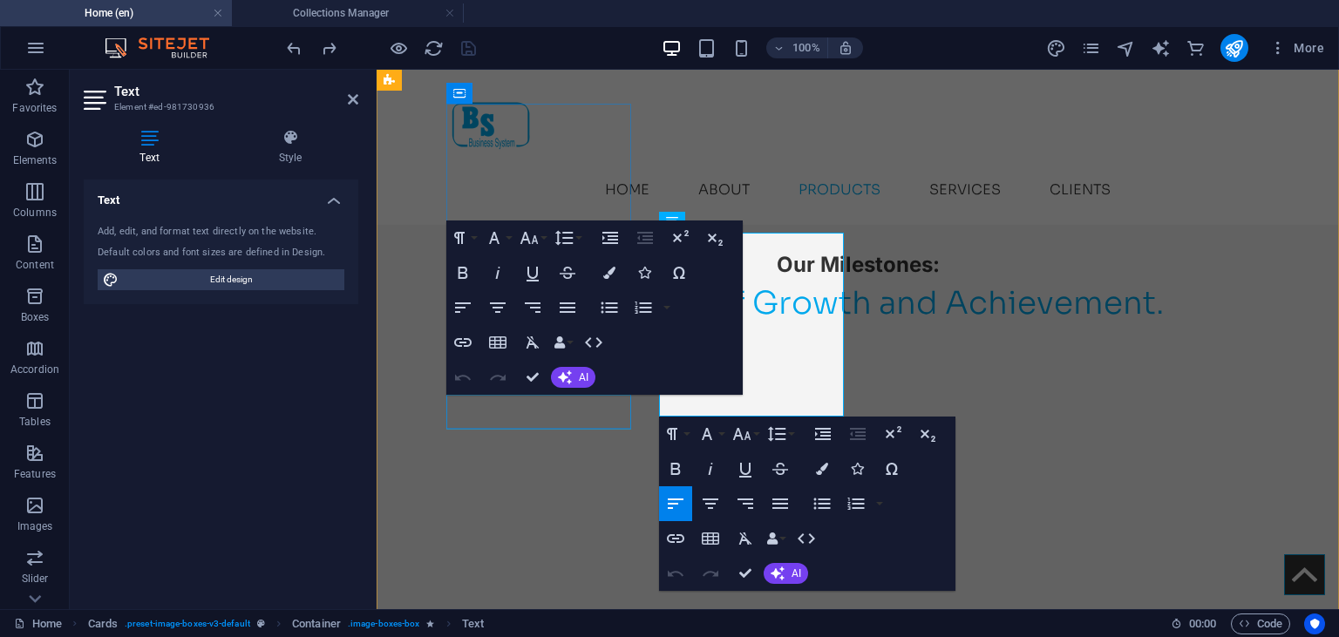
drag, startPoint x: 699, startPoint y: 445, endPoint x: 699, endPoint y: 422, distance: 22.7
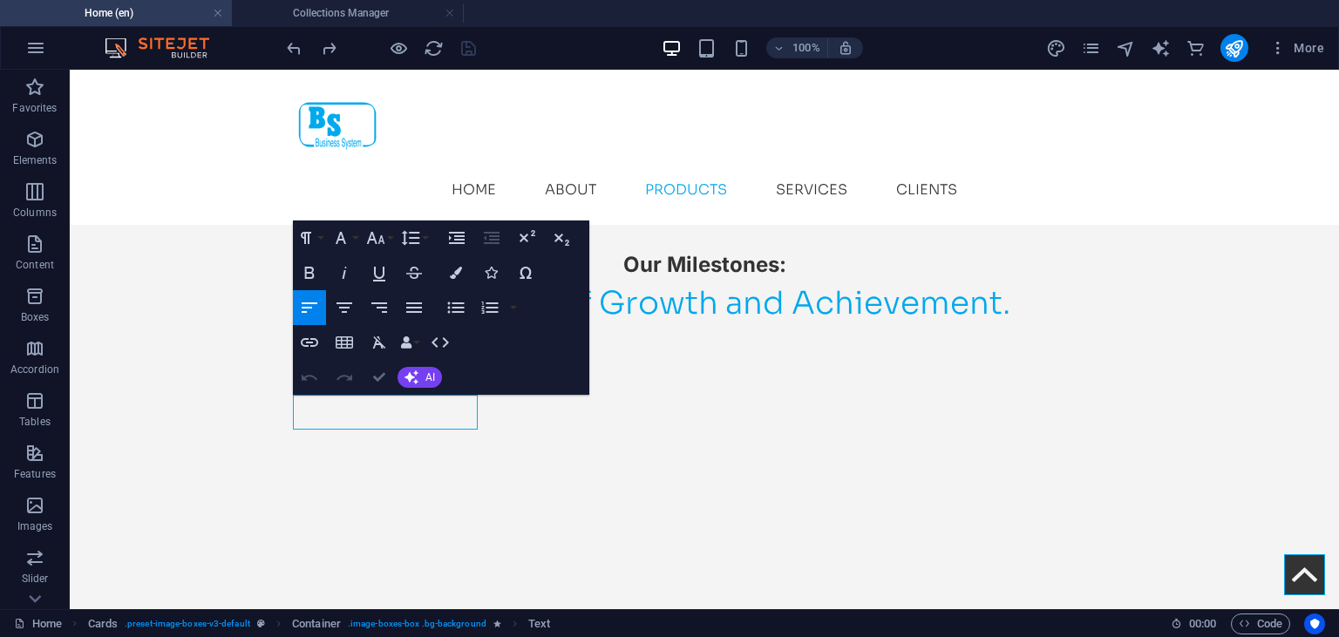
click at [378, 373] on icon "button" at bounding box center [379, 377] width 12 height 12
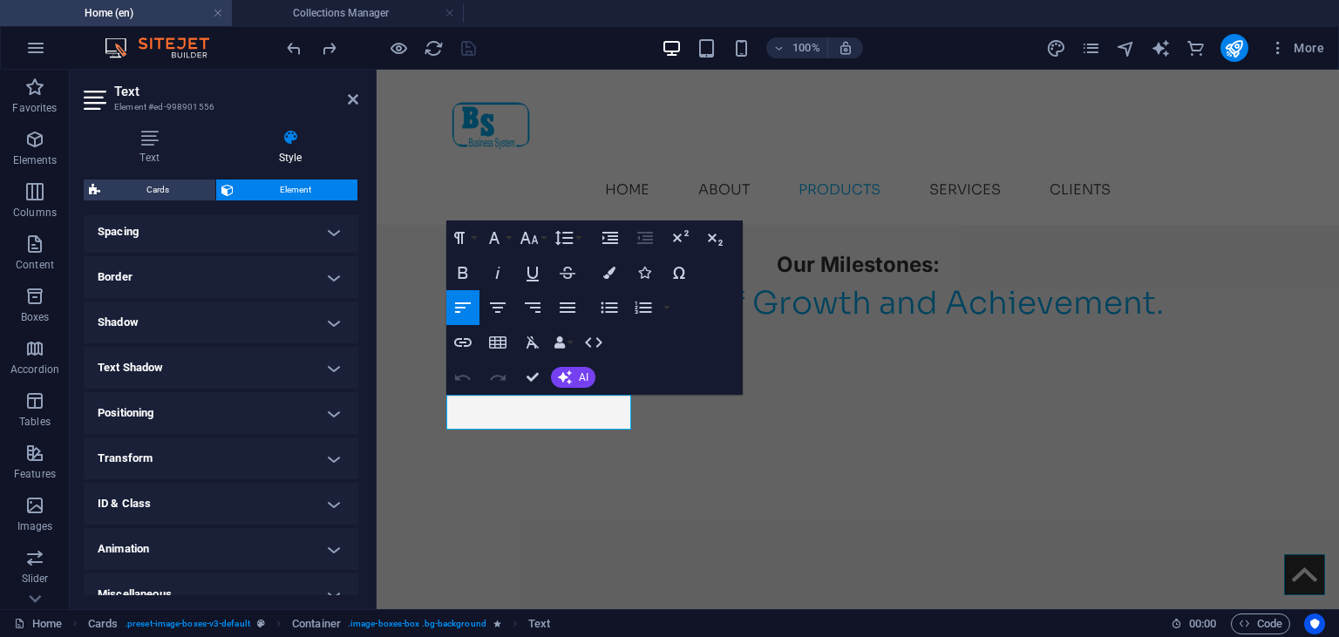
scroll to position [0, 0]
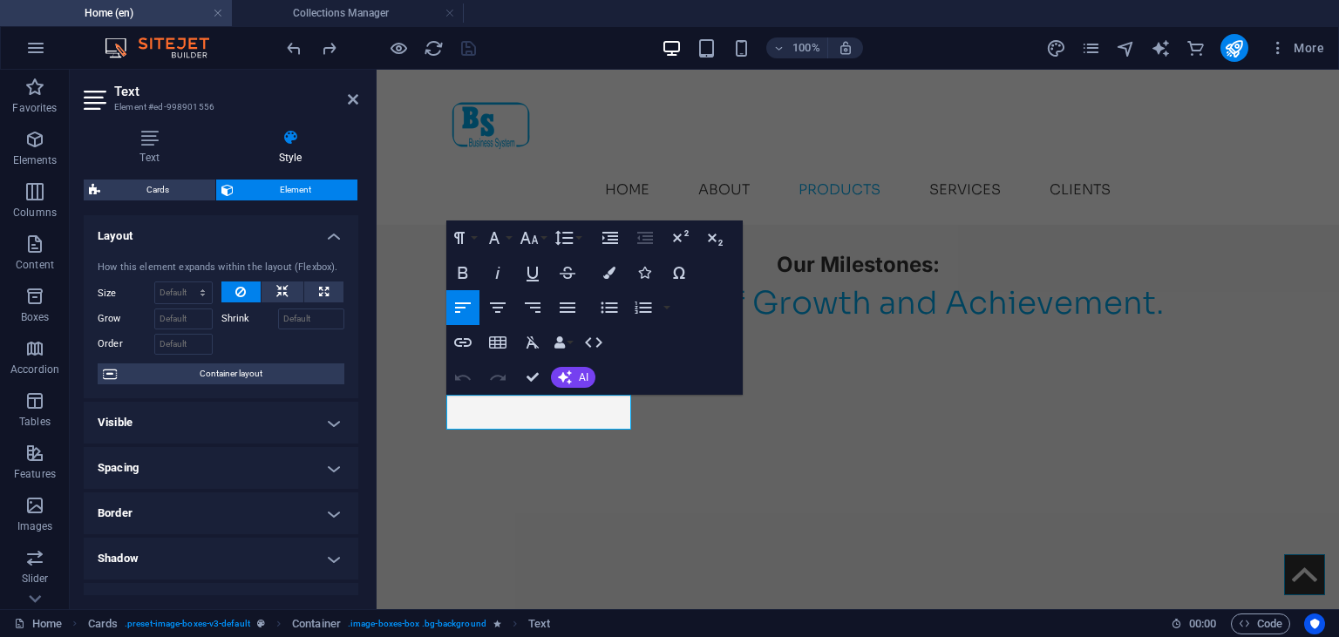
click at [335, 235] on h4 "Layout" at bounding box center [221, 230] width 275 height 31
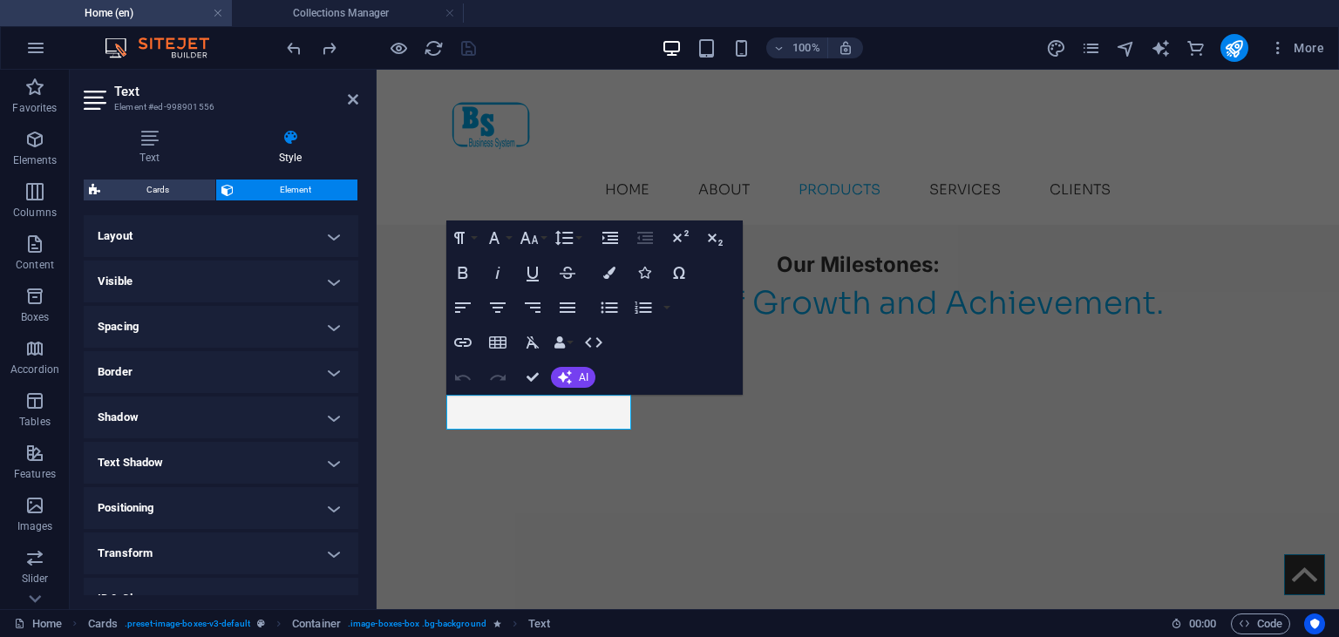
click at [336, 281] on h4 "Visible" at bounding box center [221, 282] width 275 height 42
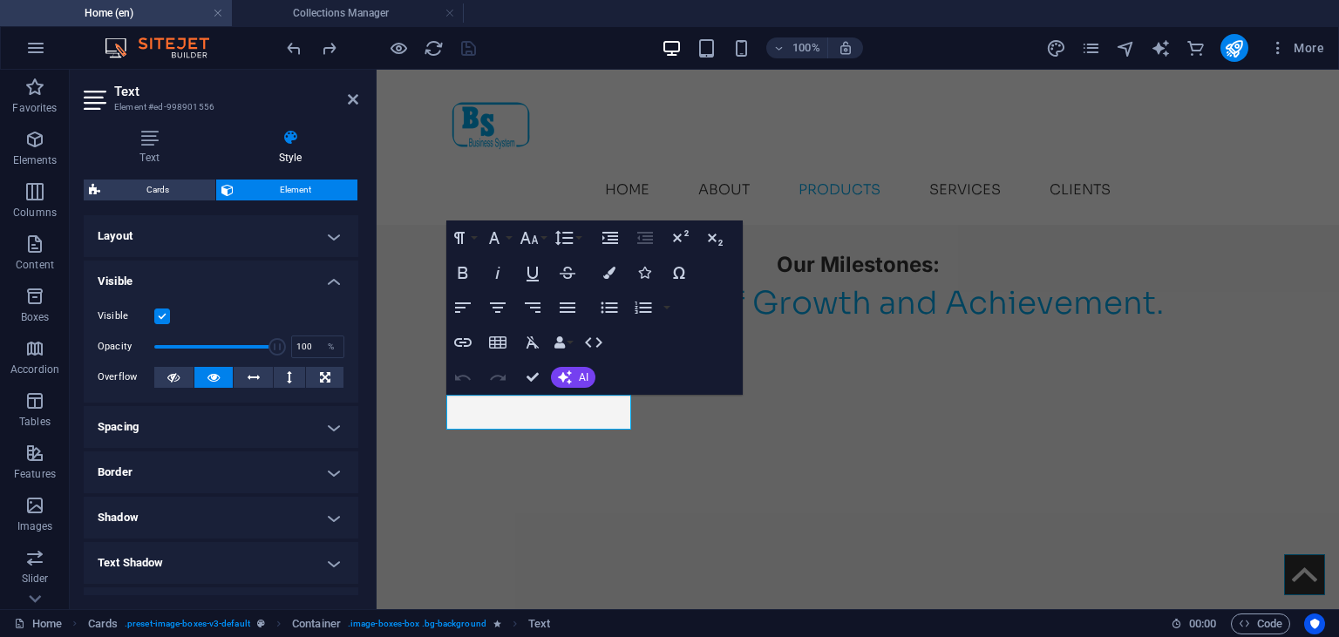
click at [336, 281] on h4 "Visible" at bounding box center [221, 276] width 275 height 31
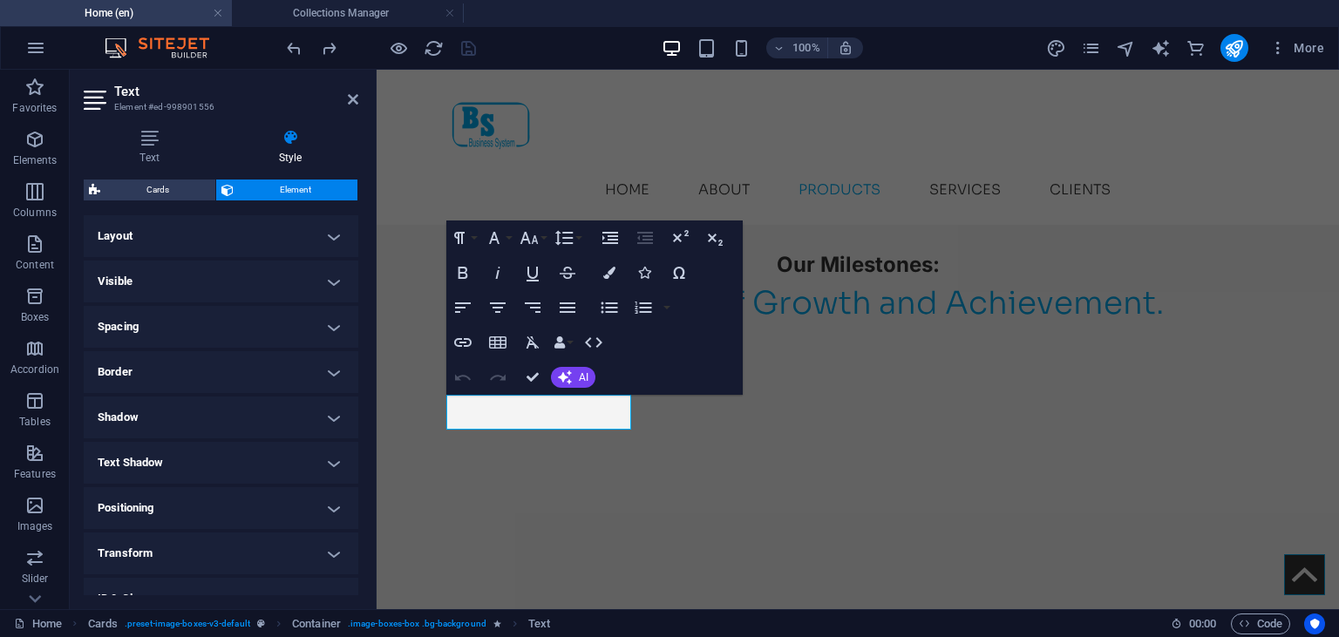
click at [336, 281] on h4 "Visible" at bounding box center [221, 282] width 275 height 42
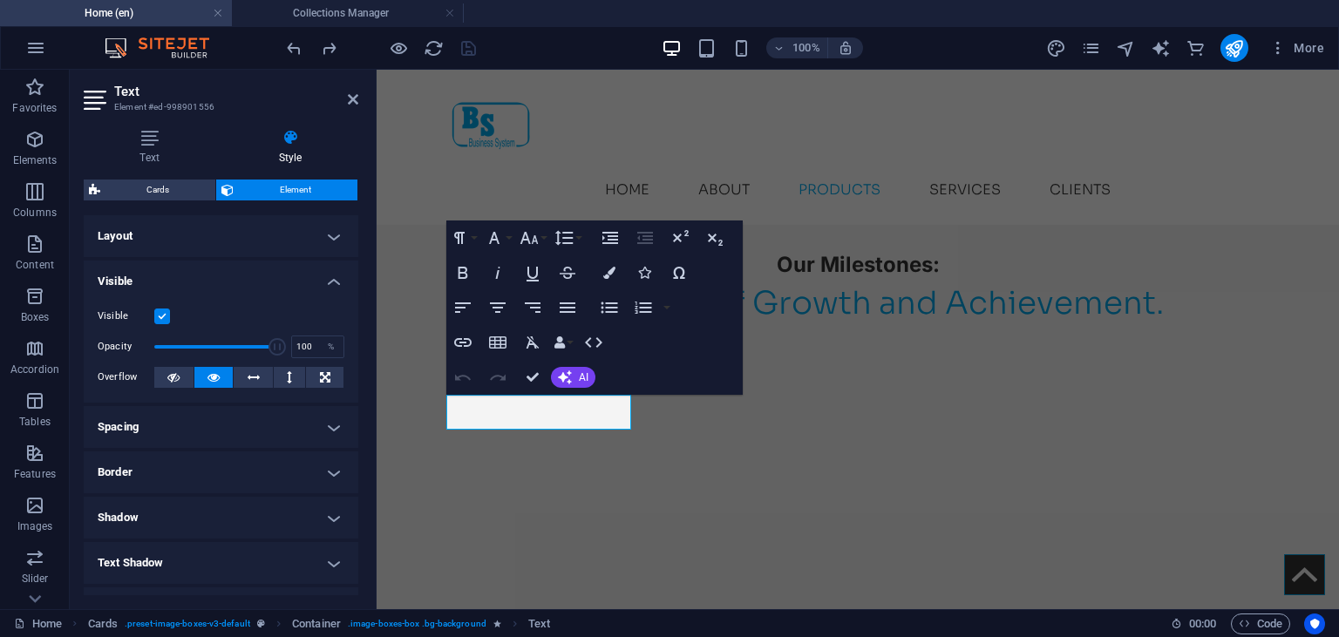
click at [330, 281] on h4 "Visible" at bounding box center [221, 276] width 275 height 31
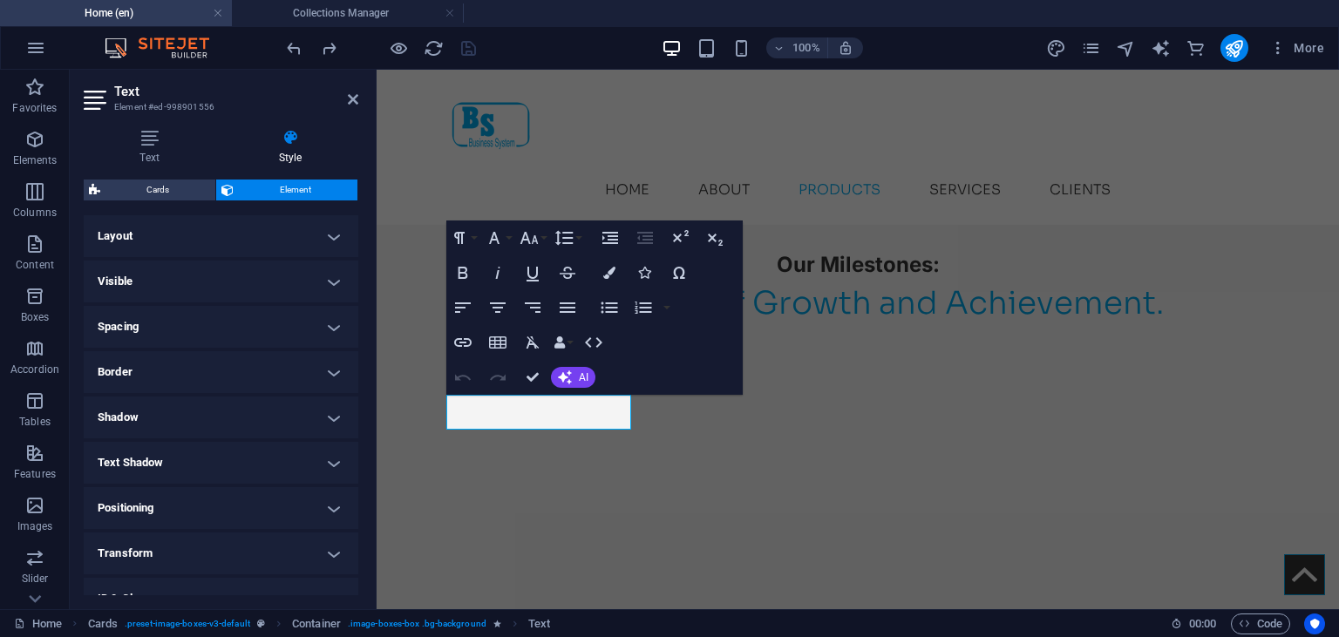
click at [331, 324] on h4 "Spacing" at bounding box center [221, 327] width 275 height 42
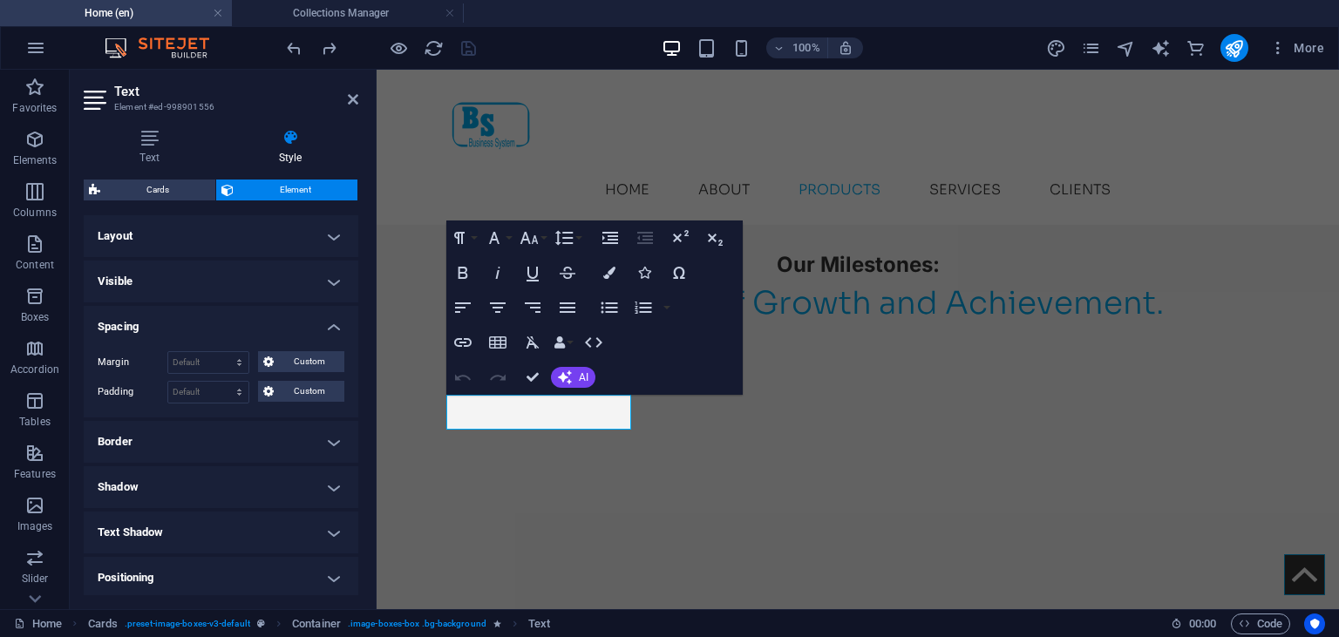
click at [331, 324] on h4 "Spacing" at bounding box center [221, 321] width 275 height 31
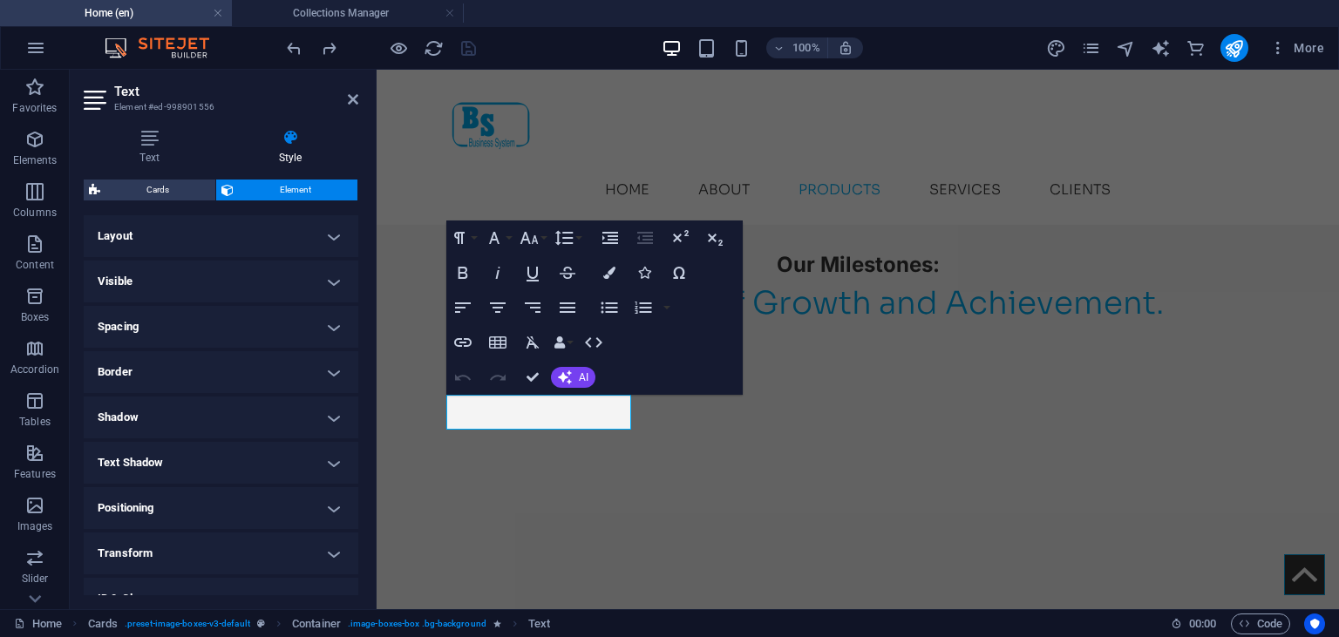
click at [336, 366] on h4 "Border" at bounding box center [221, 372] width 275 height 42
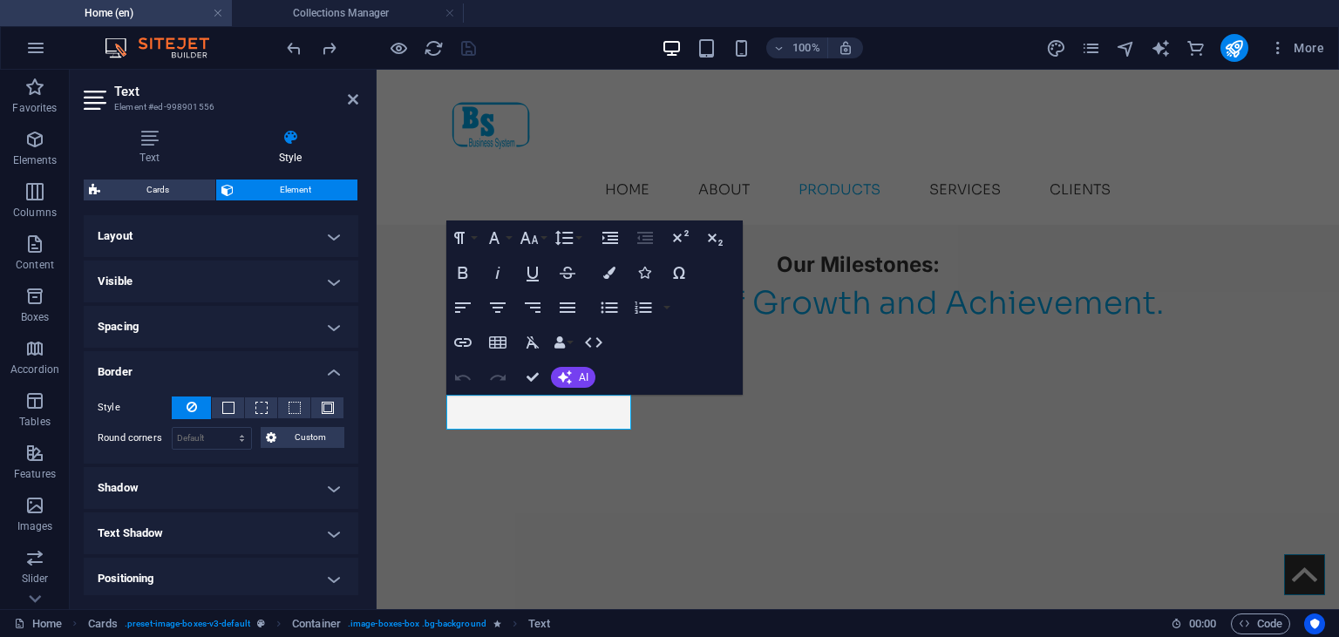
click at [336, 367] on h4 "Border" at bounding box center [221, 366] width 275 height 31
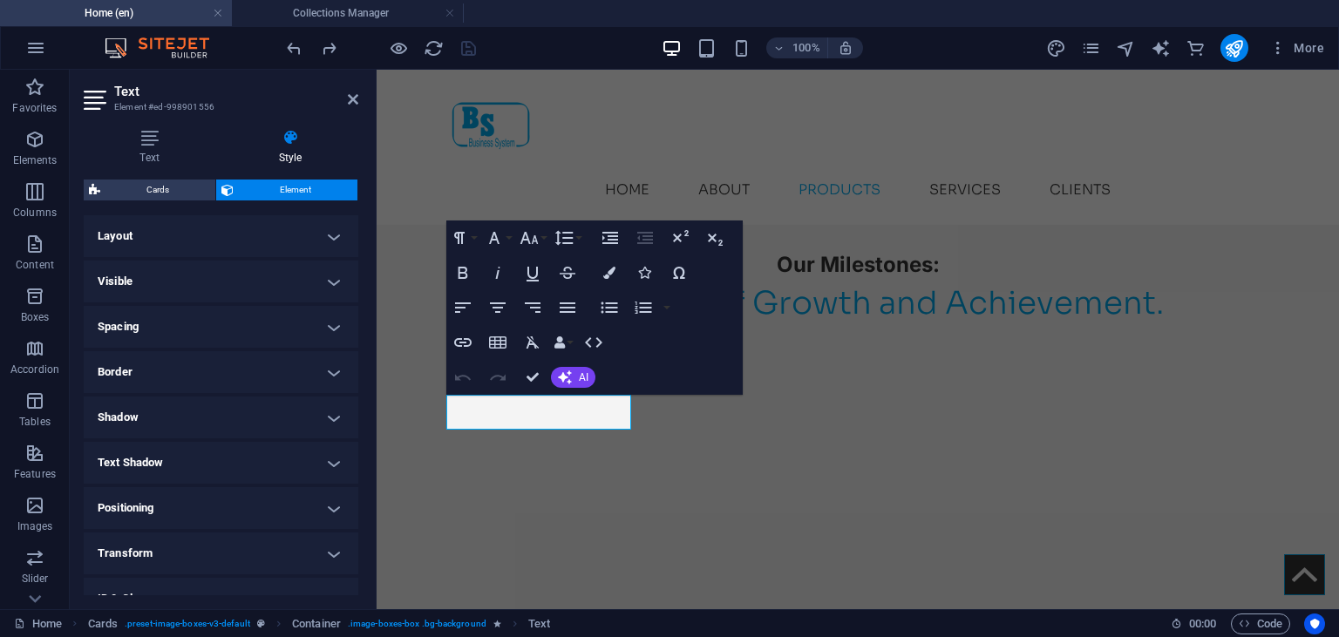
click at [333, 417] on h4 "Shadow" at bounding box center [221, 418] width 275 height 42
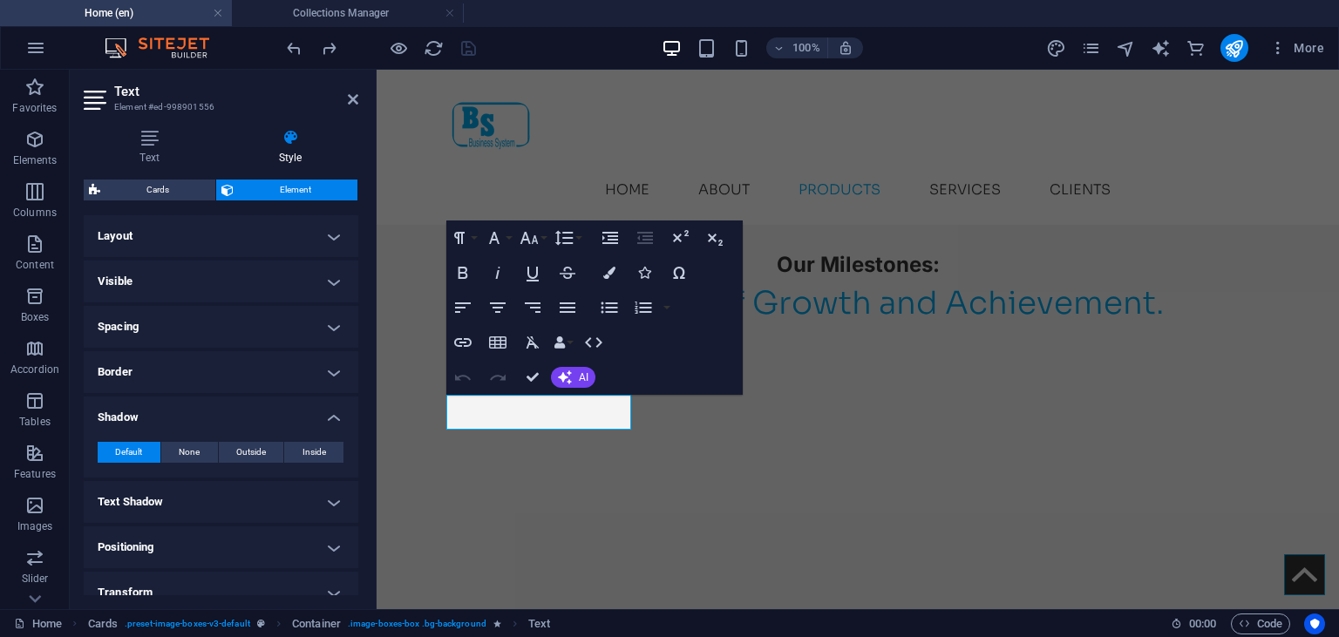
click at [333, 417] on h4 "Shadow" at bounding box center [221, 412] width 275 height 31
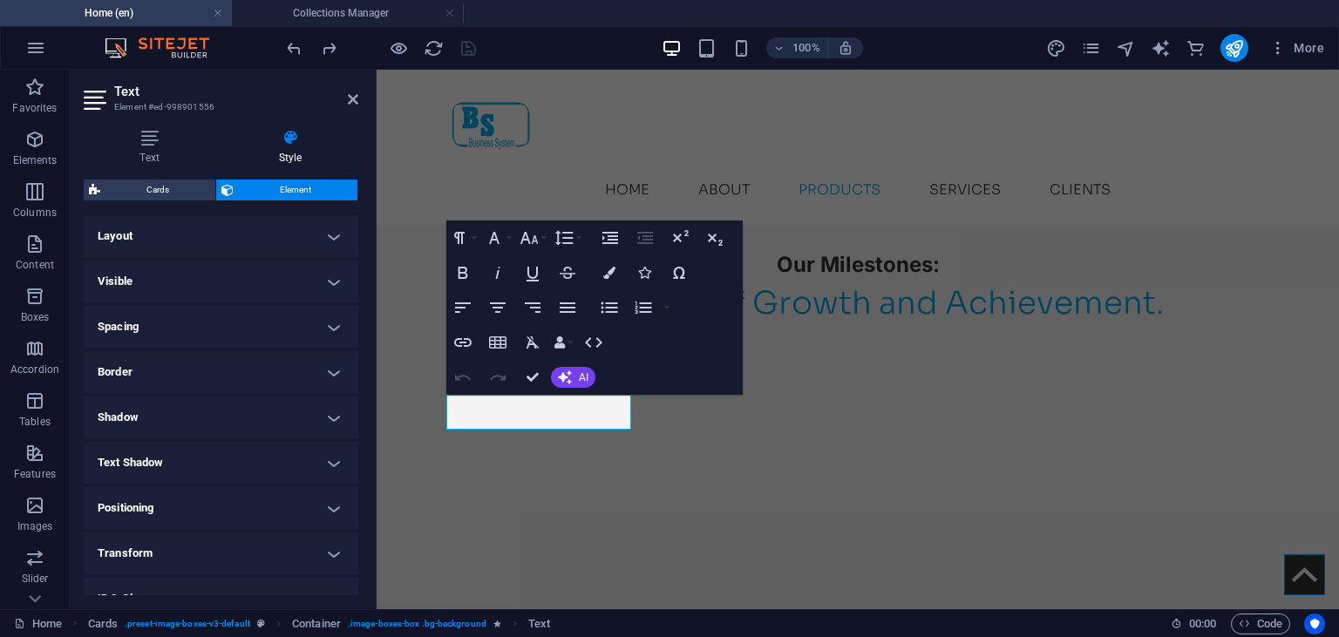
click at [333, 417] on h4 "Shadow" at bounding box center [221, 418] width 275 height 42
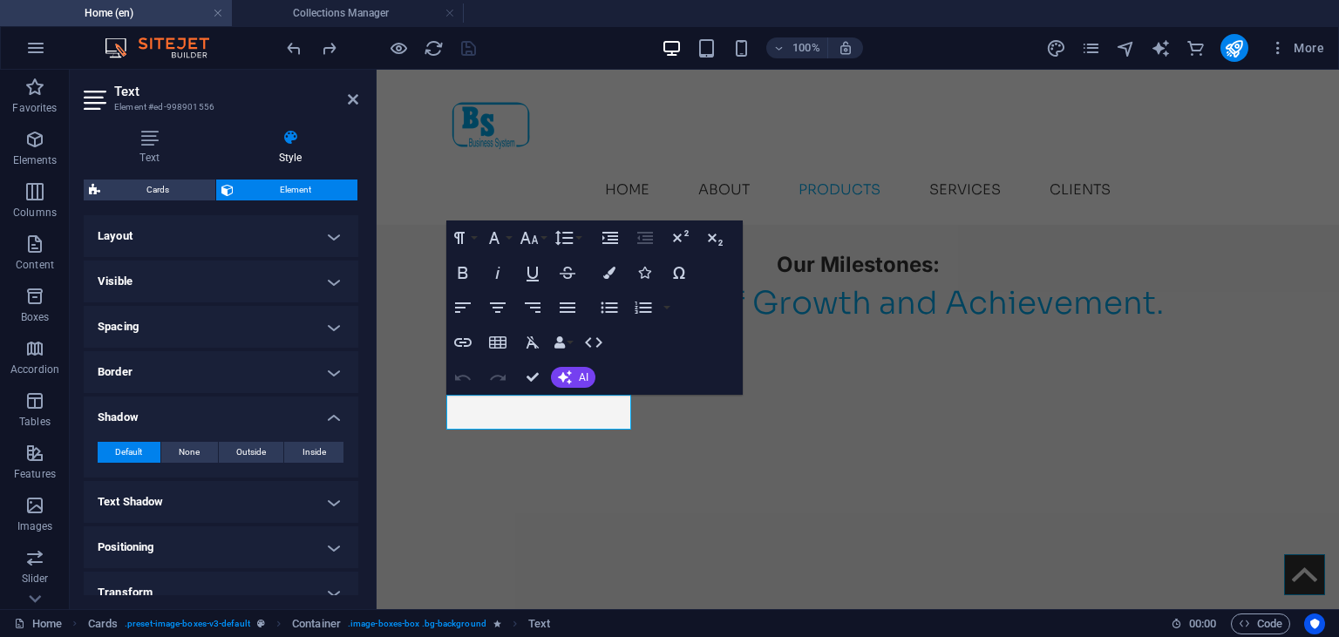
click at [333, 417] on h4 "Shadow" at bounding box center [221, 412] width 275 height 31
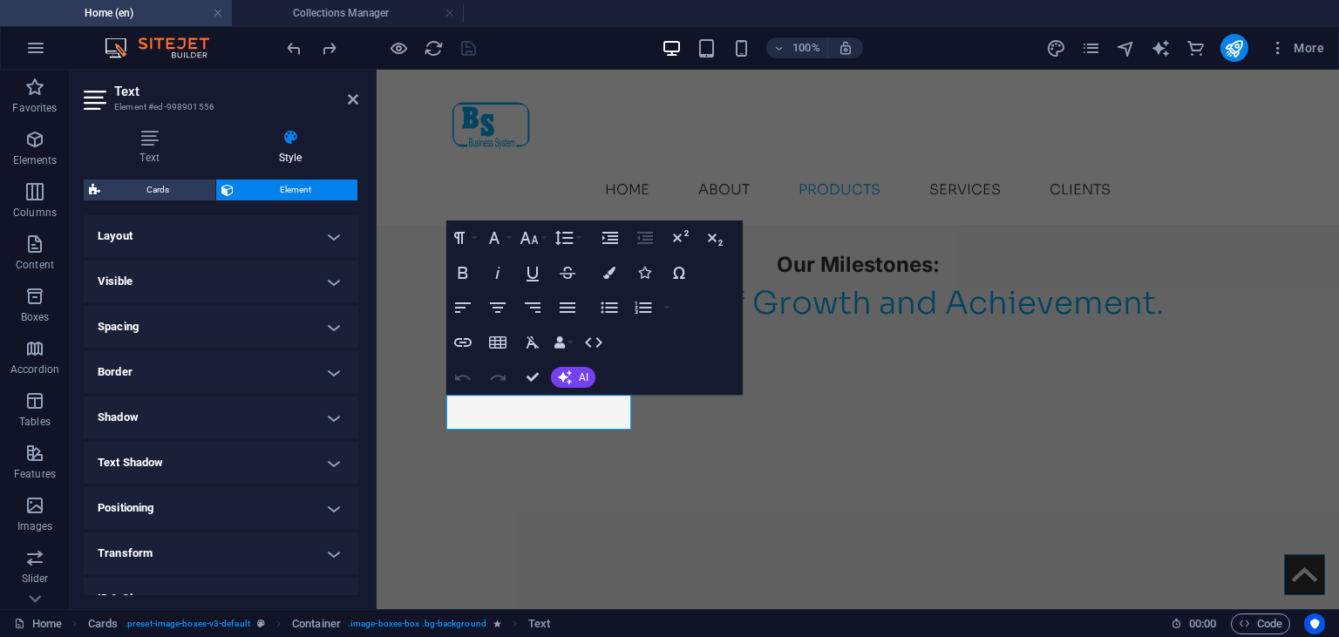
scroll to position [114, 0]
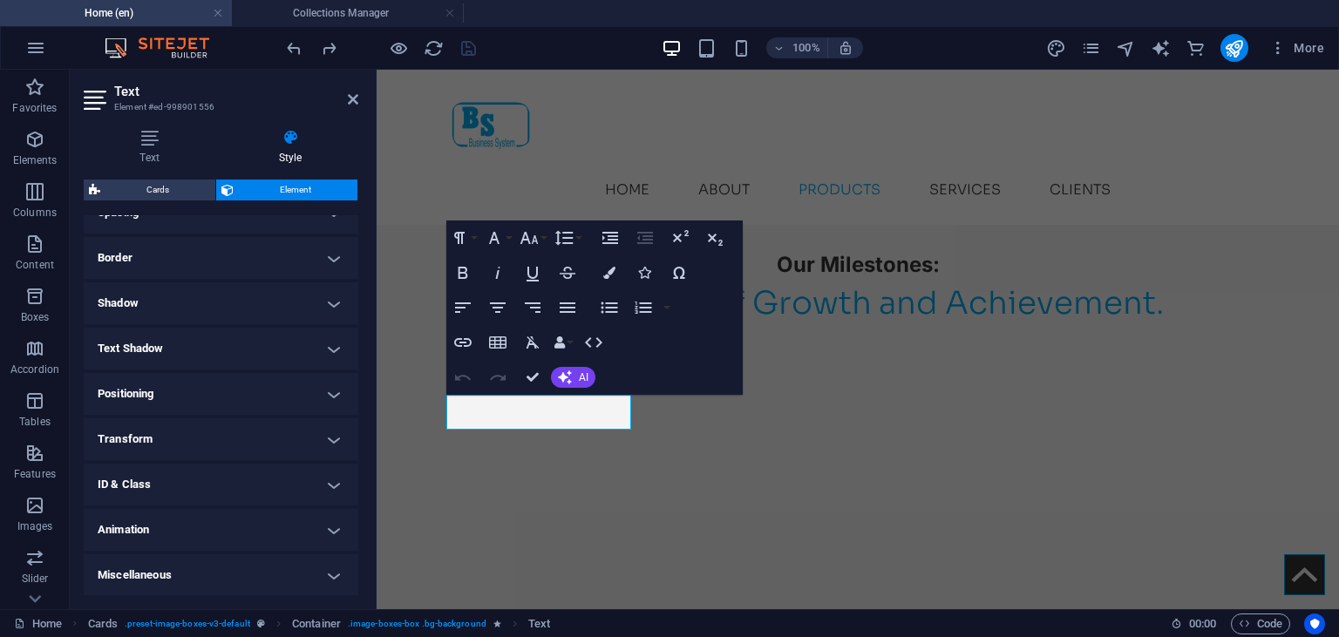
click at [325, 571] on h4 "Miscellaneous" at bounding box center [221, 575] width 275 height 42
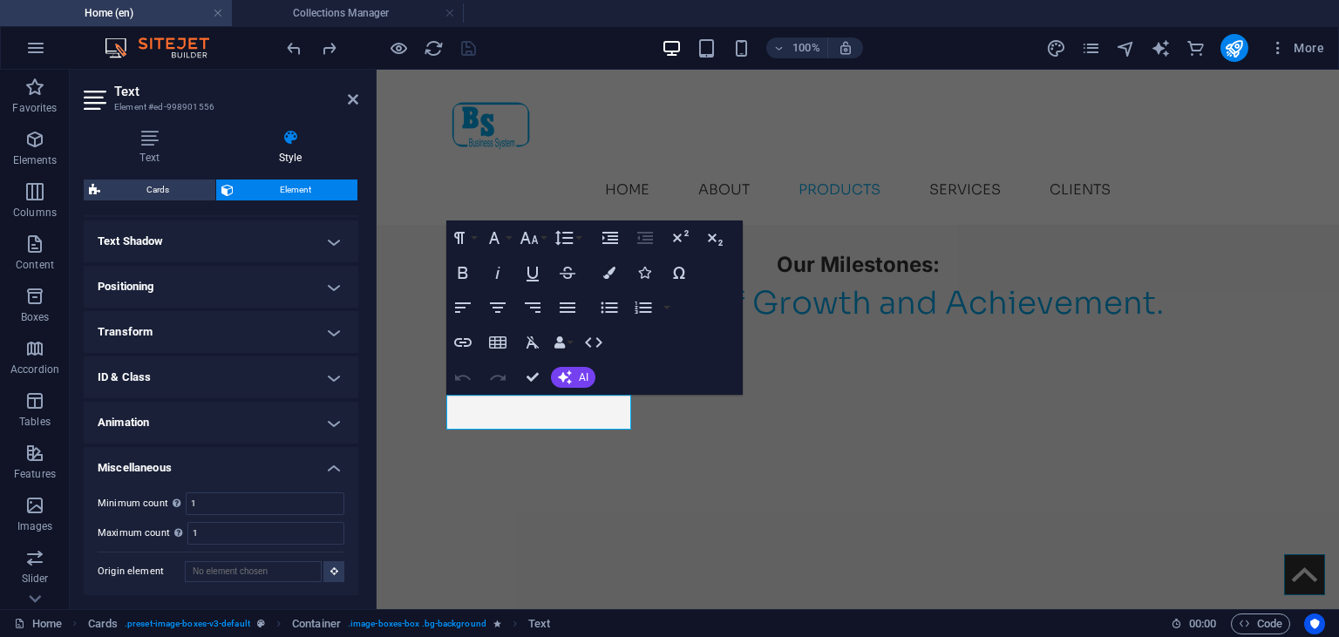
click at [330, 476] on h4 "Miscellaneous" at bounding box center [221, 462] width 275 height 31
click at [330, 398] on h4 "ID & Class" at bounding box center [221, 378] width 275 height 42
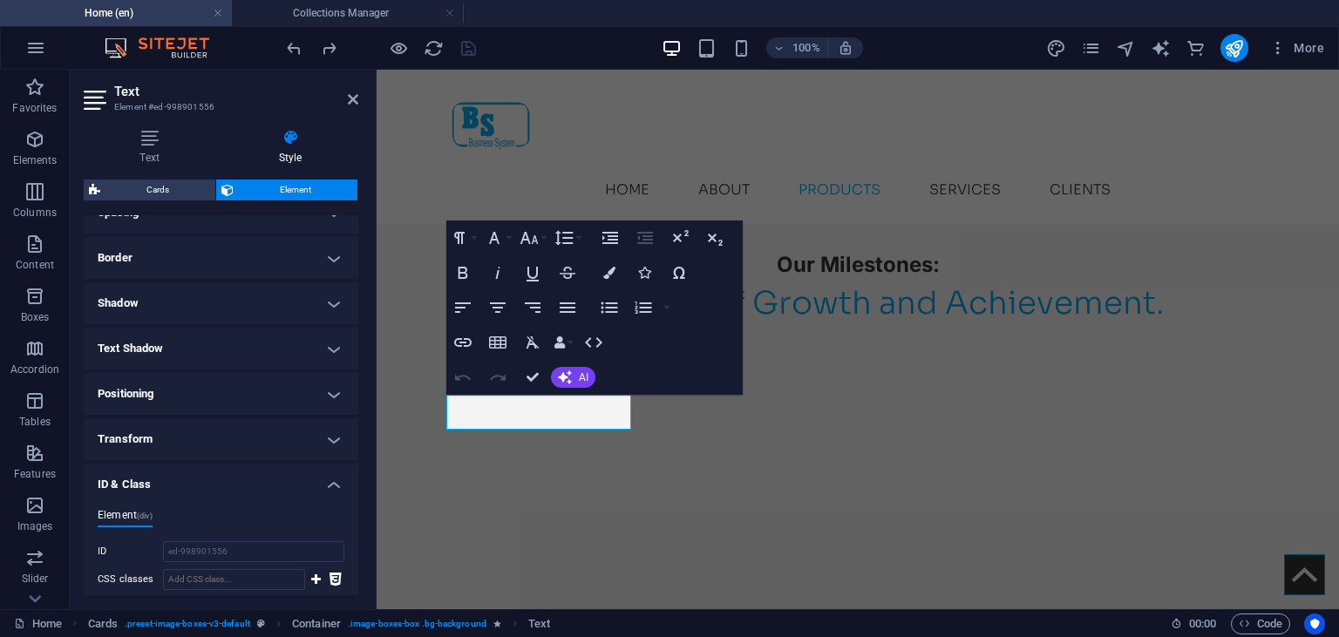
scroll to position [0, 0]
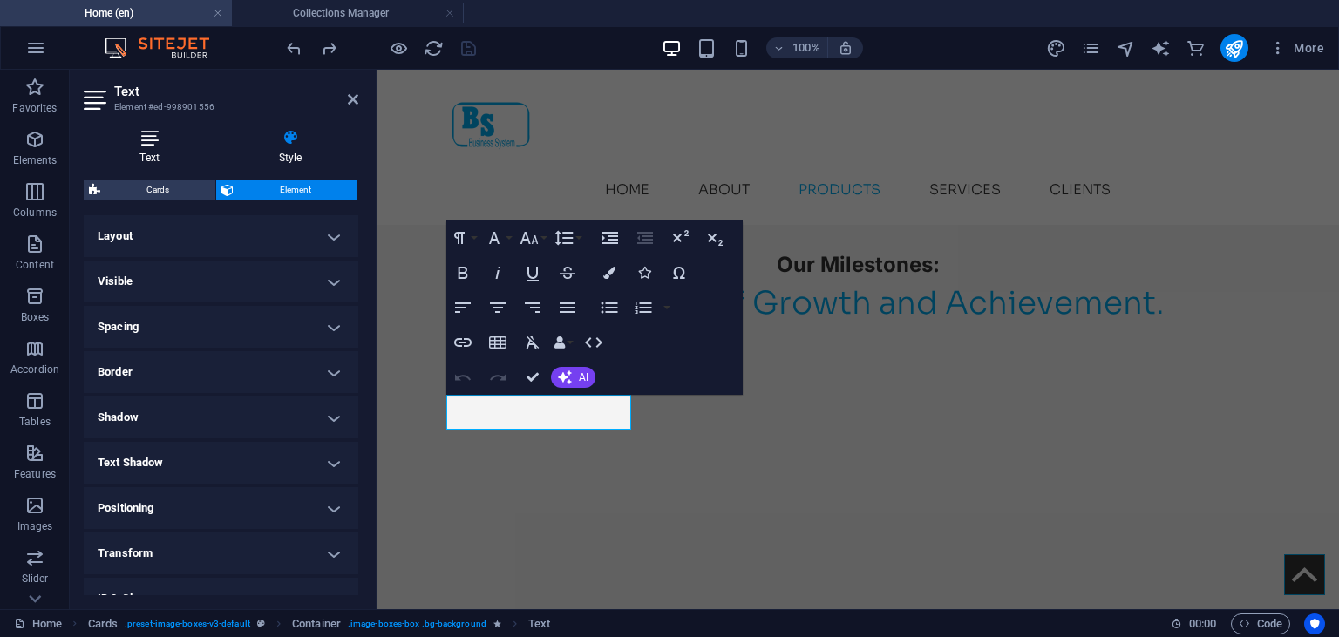
click at [145, 139] on icon at bounding box center [150, 137] width 132 height 17
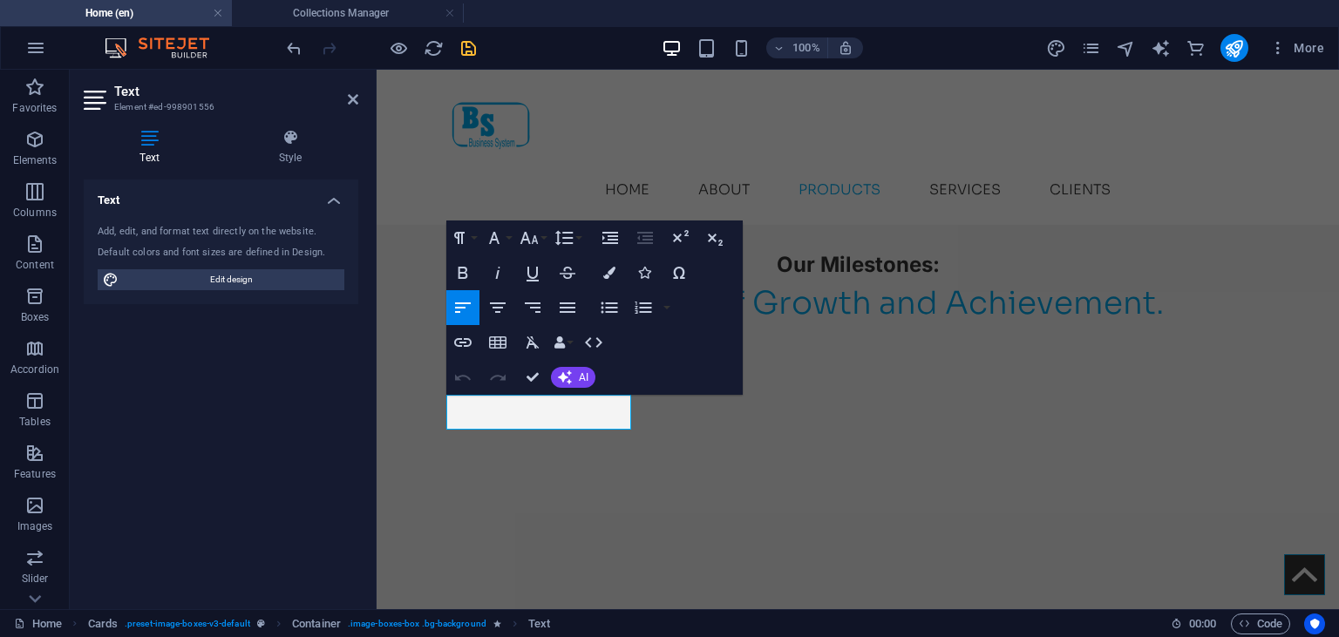
click at [287, 170] on div "Text Style Text Add, edit, and format text directly on the website. Default col…" at bounding box center [221, 362] width 275 height 466
click at [300, 148] on h4 "Style" at bounding box center [290, 147] width 136 height 37
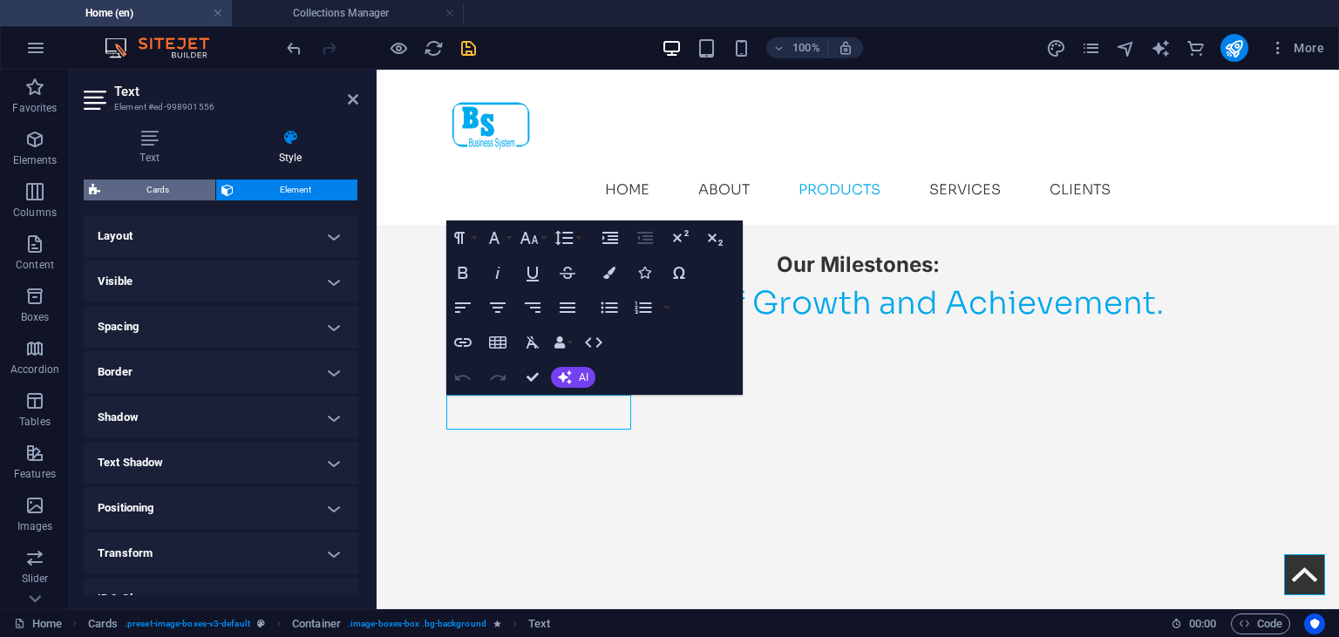
click at [180, 194] on span "Cards" at bounding box center [157, 190] width 105 height 21
select select "rem"
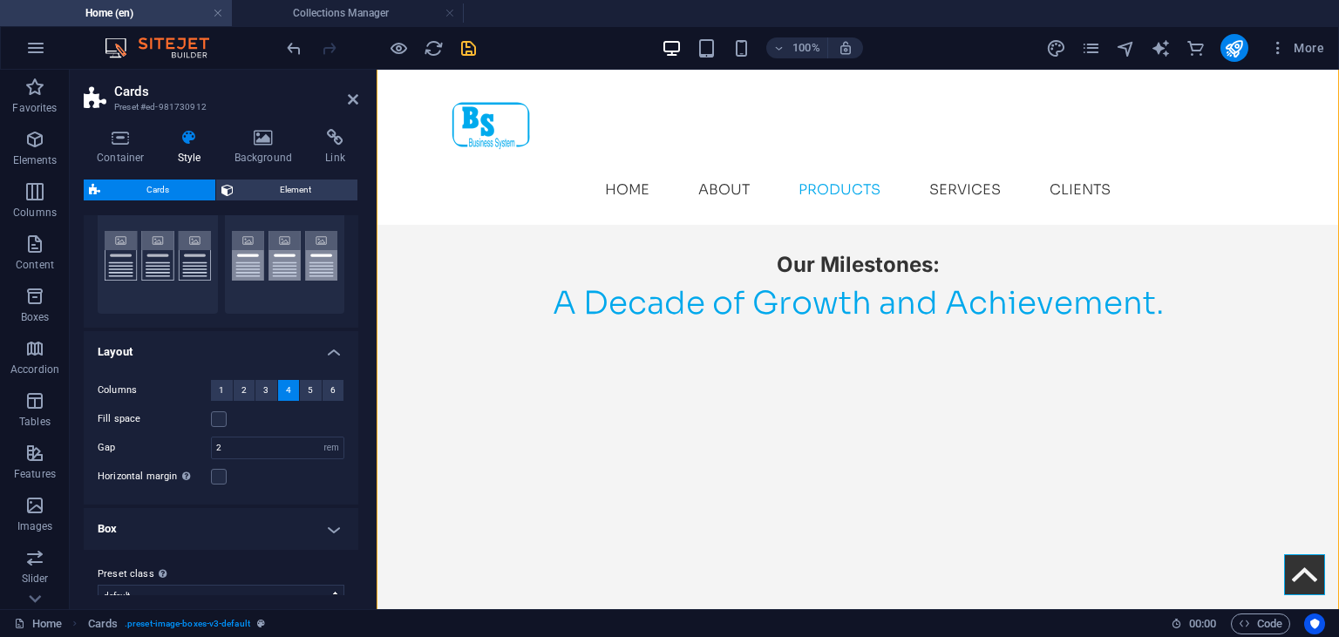
scroll to position [85, 0]
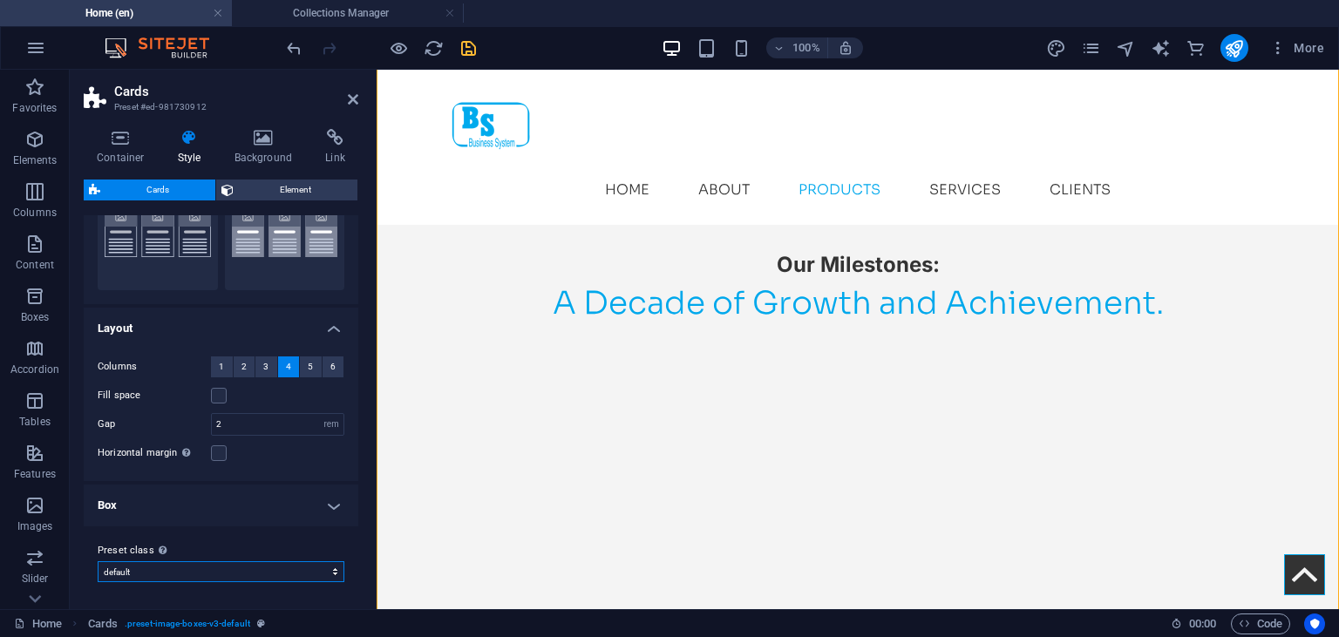
click at [98, 561] on select "default values-2 testimonial-3 border Add preset class" at bounding box center [221, 571] width 247 height 21
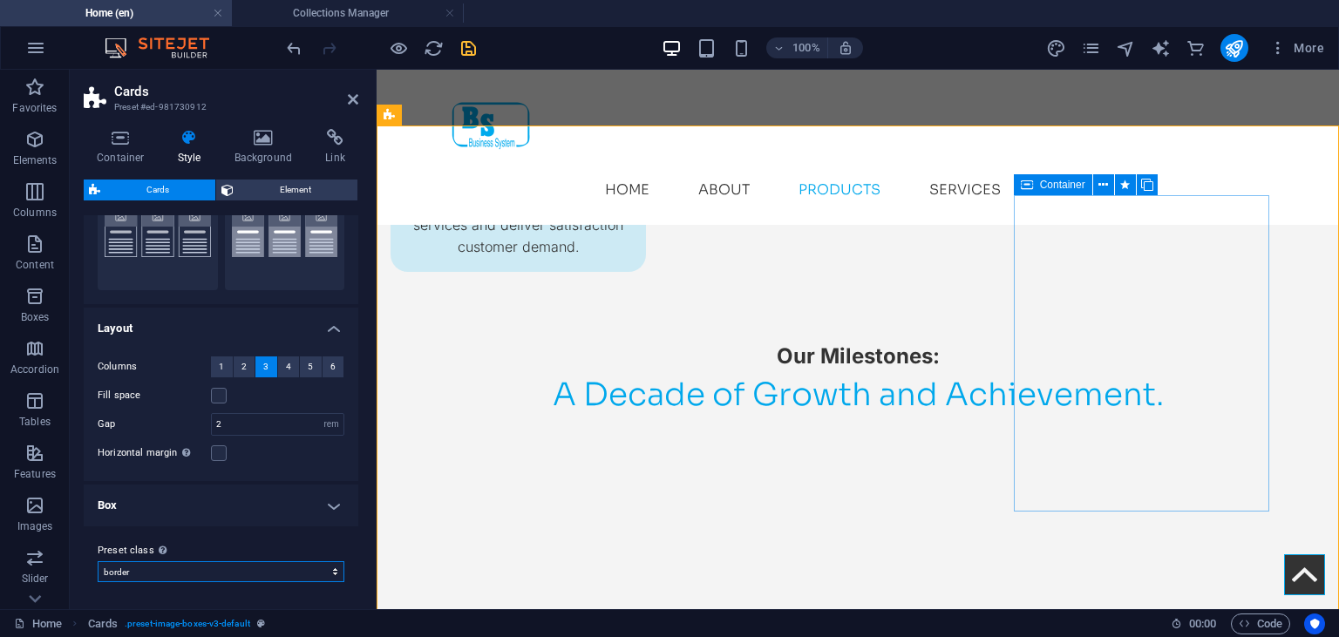
scroll to position [2481, 0]
click at [98, 561] on select "default values-2 testimonial-3 border Add preset class" at bounding box center [221, 571] width 247 height 21
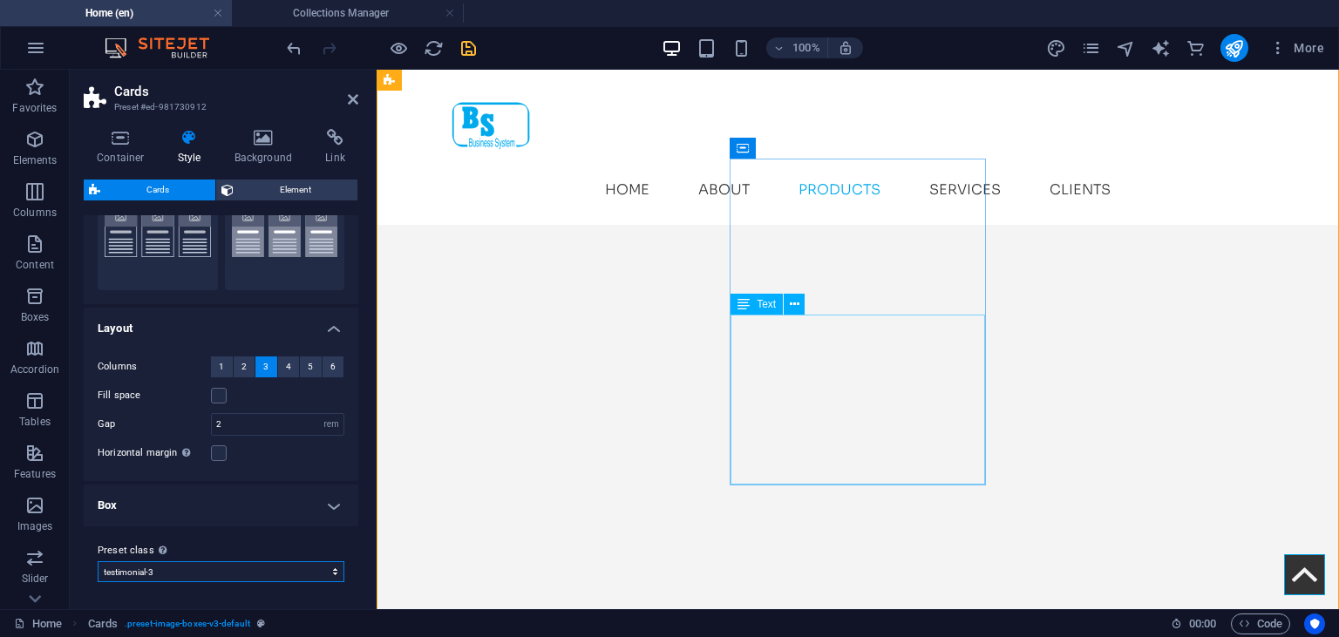
scroll to position [2757, 0]
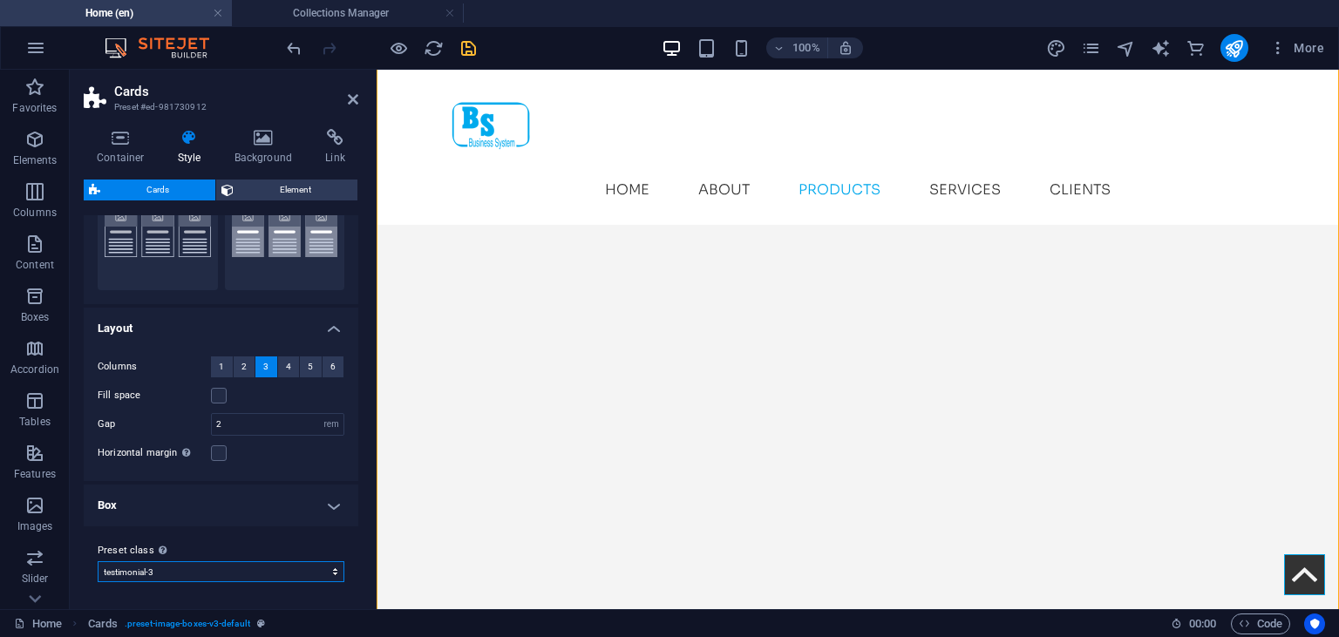
click at [98, 561] on select "default values-2 testimonial-3 border Add preset class" at bounding box center [221, 571] width 247 height 21
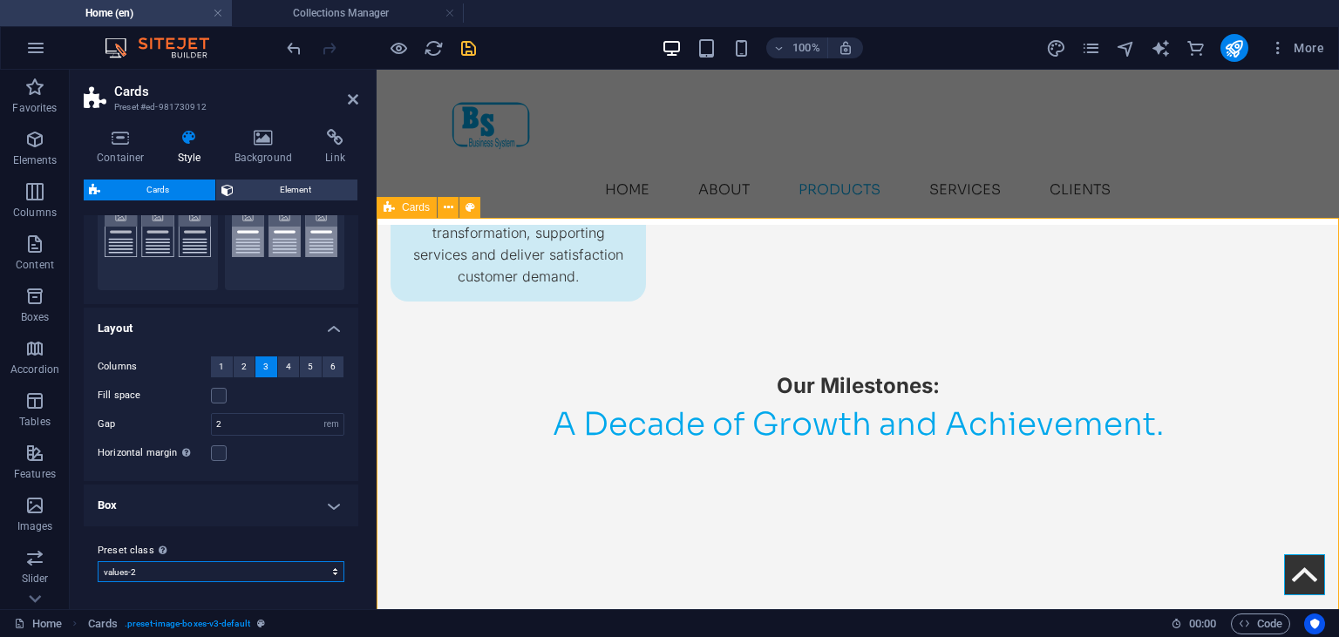
scroll to position [2481, 0]
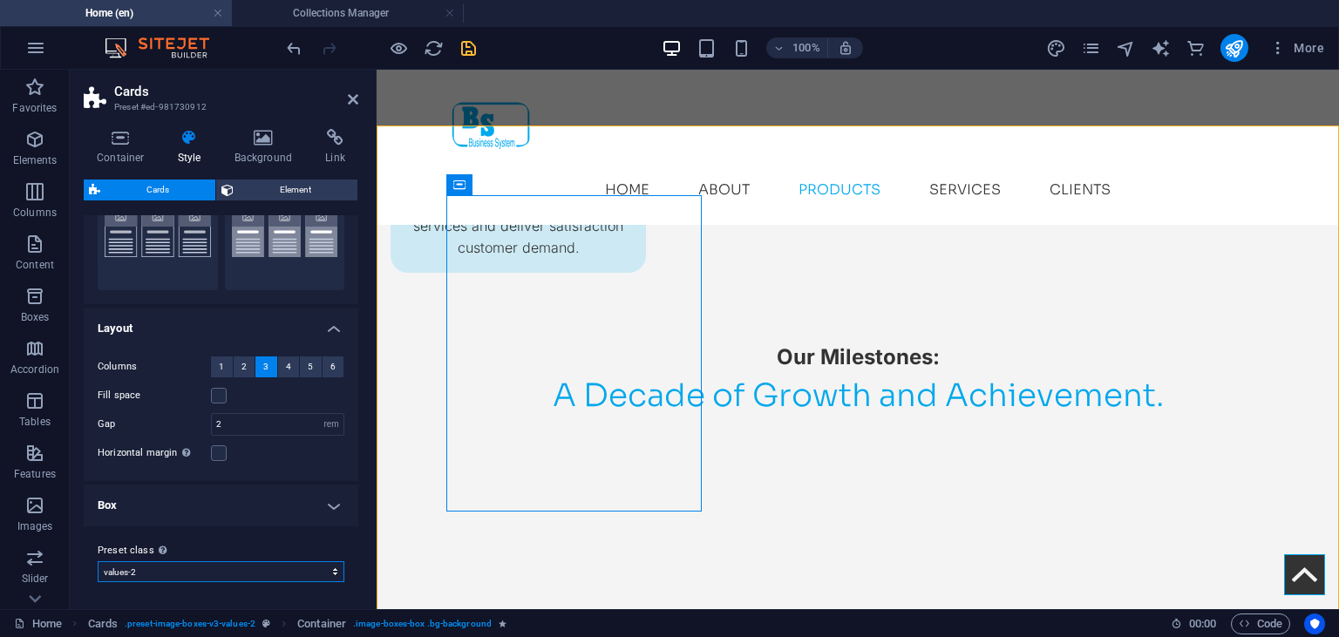
click at [98, 561] on select "default values-2 testimonial-3 border Add preset class" at bounding box center [221, 571] width 247 height 21
select select "preset-image-boxes-v3-border"
type input "1"
type input "0"
select select "preset-image-boxes-v3-border"
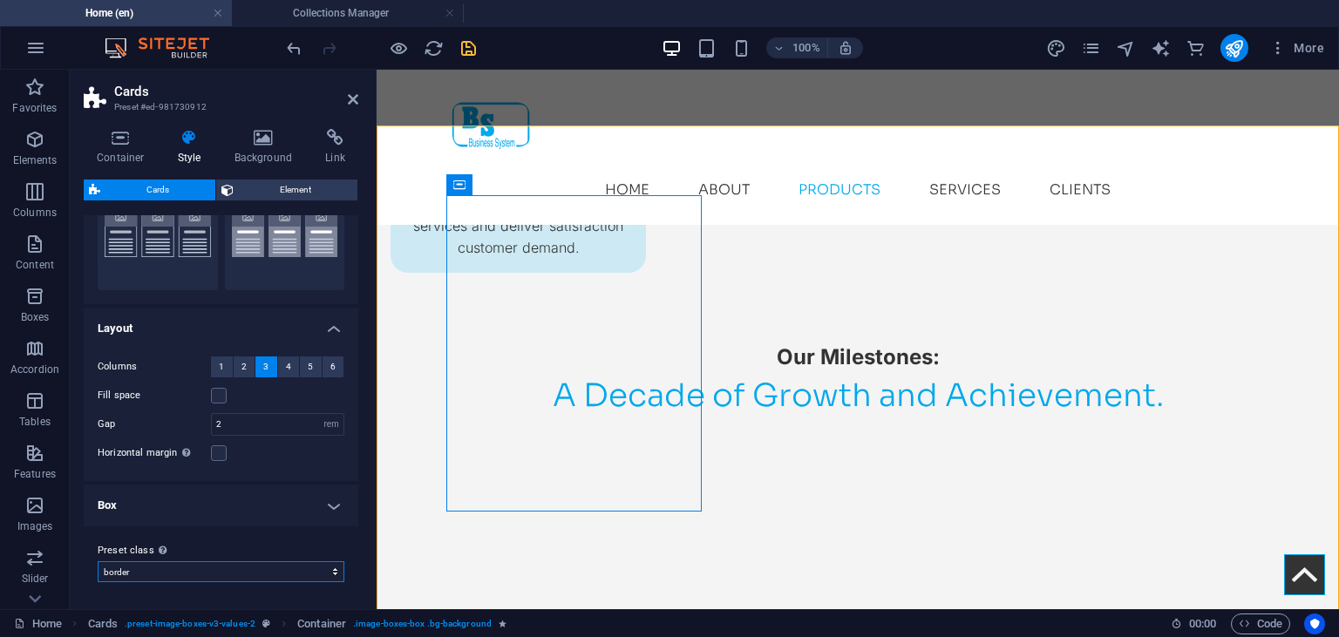
click at [98, 561] on select "default values-2 testimonial-3 border Add preset class" at bounding box center [221, 571] width 247 height 21
click option "Add preset class" at bounding box center [0, 0] width 0 height 0
click at [98, 561] on select "default values-2 testimonial-3 border Add preset class" at bounding box center [221, 571] width 247 height 21
select select "preset-image-boxes-v3-default"
click at [227, 486] on h4 "Box" at bounding box center [221, 506] width 275 height 42
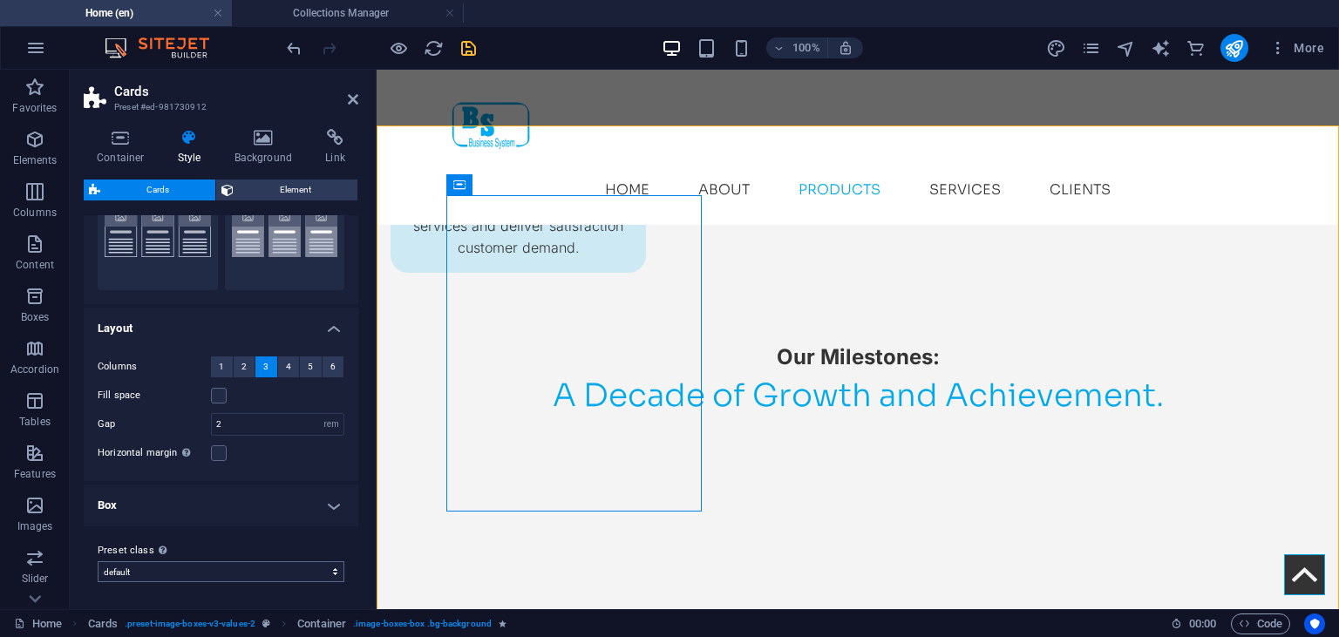
type input "20"
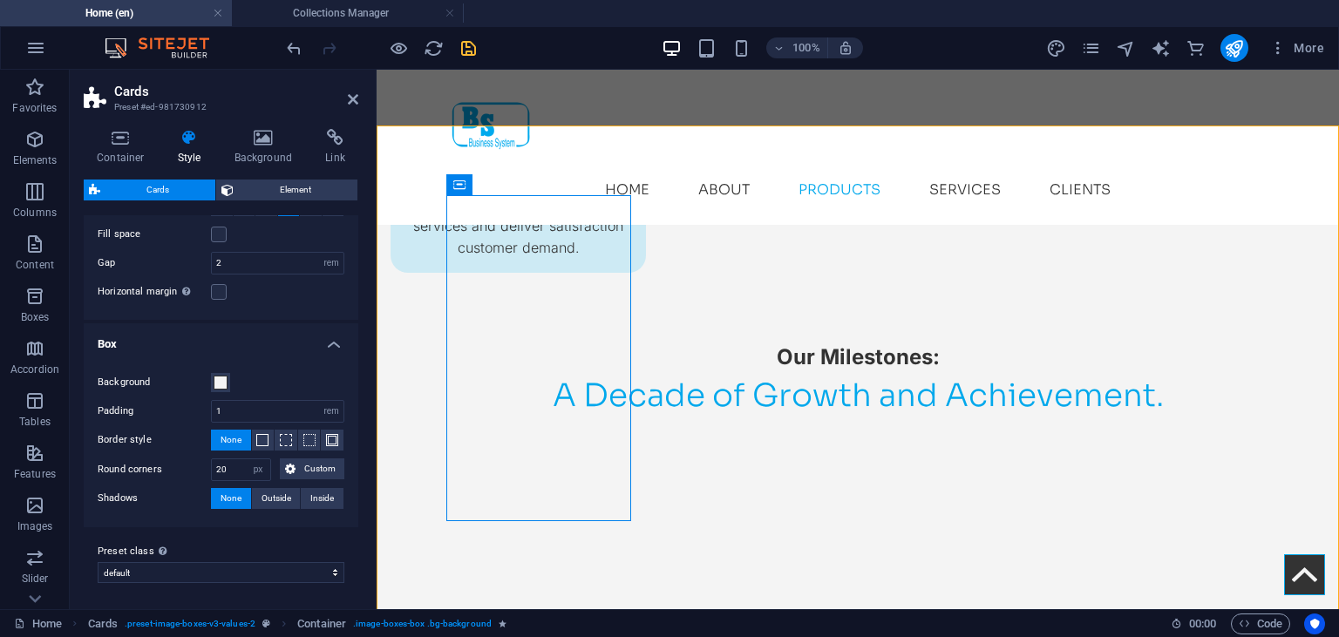
scroll to position [0, 0]
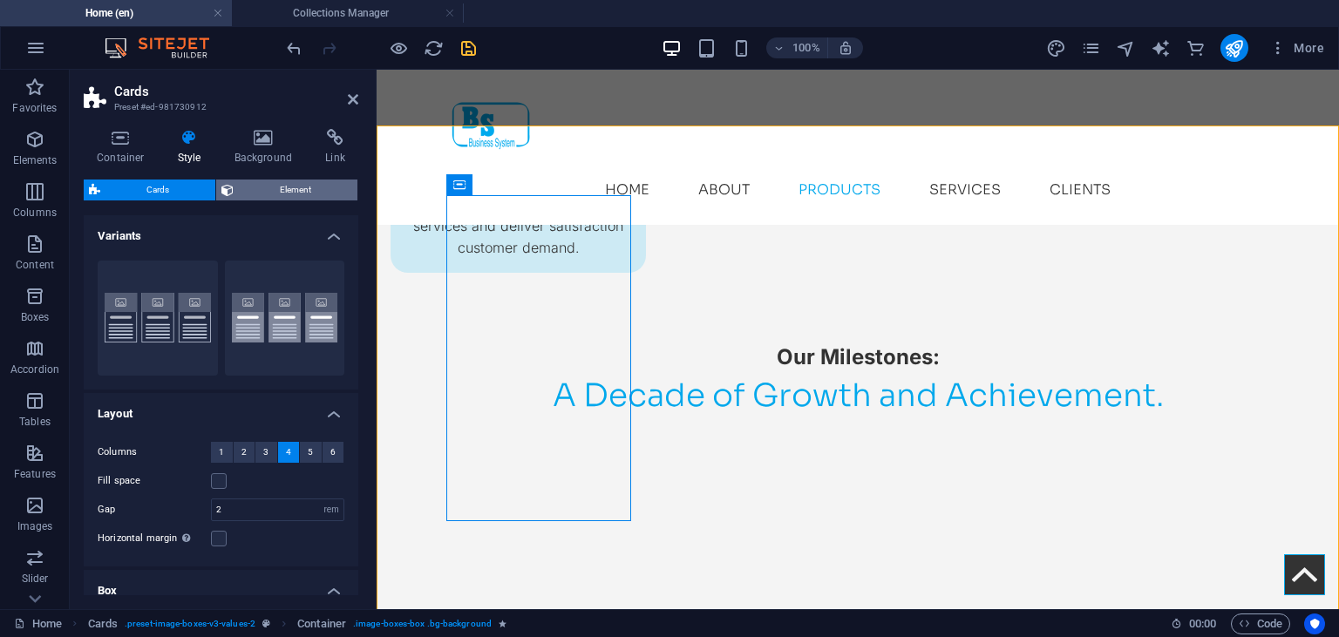
click at [280, 189] on span "Element" at bounding box center [295, 190] width 113 height 21
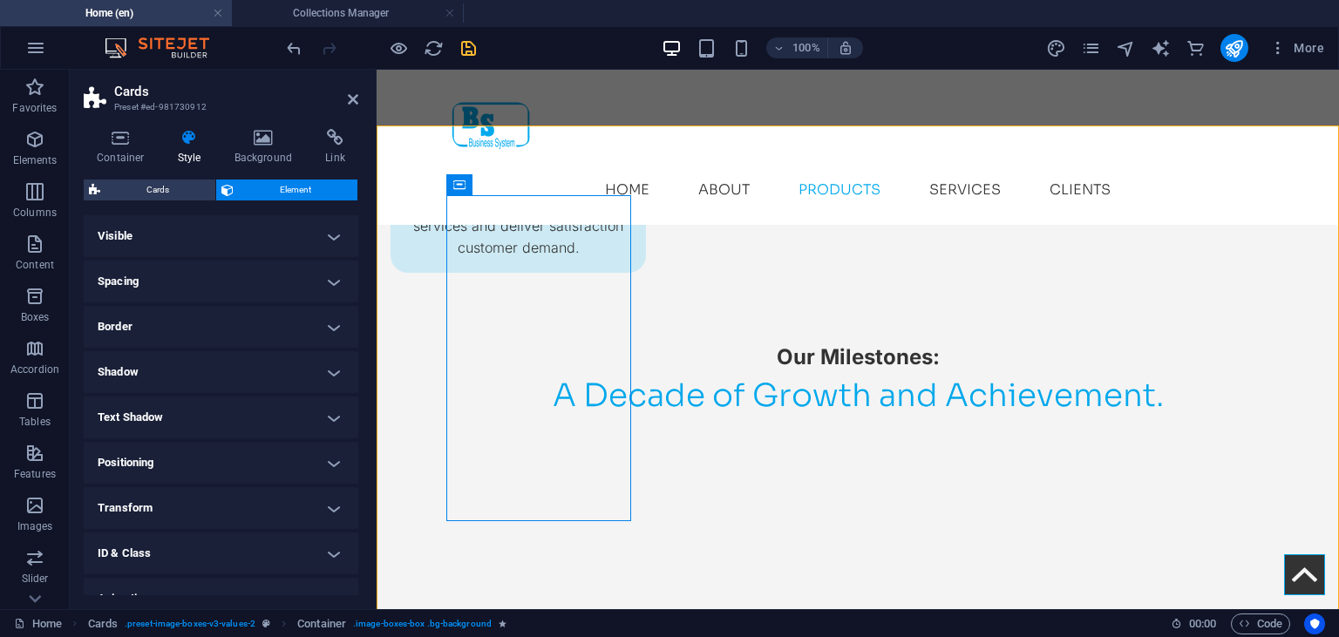
scroll to position [69, 0]
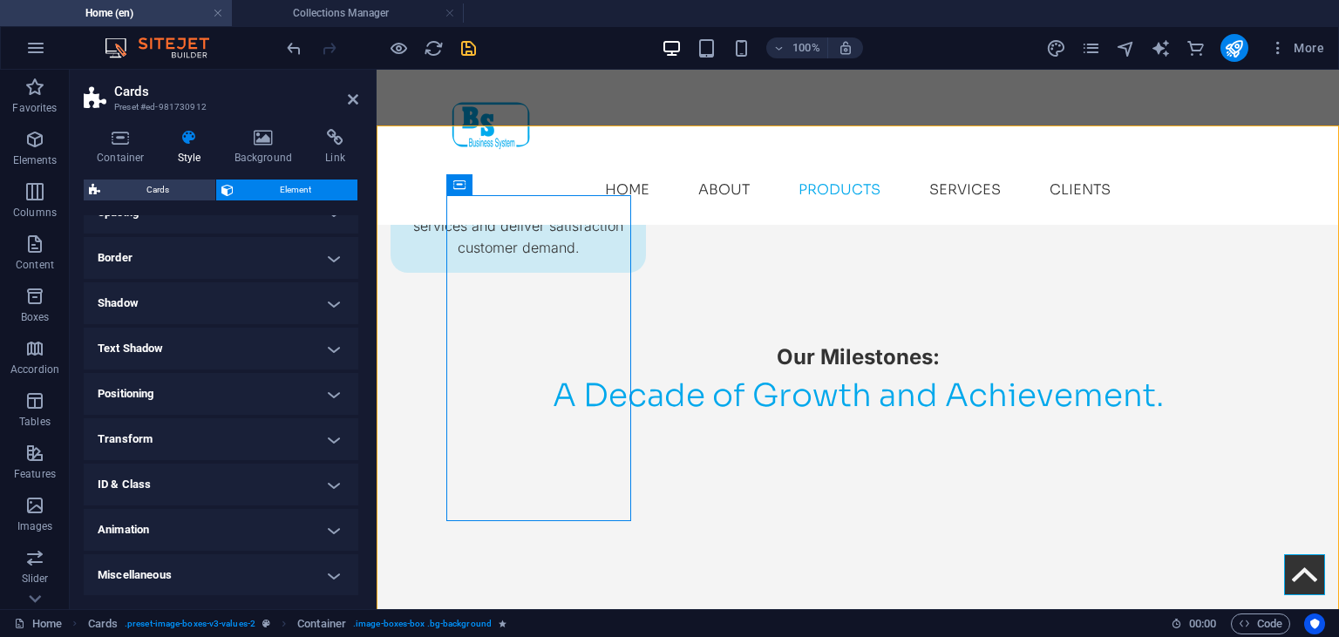
click at [290, 404] on h4 "Positioning" at bounding box center [221, 394] width 275 height 42
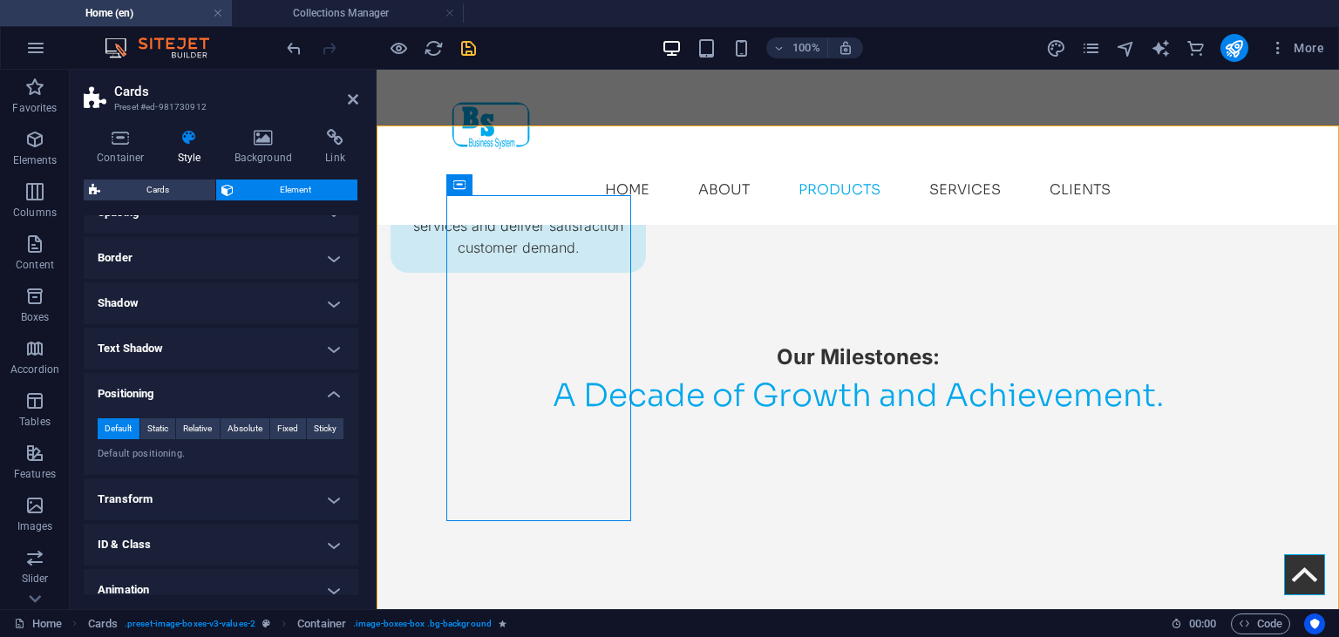
click at [293, 398] on h4 "Positioning" at bounding box center [221, 388] width 275 height 31
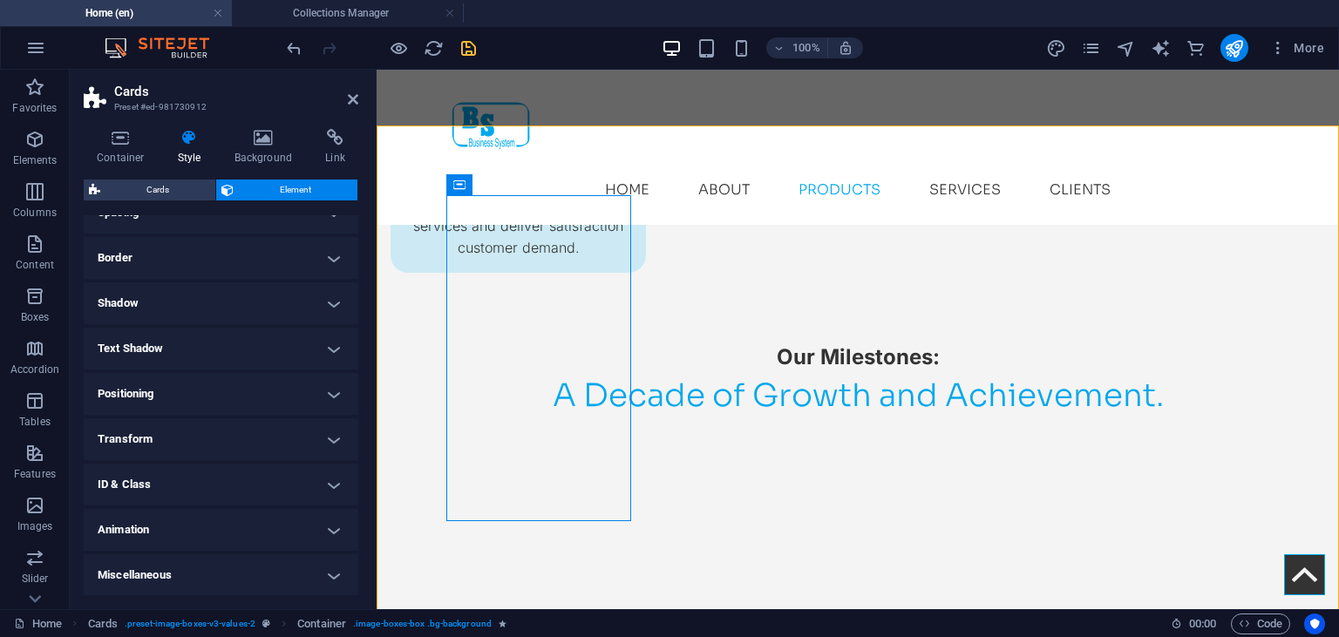
click at [303, 441] on h4 "Transform" at bounding box center [221, 439] width 275 height 42
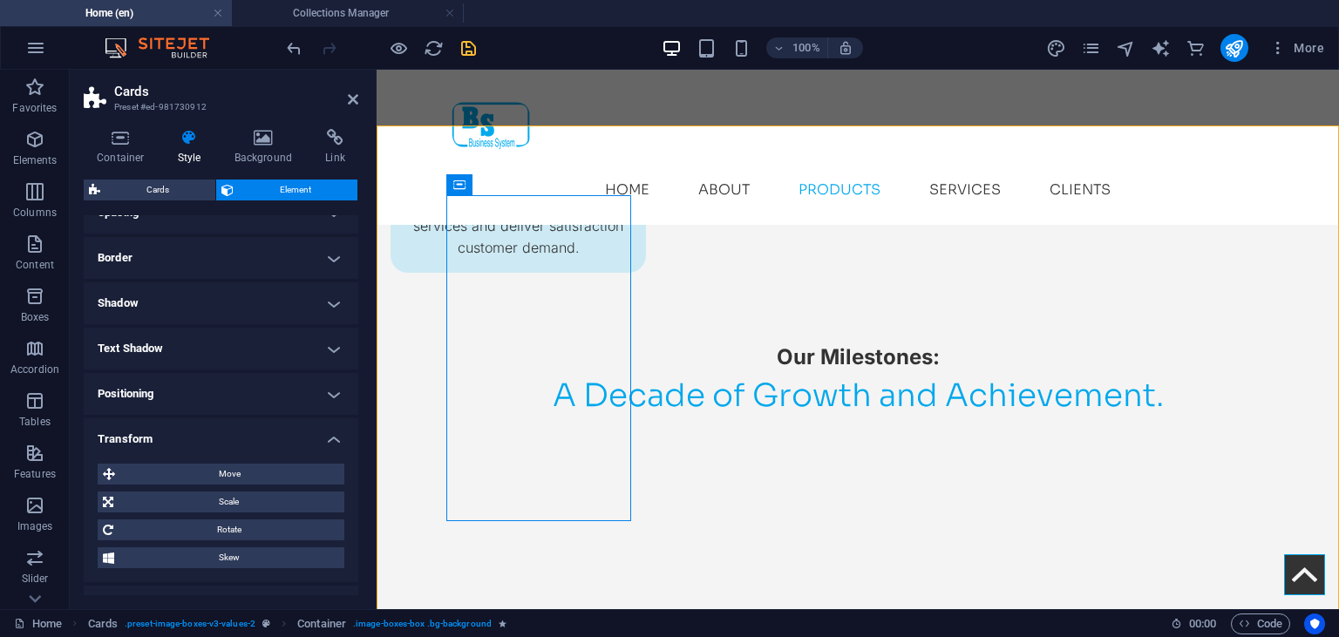
click at [303, 439] on h4 "Transform" at bounding box center [221, 433] width 275 height 31
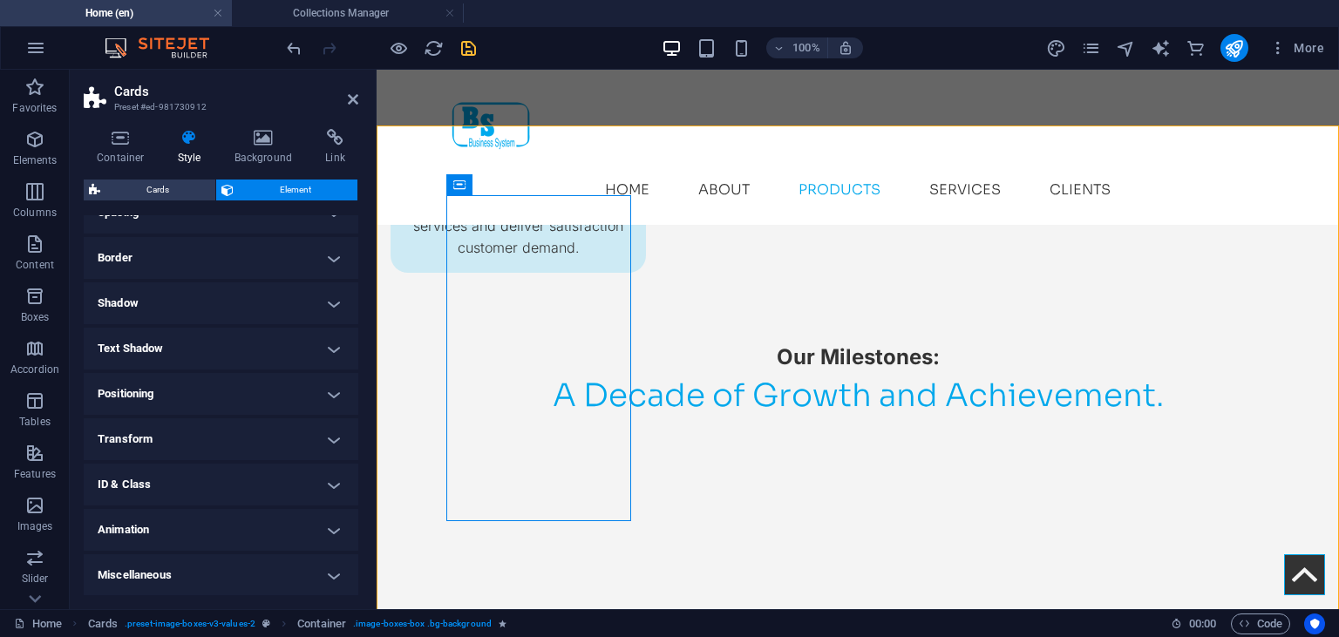
click at [307, 477] on h4 "ID & Class" at bounding box center [221, 485] width 275 height 42
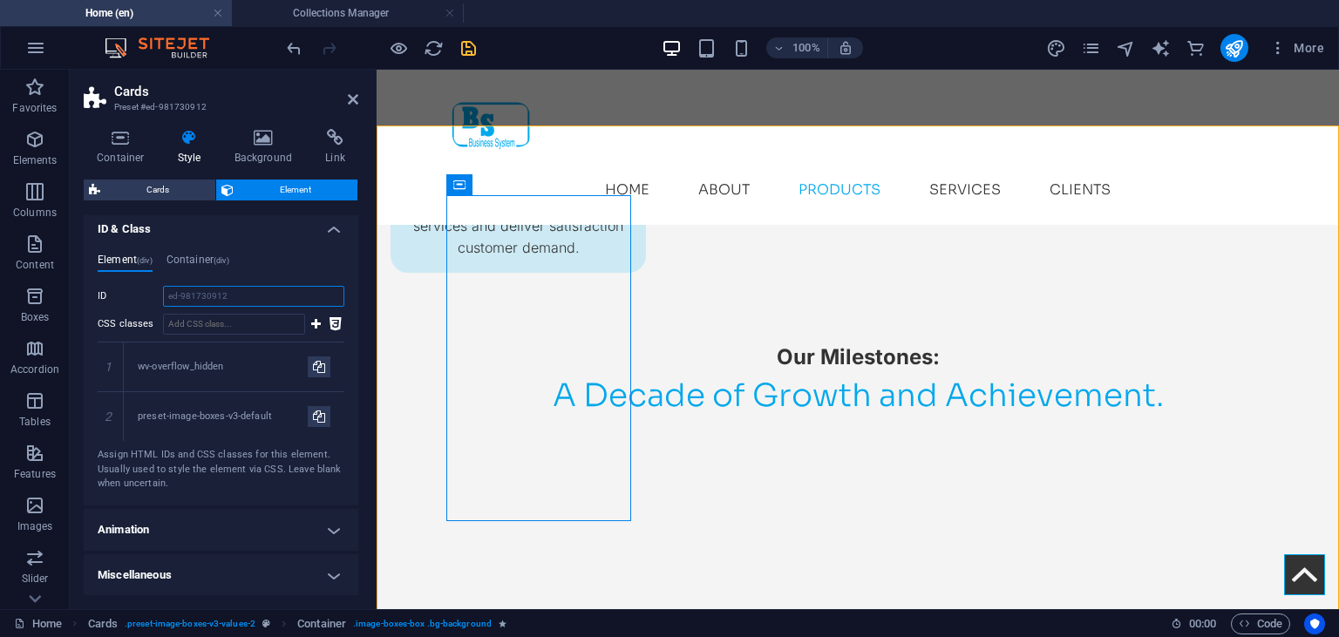
click at [225, 296] on input "ed-981730912" at bounding box center [253, 296] width 181 height 21
click at [251, 323] on input "CSS classes" at bounding box center [234, 324] width 142 height 21
click at [204, 258] on h4 "Container (div)" at bounding box center [198, 263] width 63 height 19
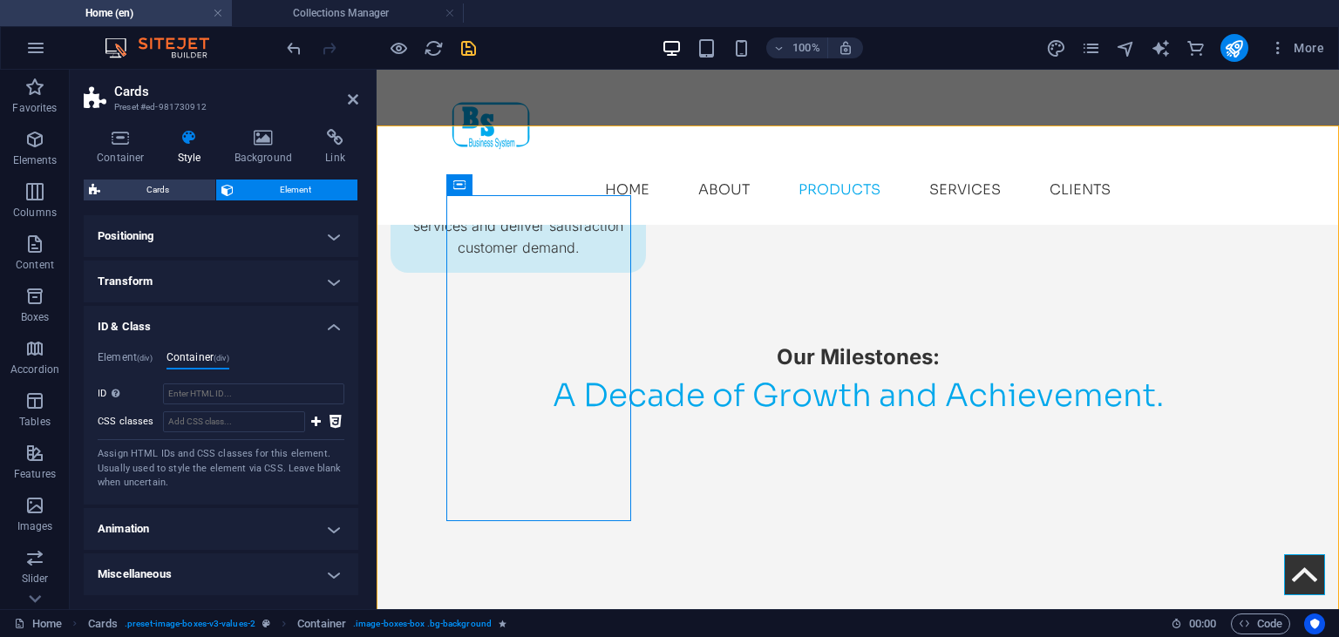
scroll to position [226, 0]
click at [338, 330] on h4 "ID & Class" at bounding box center [221, 322] width 275 height 31
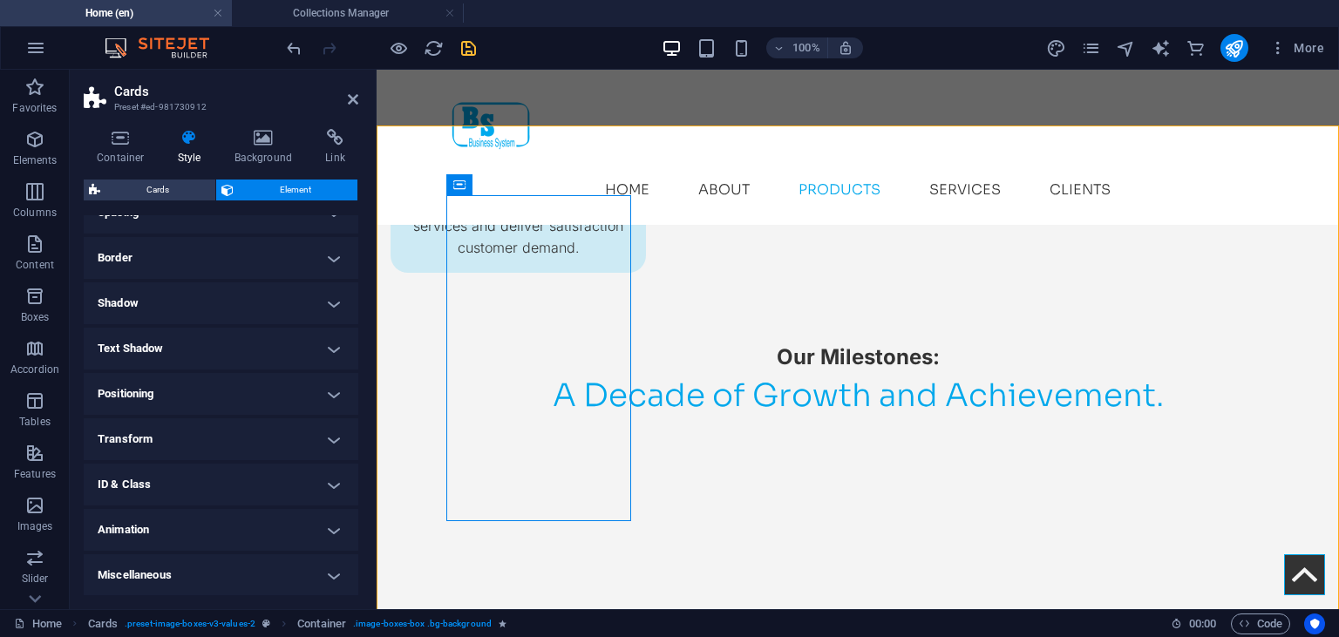
click at [332, 515] on h4 "Animation" at bounding box center [221, 530] width 275 height 42
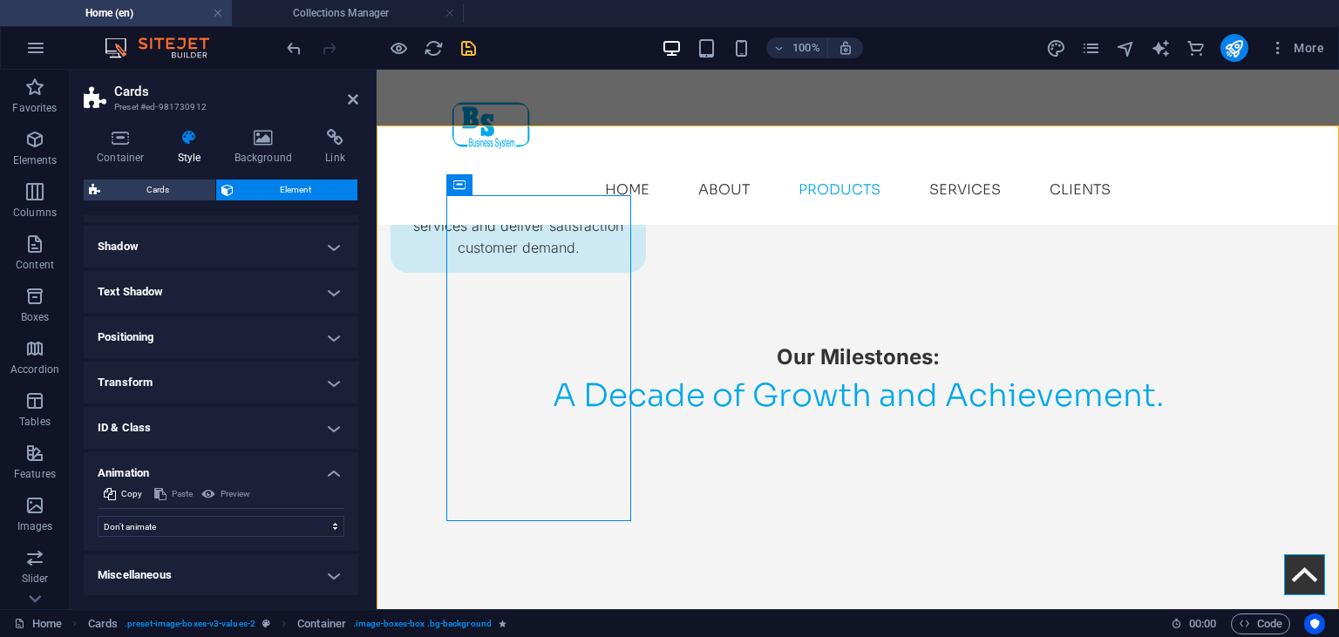
click at [325, 464] on h4 "Animation" at bounding box center [221, 467] width 275 height 31
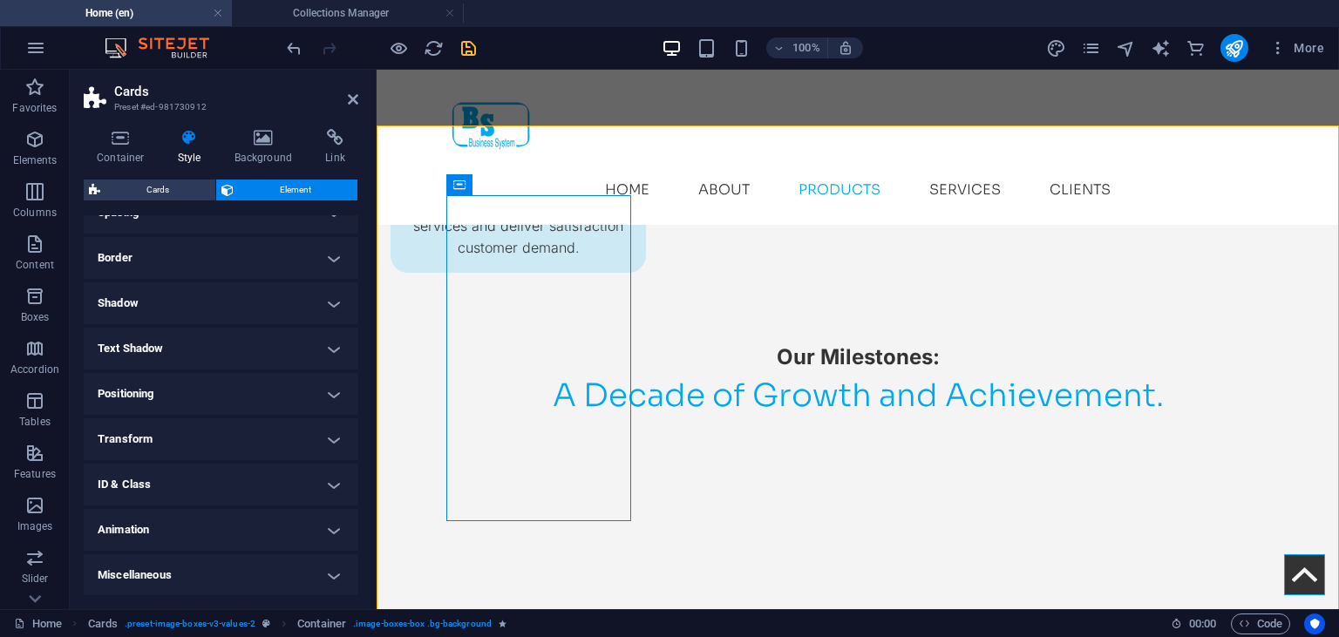
scroll to position [0, 0]
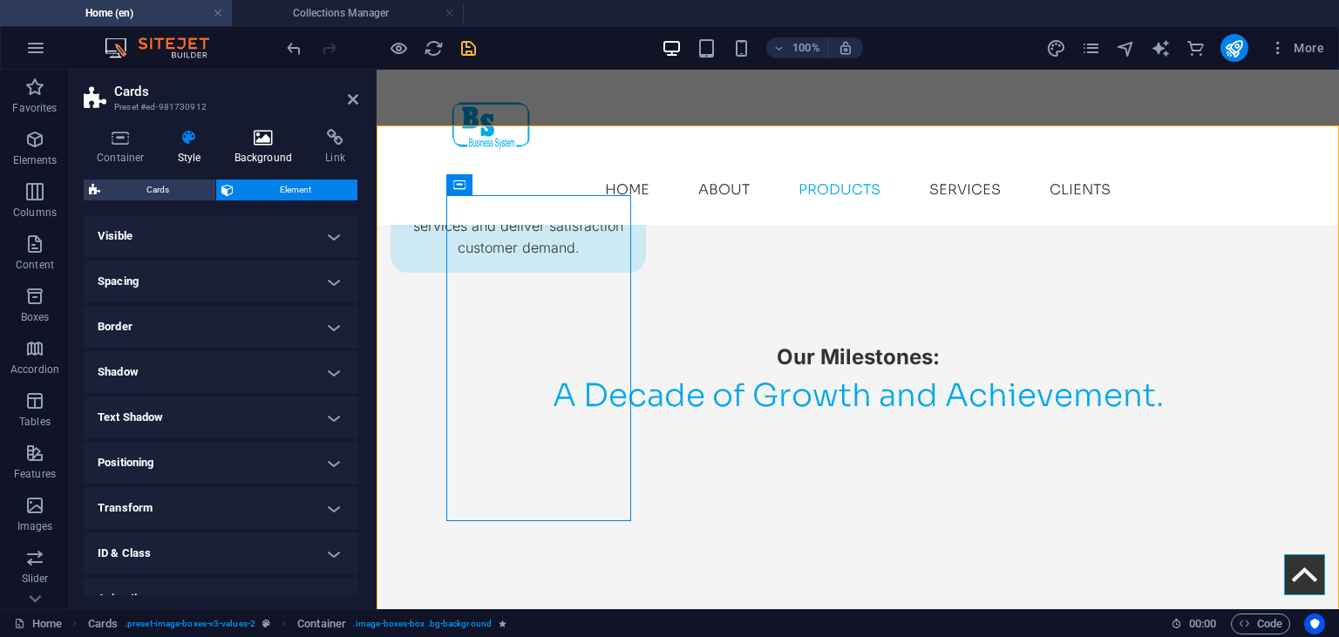
click at [267, 138] on icon at bounding box center [263, 137] width 85 height 17
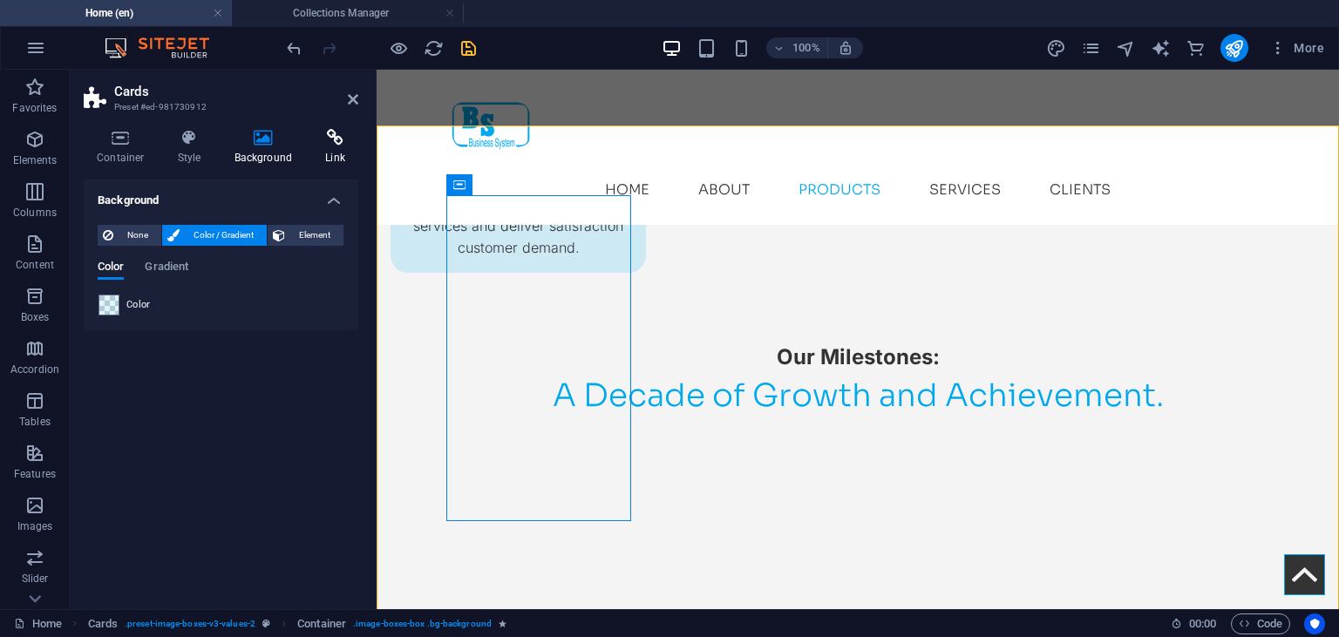
click at [338, 152] on h4 "Link" at bounding box center [335, 147] width 46 height 37
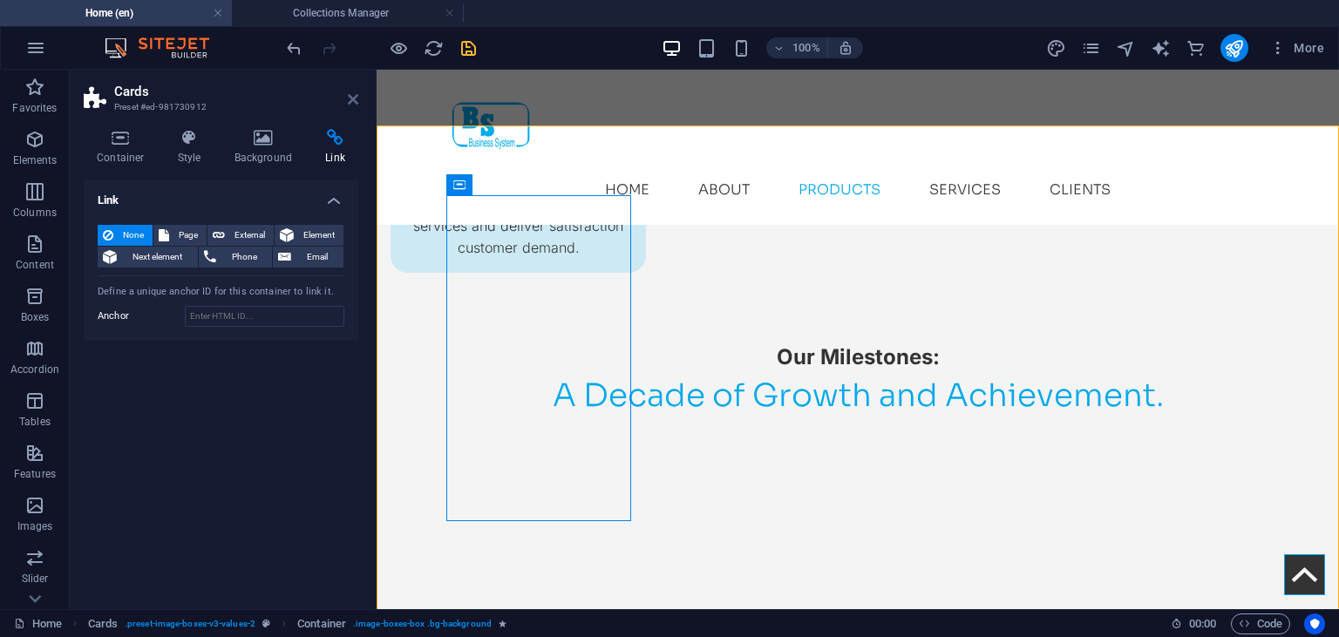
click at [350, 103] on icon at bounding box center [353, 99] width 10 height 14
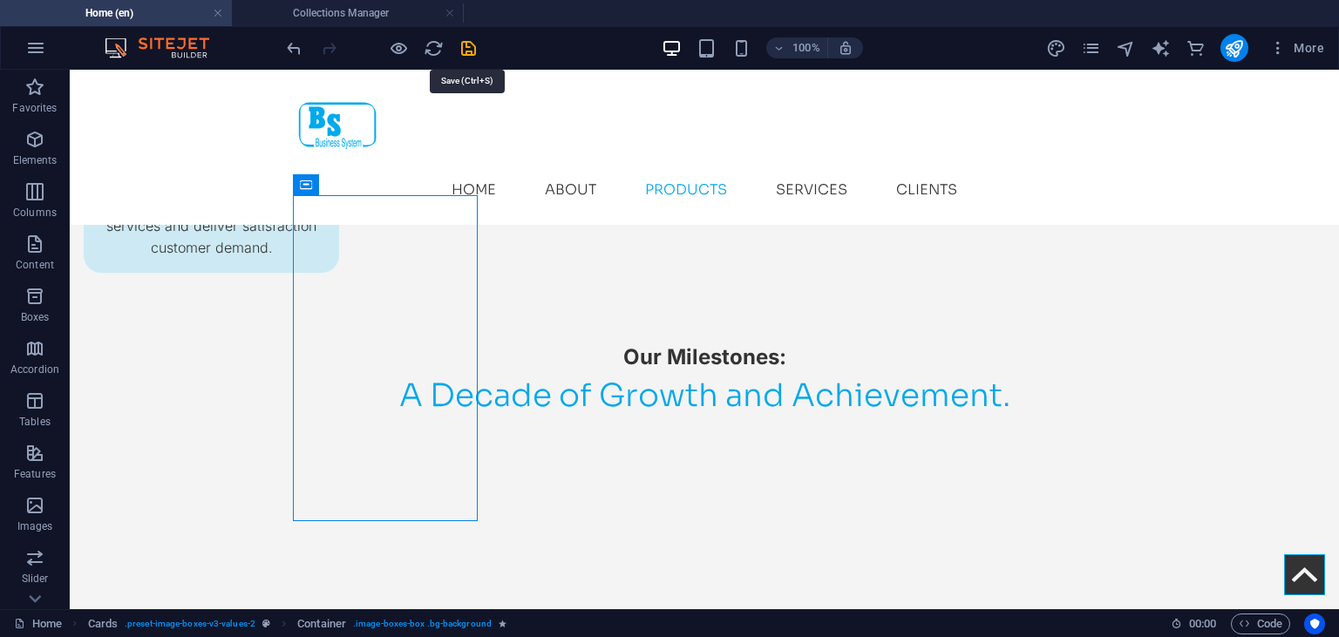
drag, startPoint x: 472, startPoint y: 49, endPoint x: 494, endPoint y: 65, distance: 27.4
click at [472, 48] on icon "save" at bounding box center [469, 48] width 20 height 20
